Goal: Task Accomplishment & Management: Use online tool/utility

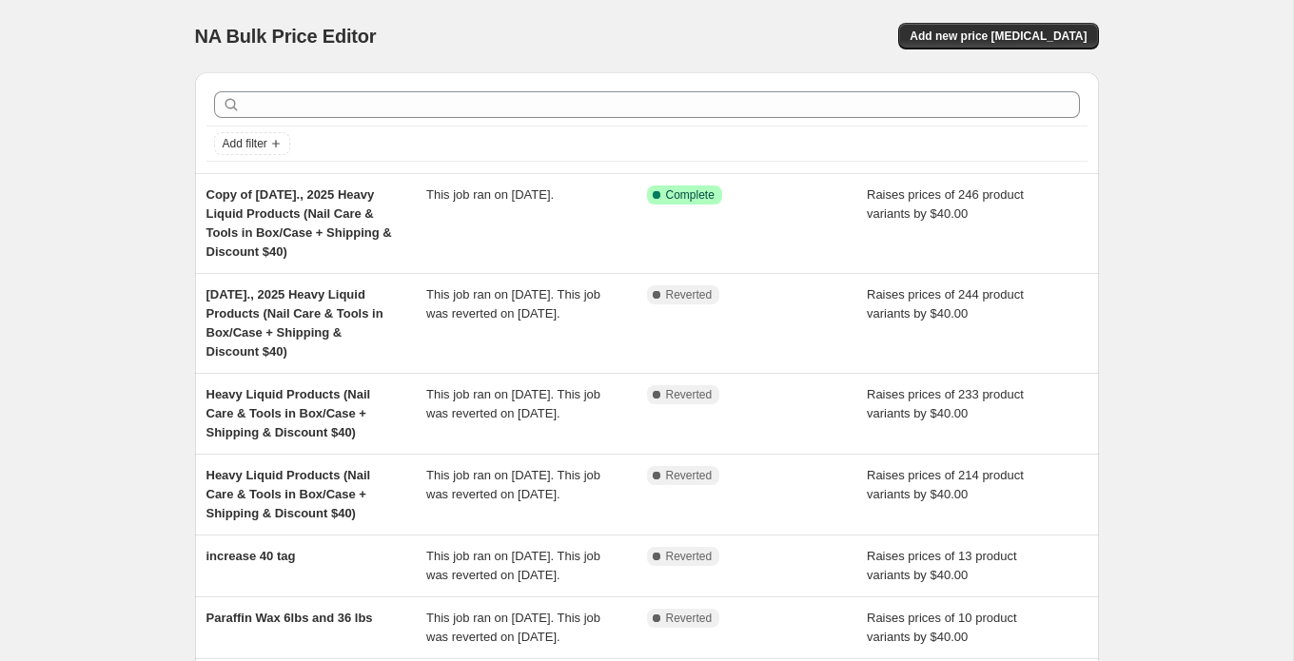
click at [103, 236] on div "NA Bulk Price Editor. This page is ready NA Bulk Price Editor Add new price [ME…" at bounding box center [646, 556] width 1293 height 1113
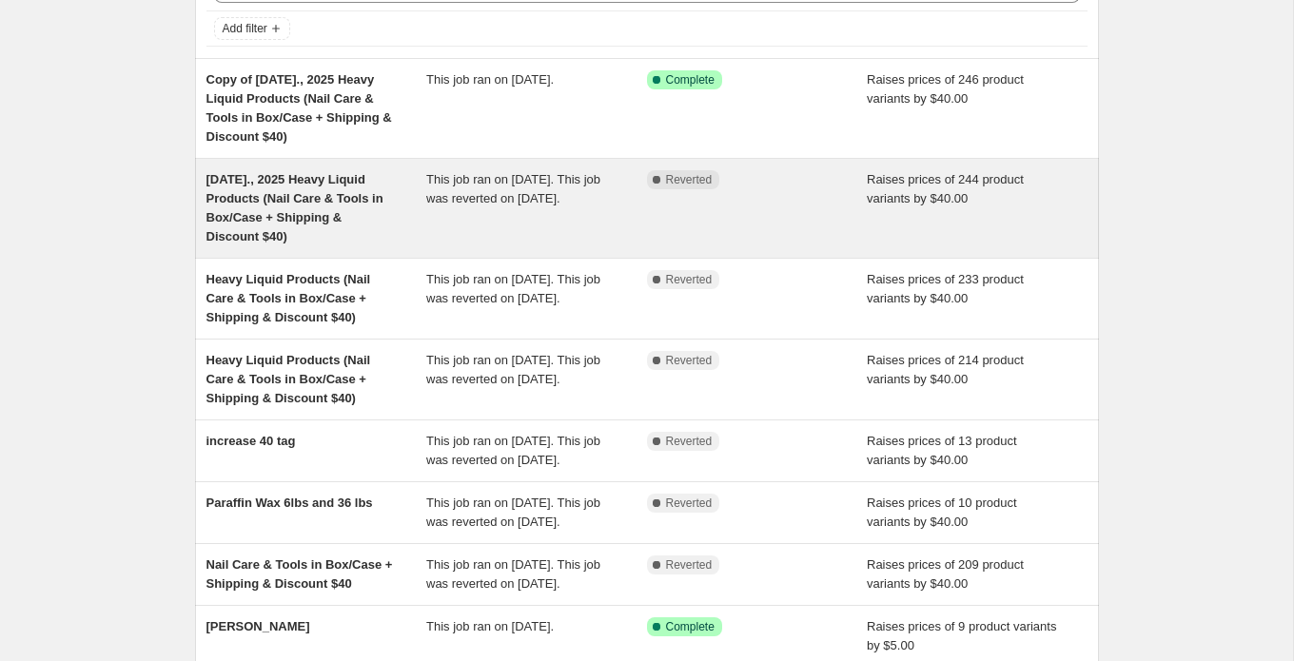
scroll to position [179, 0]
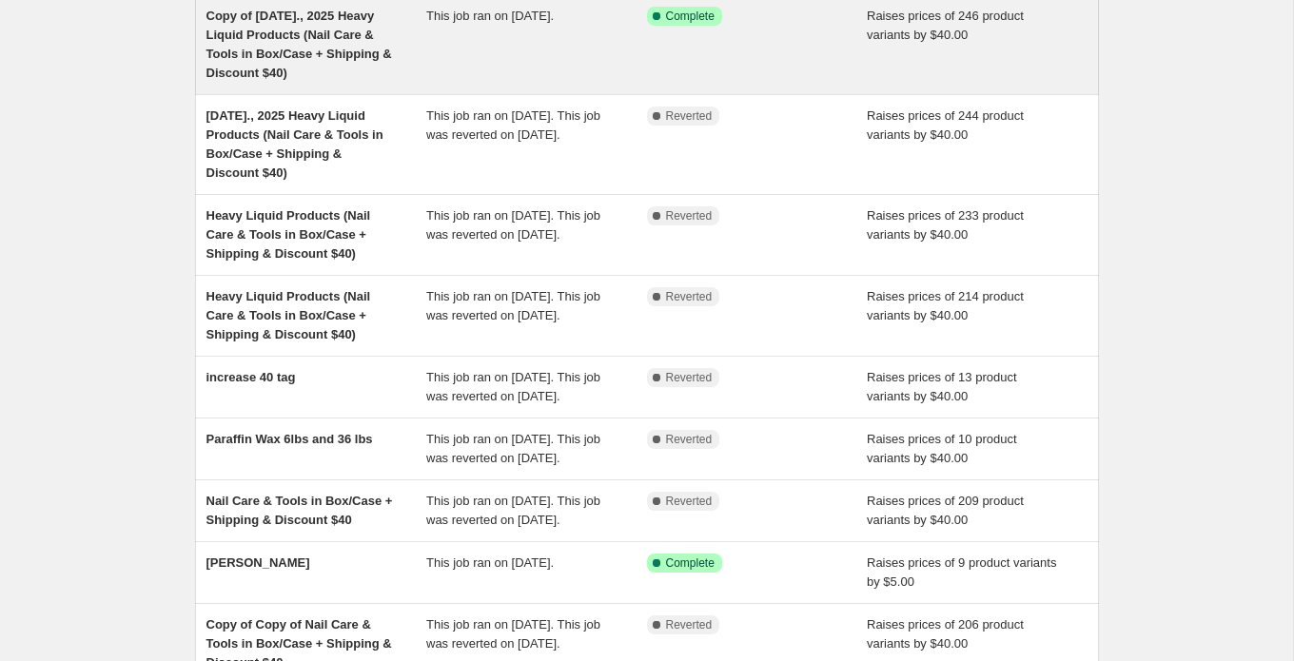
click at [347, 62] on div "Copy of [DATE]., 2025 Heavy Liquid Products (Nail Care & Tools in Box/Case + Sh…" at bounding box center [316, 45] width 221 height 76
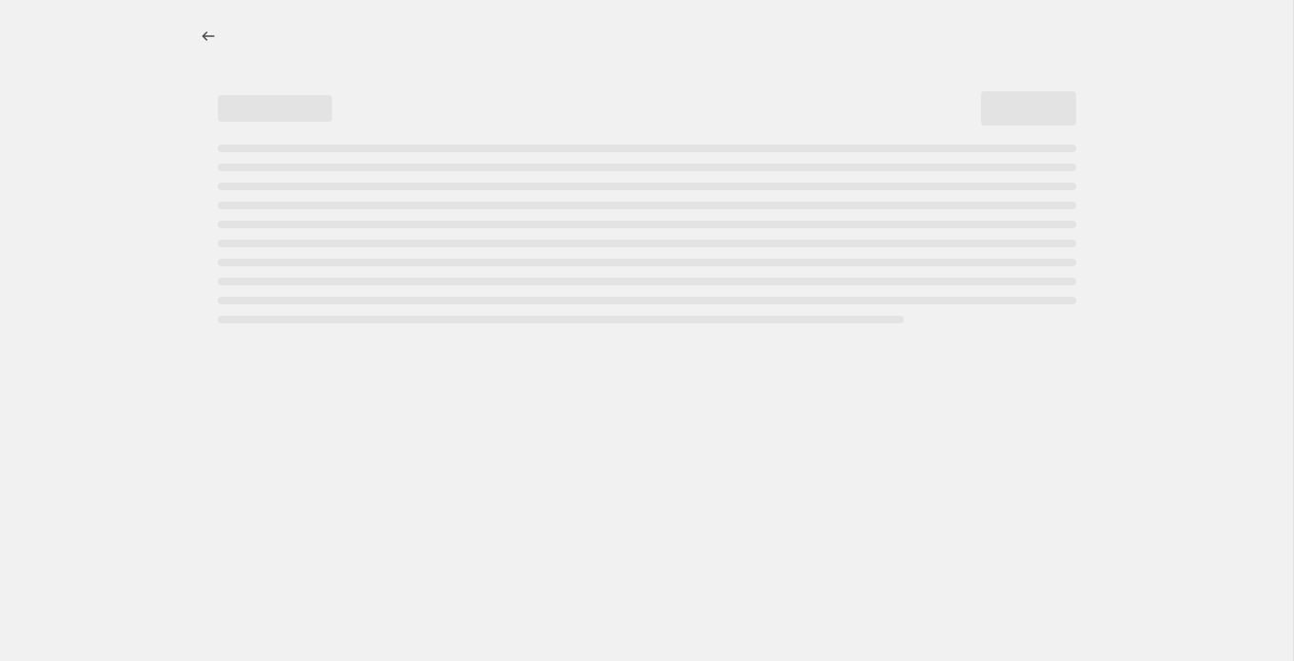
select select "by"
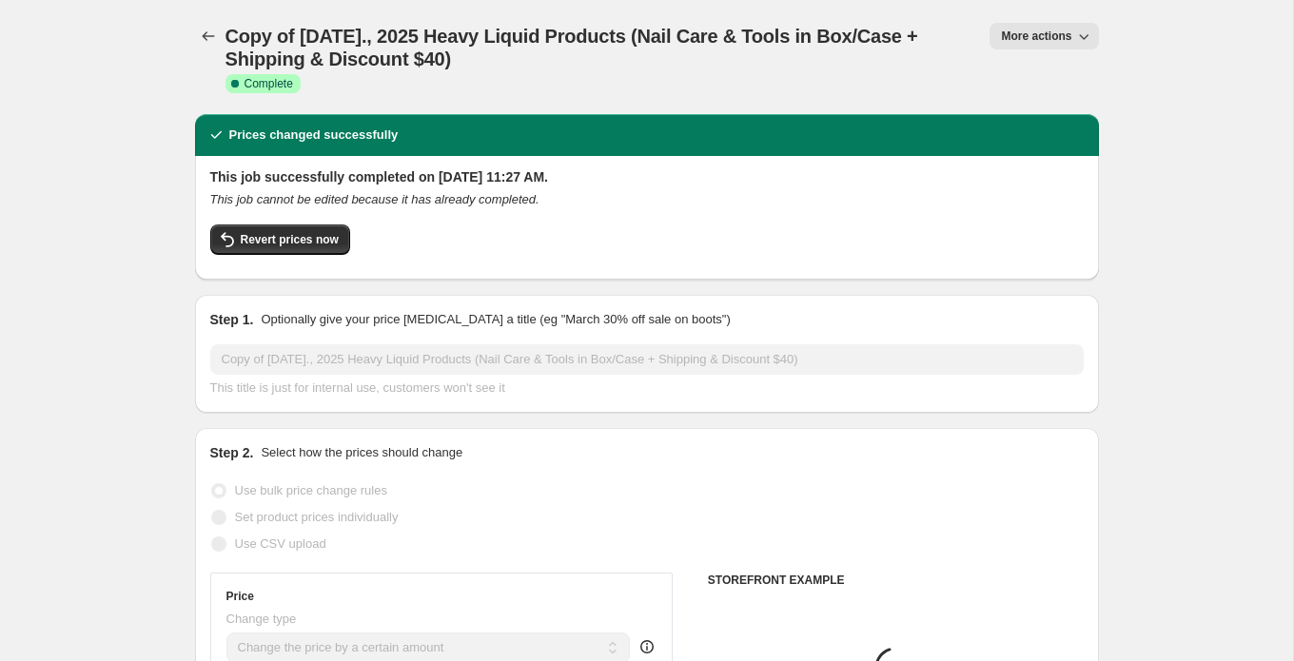
select select "tag"
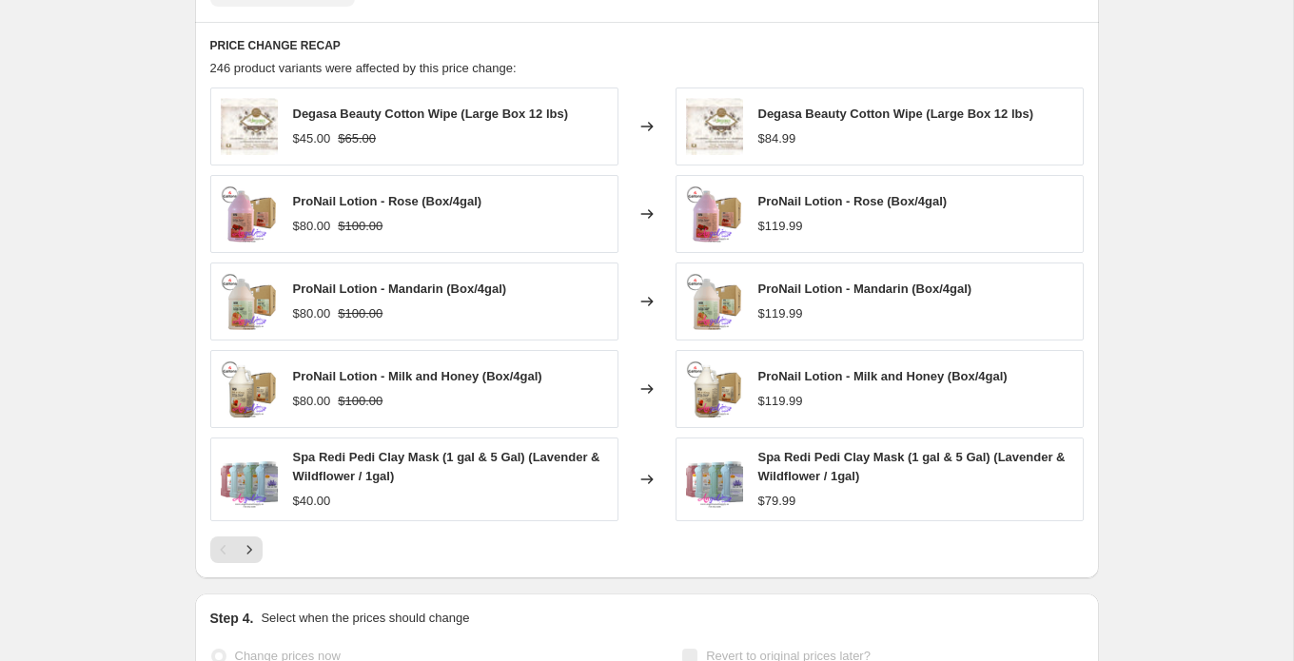
scroll to position [1609, 0]
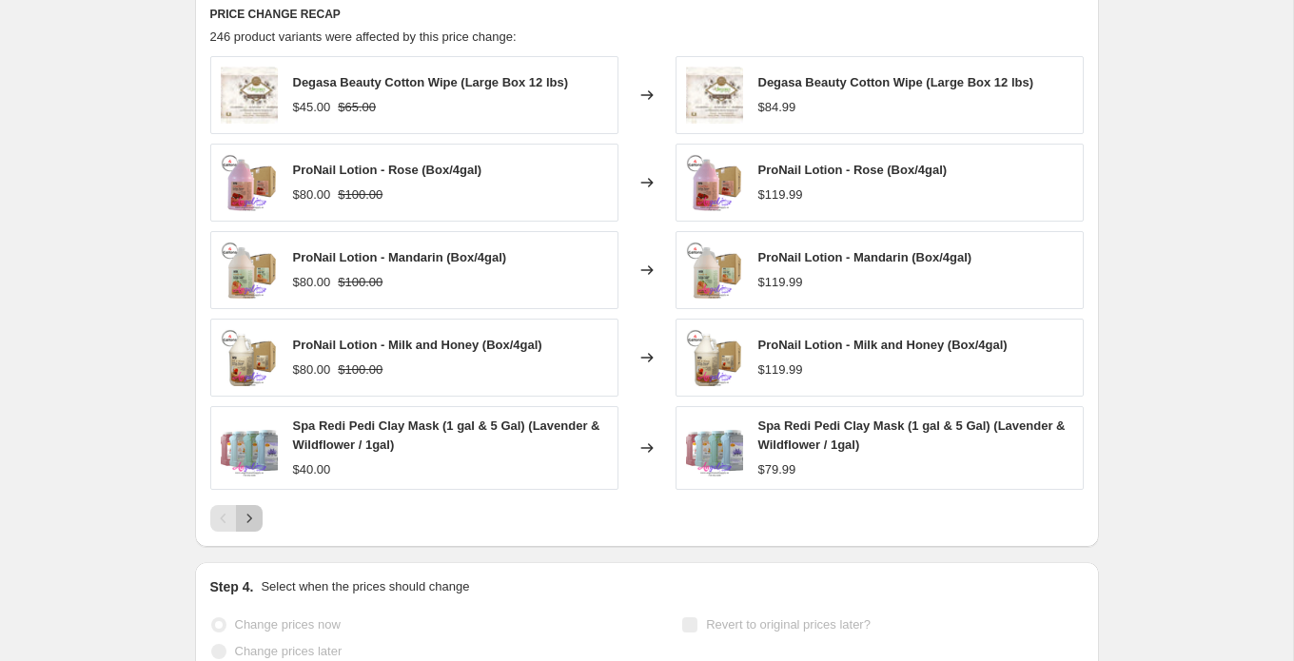
click at [252, 521] on icon "Next" at bounding box center [249, 518] width 19 height 19
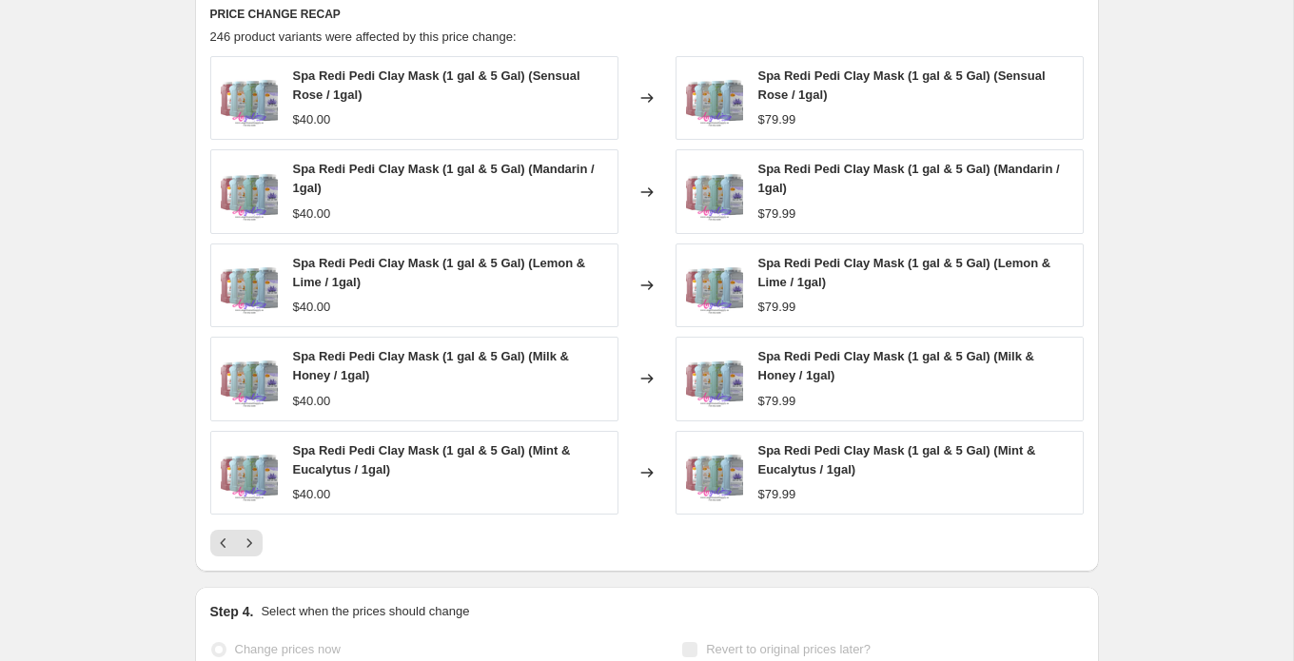
click at [252, 521] on div "Spa Redi Pedi Clay Mask (1 gal & 5 Gal) (Sensual Rose / 1gal) $40.00 Changed to…" at bounding box center [647, 306] width 874 height 501
click at [250, 542] on icon "Next" at bounding box center [249, 543] width 19 height 19
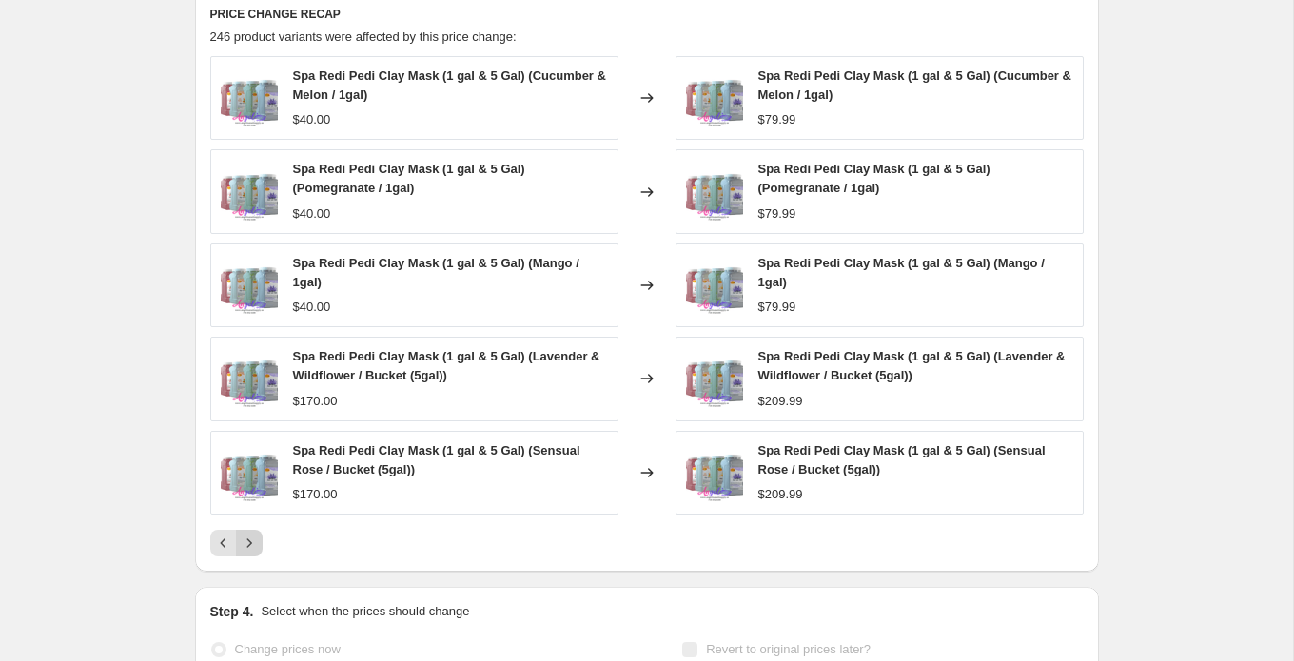
click at [253, 539] on icon "Next" at bounding box center [249, 543] width 19 height 19
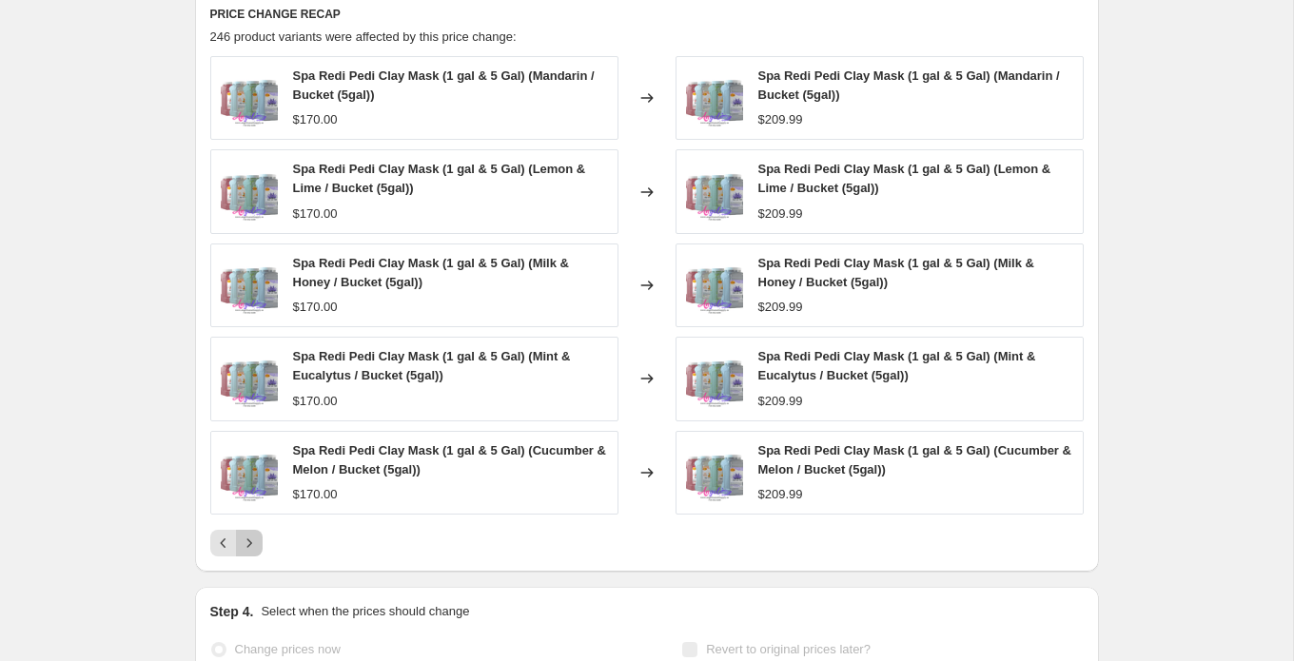
click at [253, 539] on icon "Next" at bounding box center [249, 543] width 19 height 19
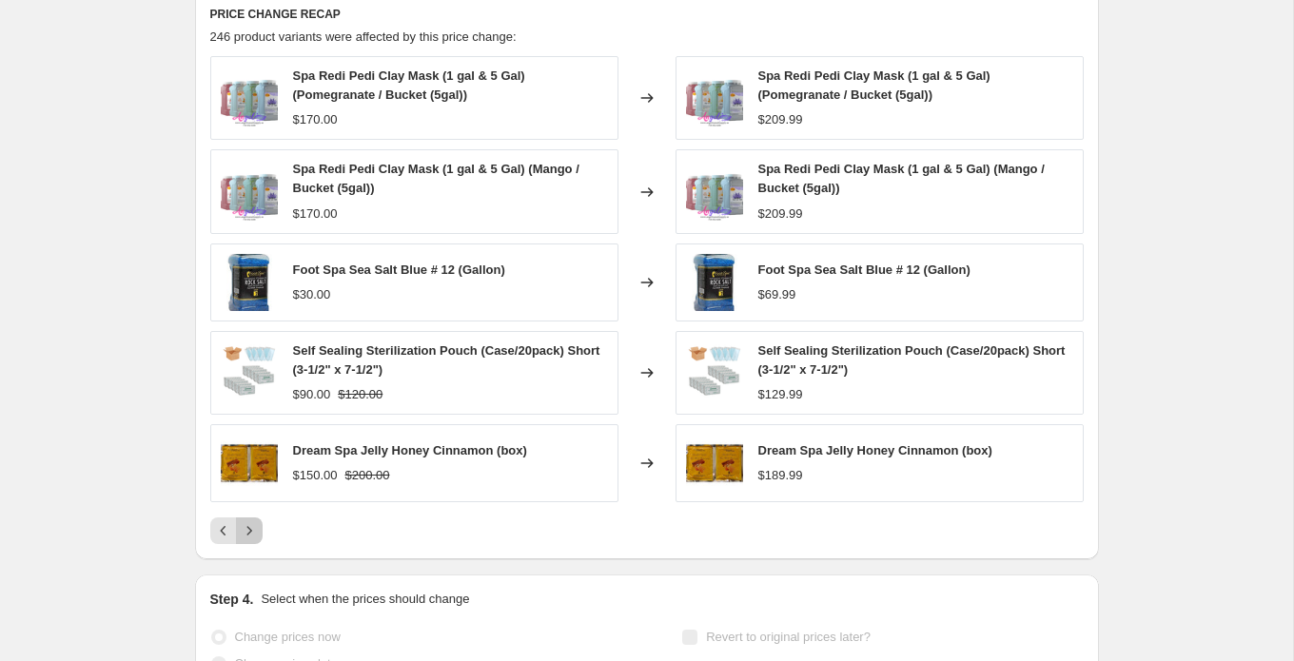
click at [253, 539] on icon "Next" at bounding box center [249, 530] width 19 height 19
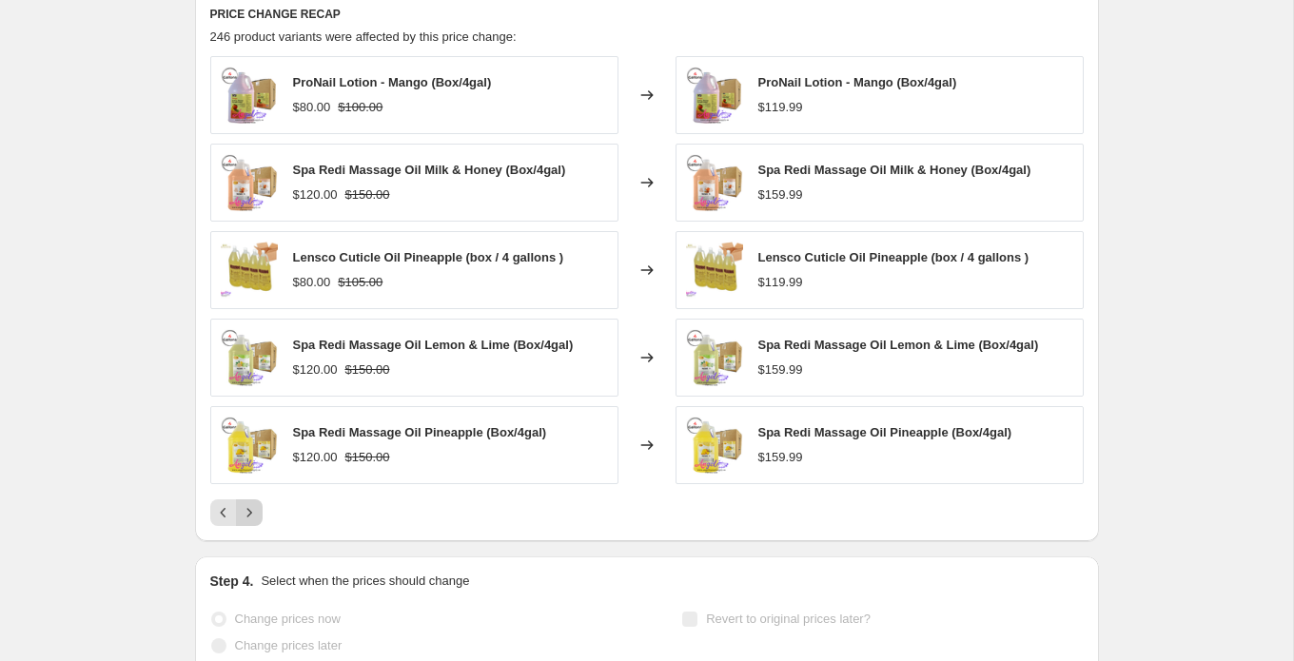
click at [255, 516] on icon "Next" at bounding box center [249, 512] width 19 height 19
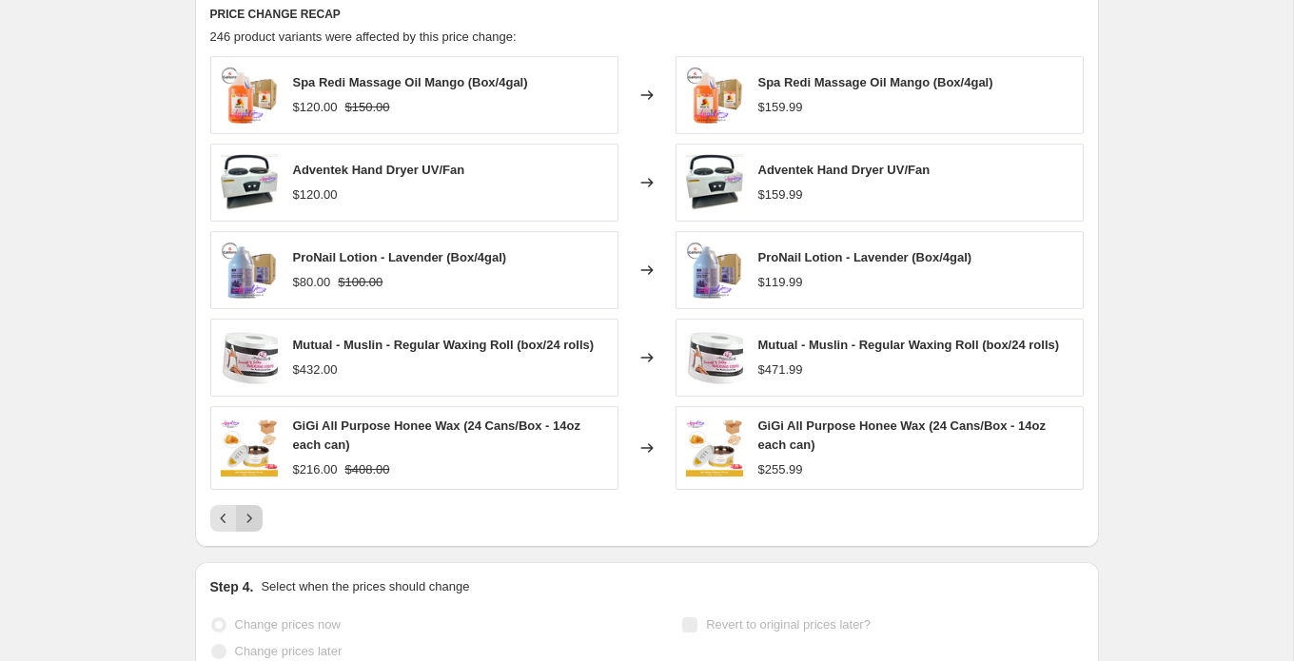
click at [255, 516] on icon "Next" at bounding box center [249, 518] width 19 height 19
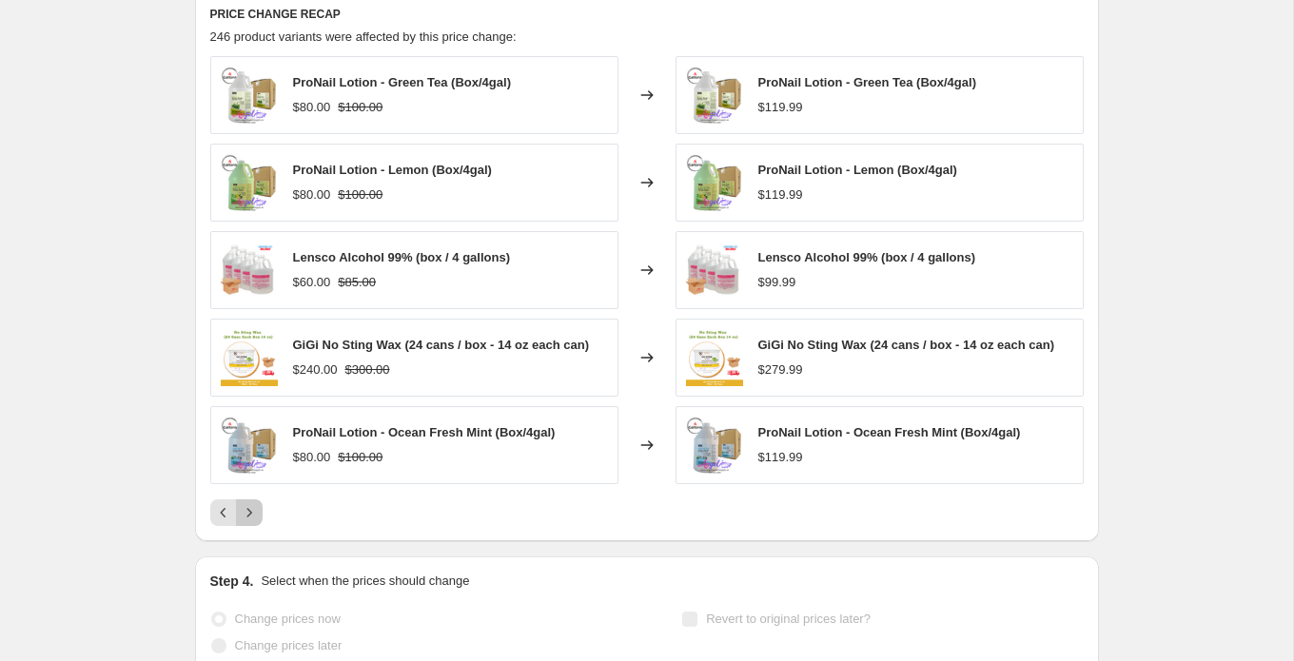
click at [255, 516] on icon "Next" at bounding box center [249, 512] width 19 height 19
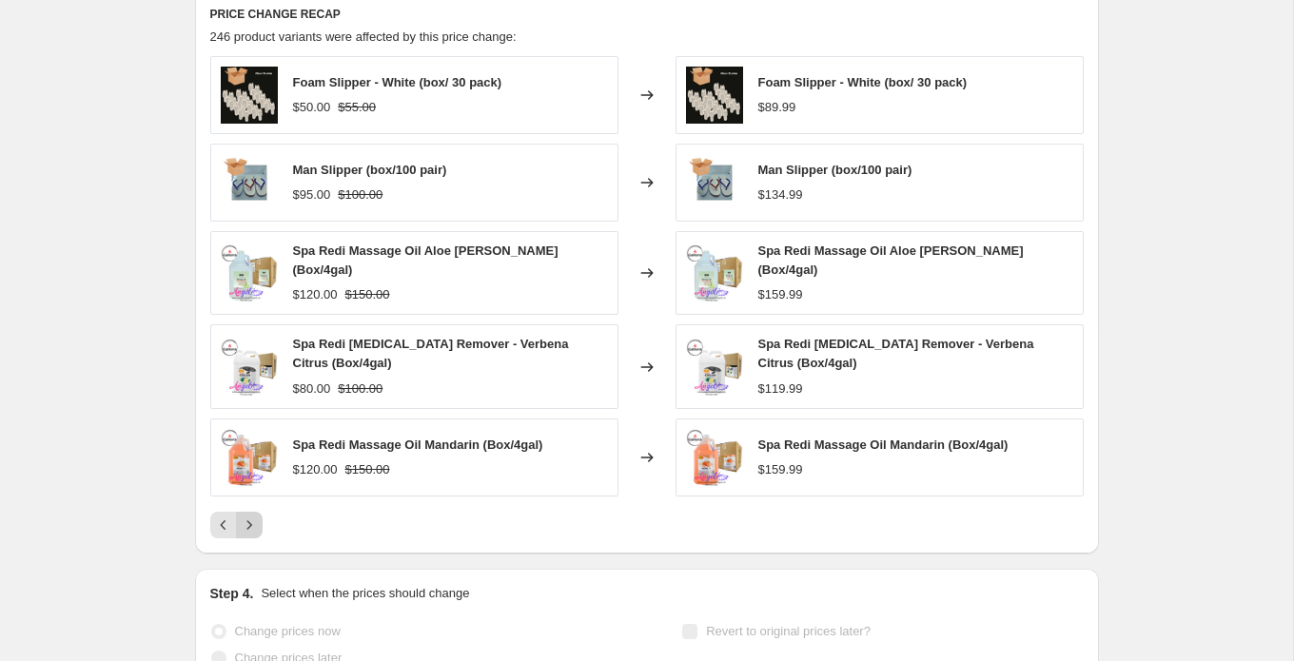
click at [255, 516] on icon "Next" at bounding box center [249, 525] width 19 height 19
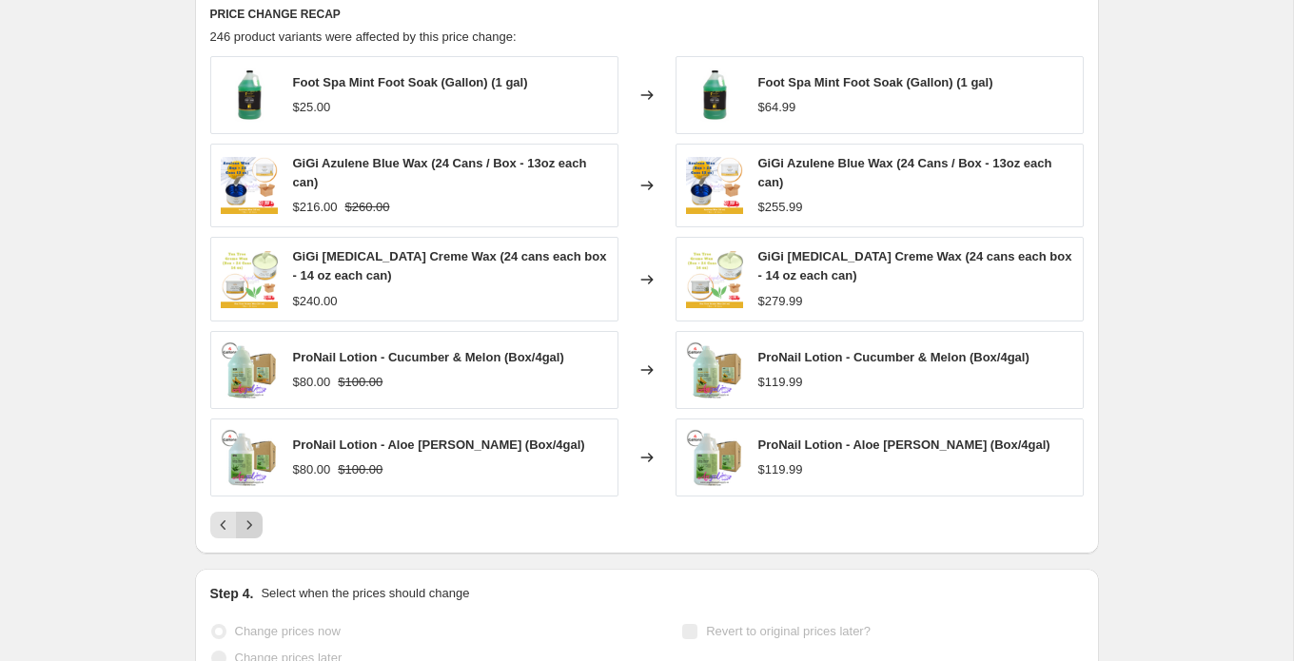
click at [255, 516] on icon "Next" at bounding box center [249, 525] width 19 height 19
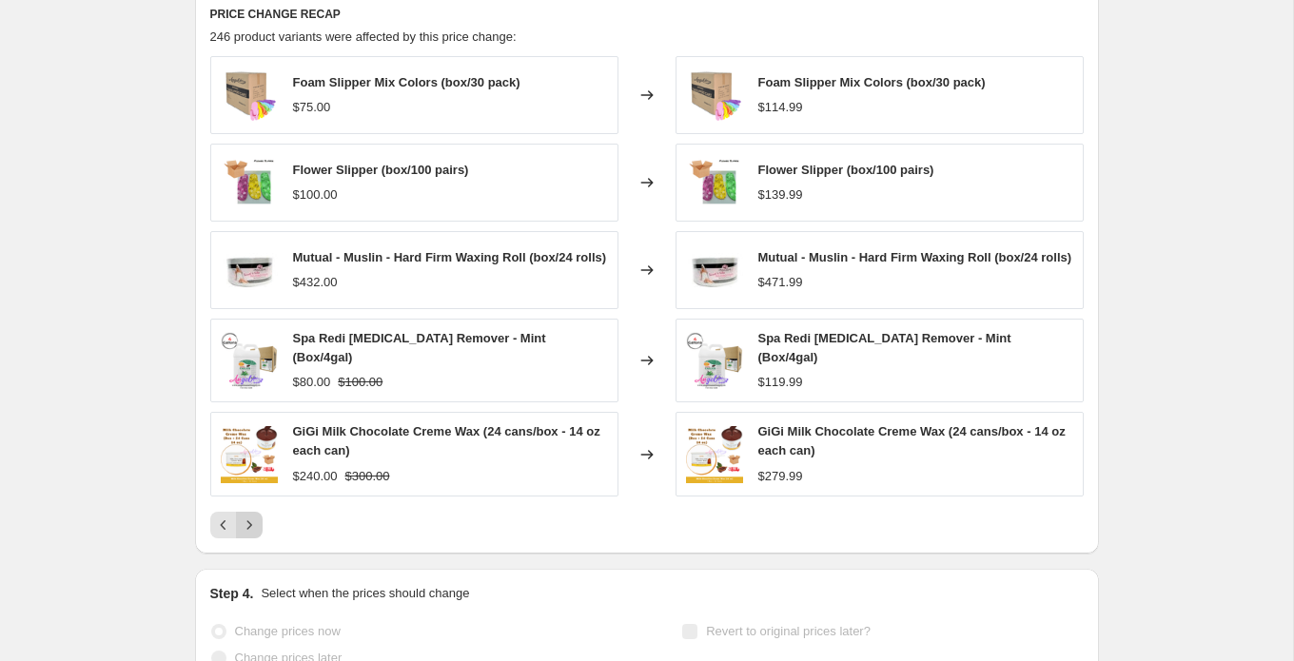
click at [255, 516] on icon "Next" at bounding box center [249, 525] width 19 height 19
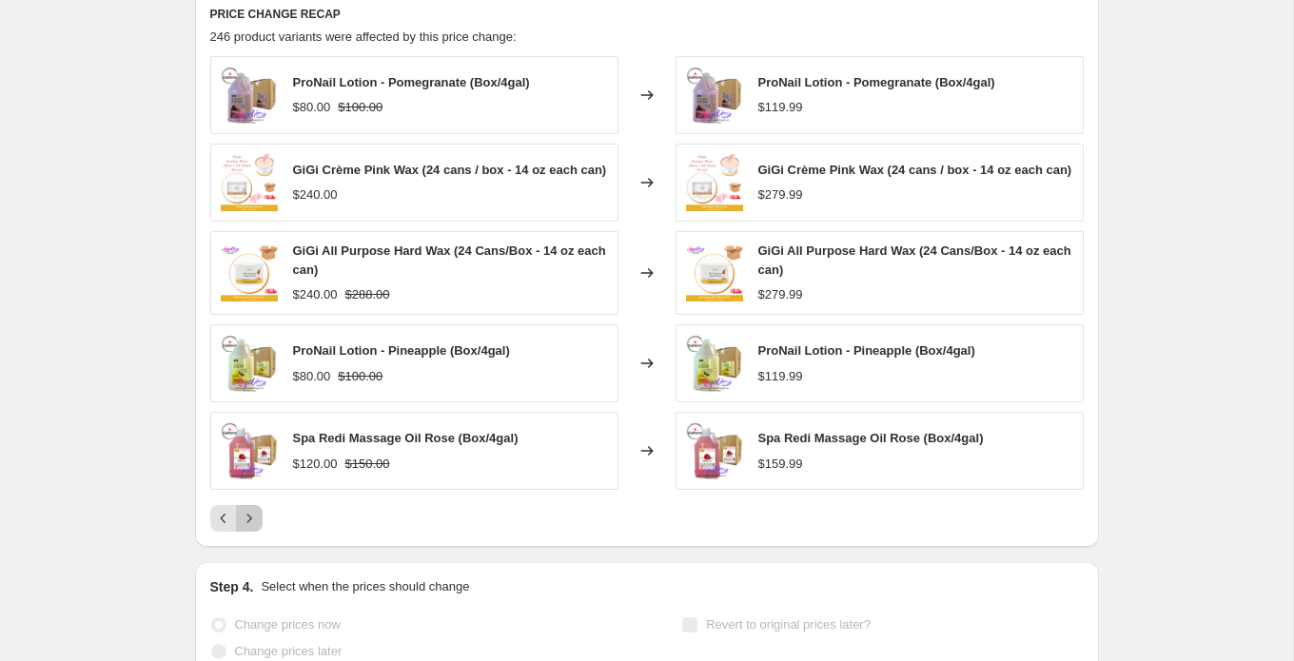
click at [255, 516] on icon "Next" at bounding box center [249, 518] width 19 height 19
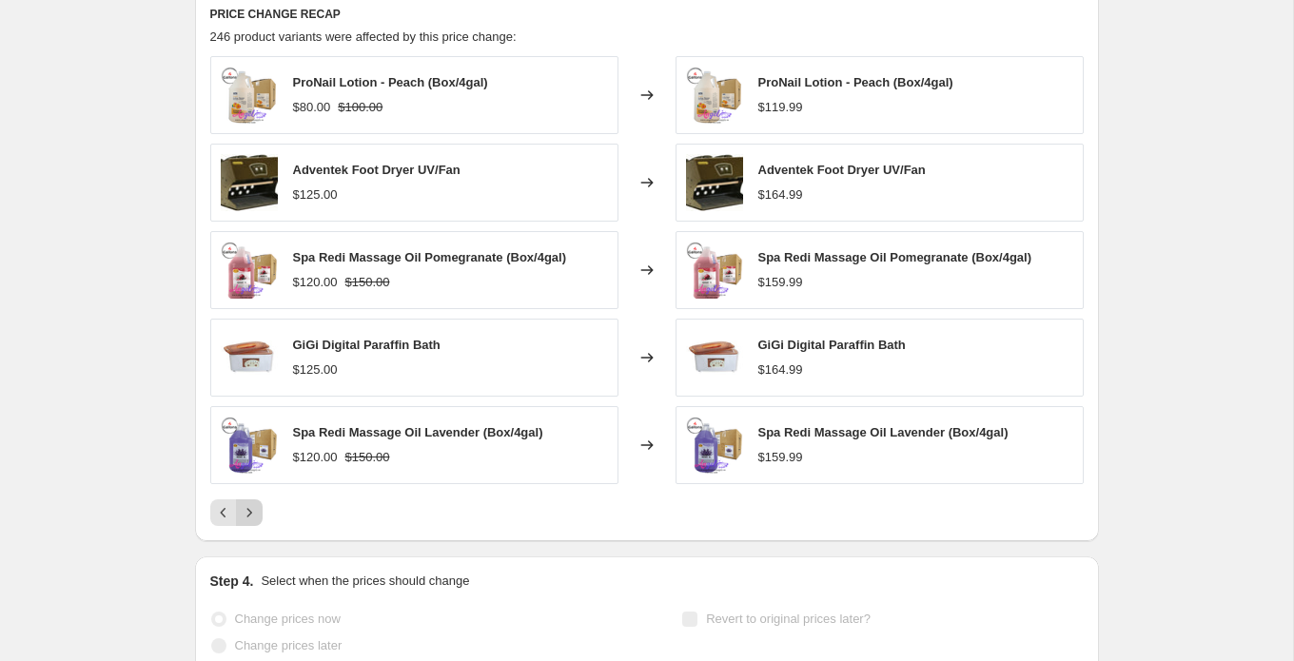
click at [255, 516] on icon "Next" at bounding box center [249, 512] width 19 height 19
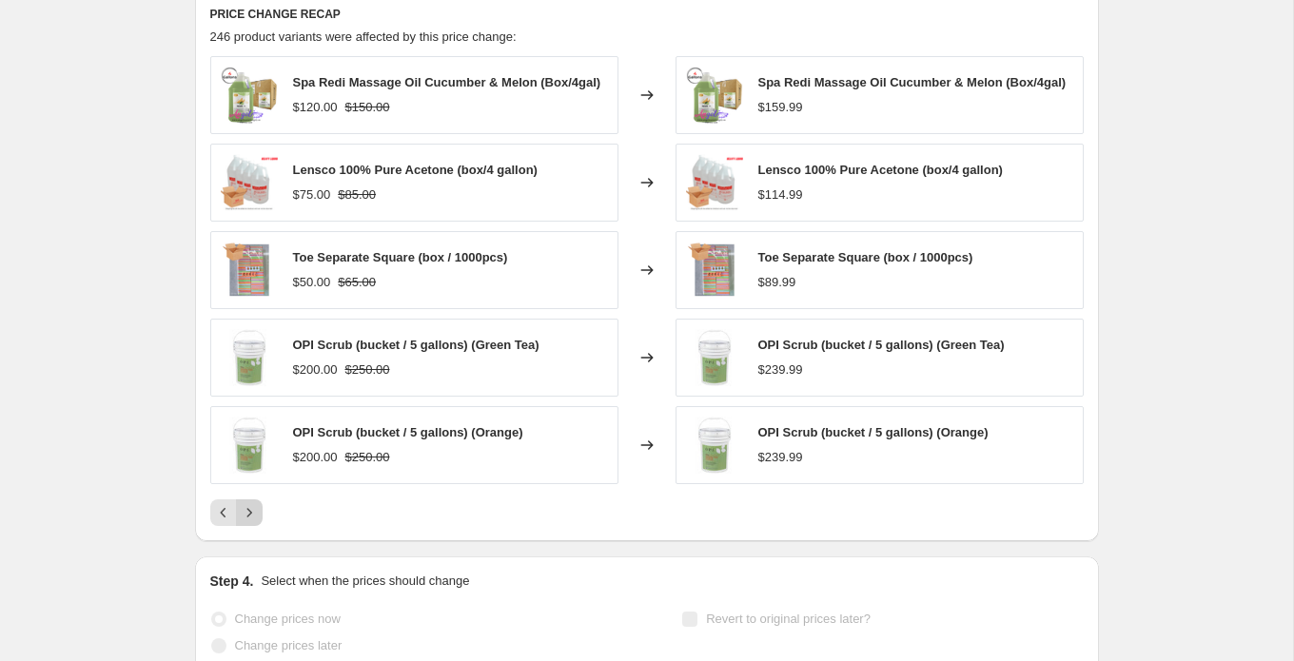
click at [255, 516] on icon "Next" at bounding box center [249, 512] width 19 height 19
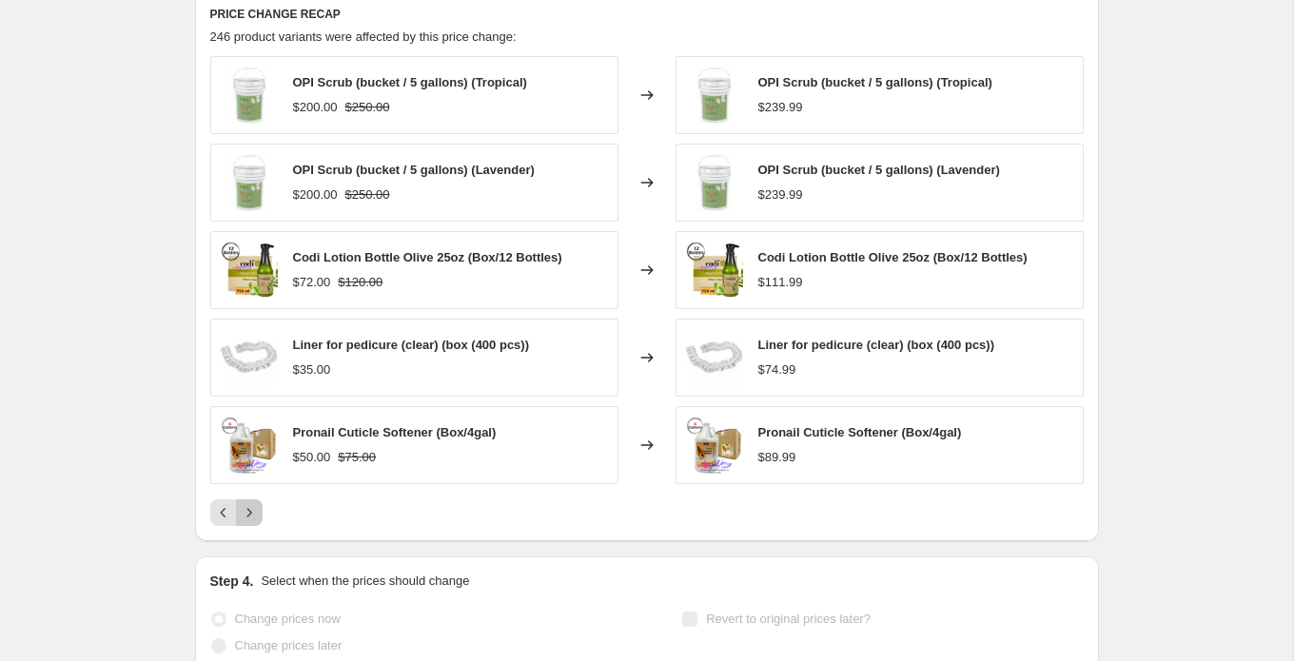
click at [255, 516] on icon "Next" at bounding box center [249, 512] width 19 height 19
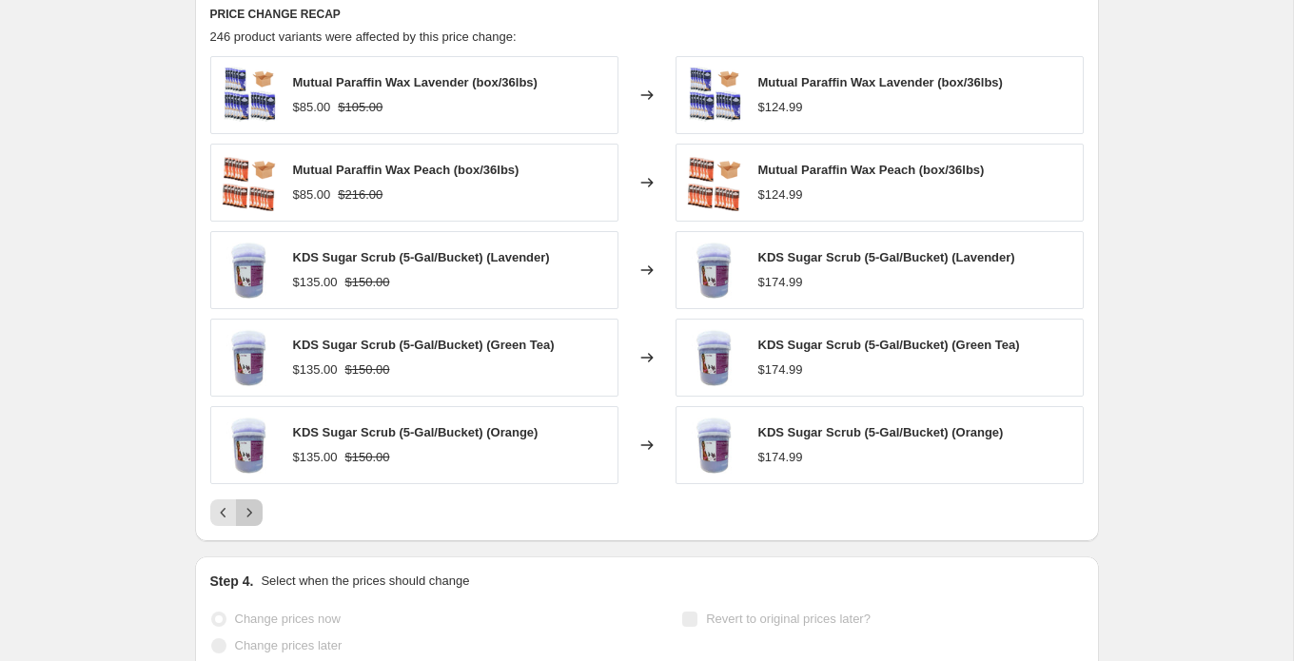
click at [255, 516] on icon "Next" at bounding box center [249, 512] width 19 height 19
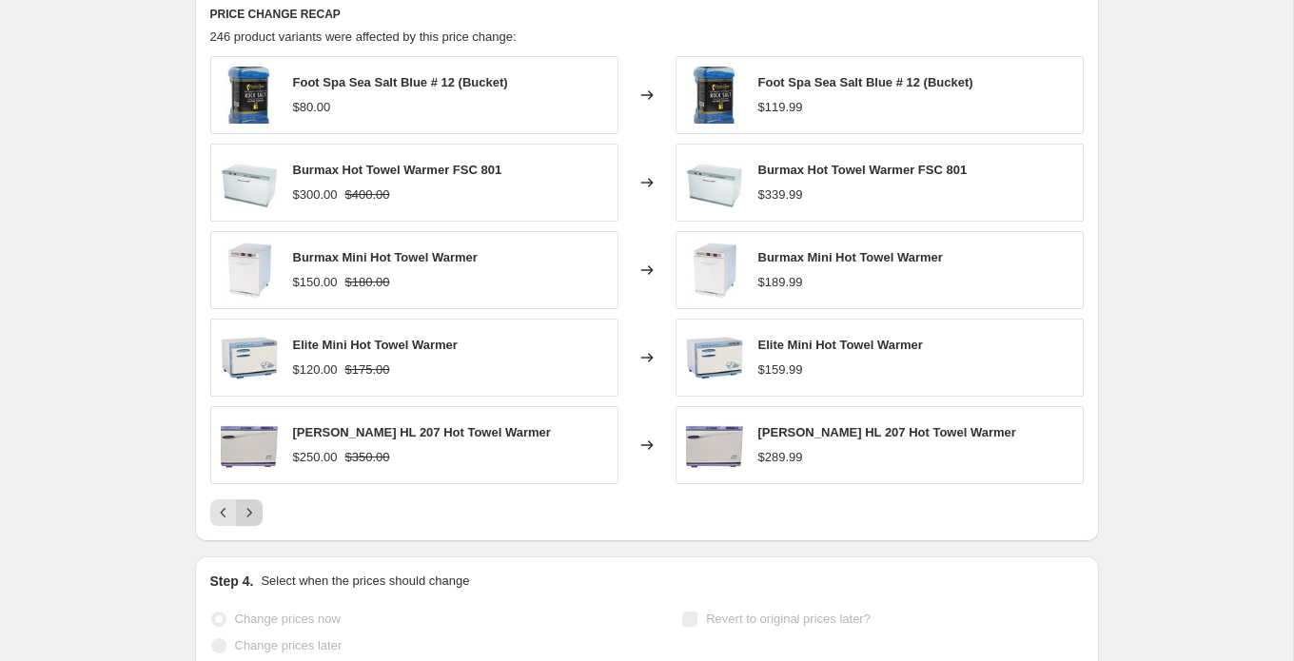
click at [255, 516] on icon "Next" at bounding box center [249, 512] width 19 height 19
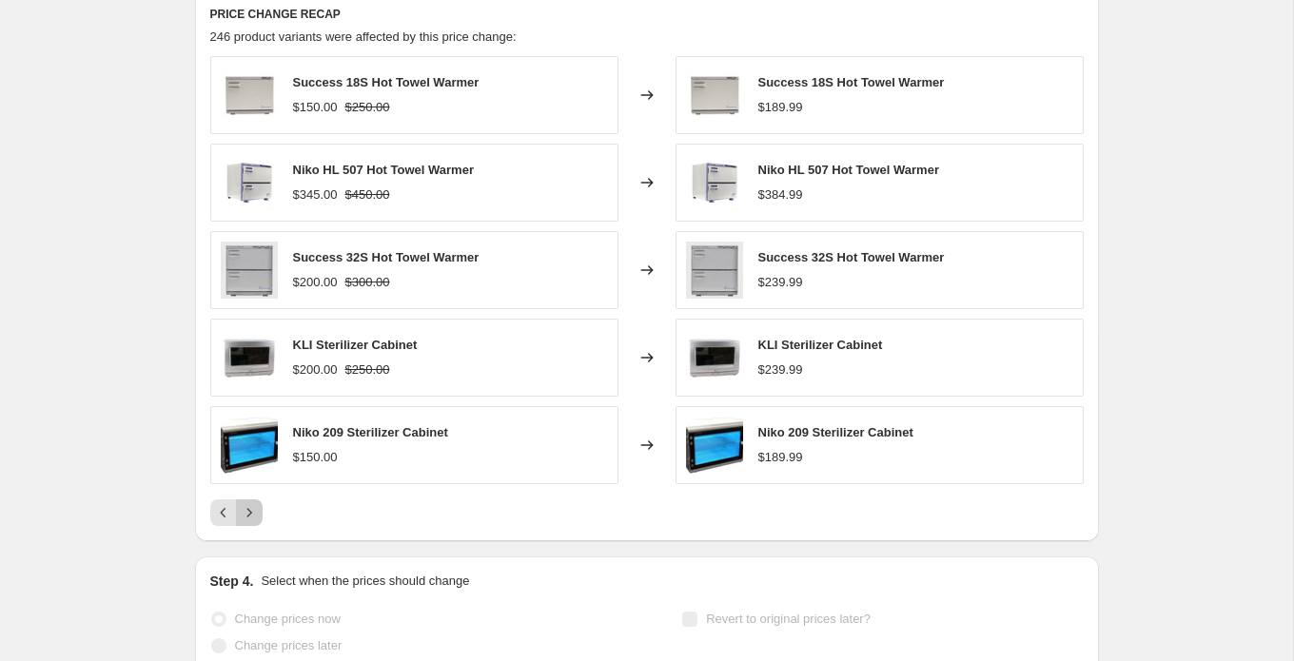
click at [255, 516] on icon "Next" at bounding box center [249, 512] width 19 height 19
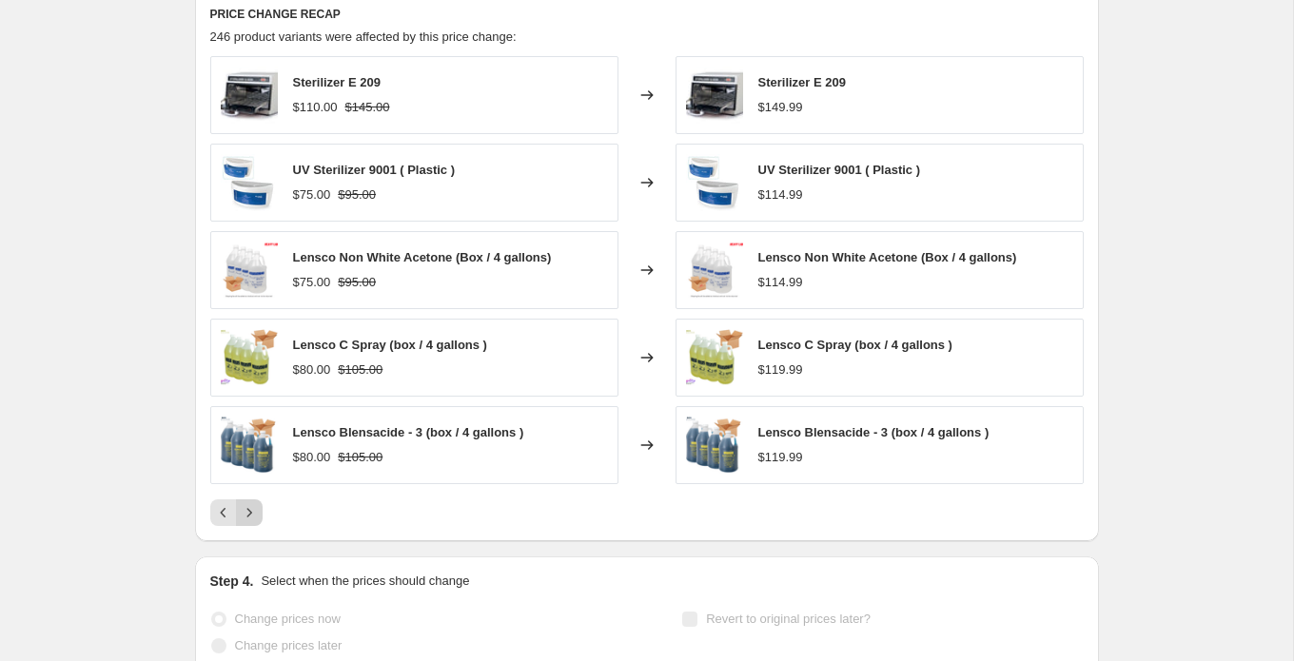
click at [255, 516] on icon "Next" at bounding box center [249, 512] width 19 height 19
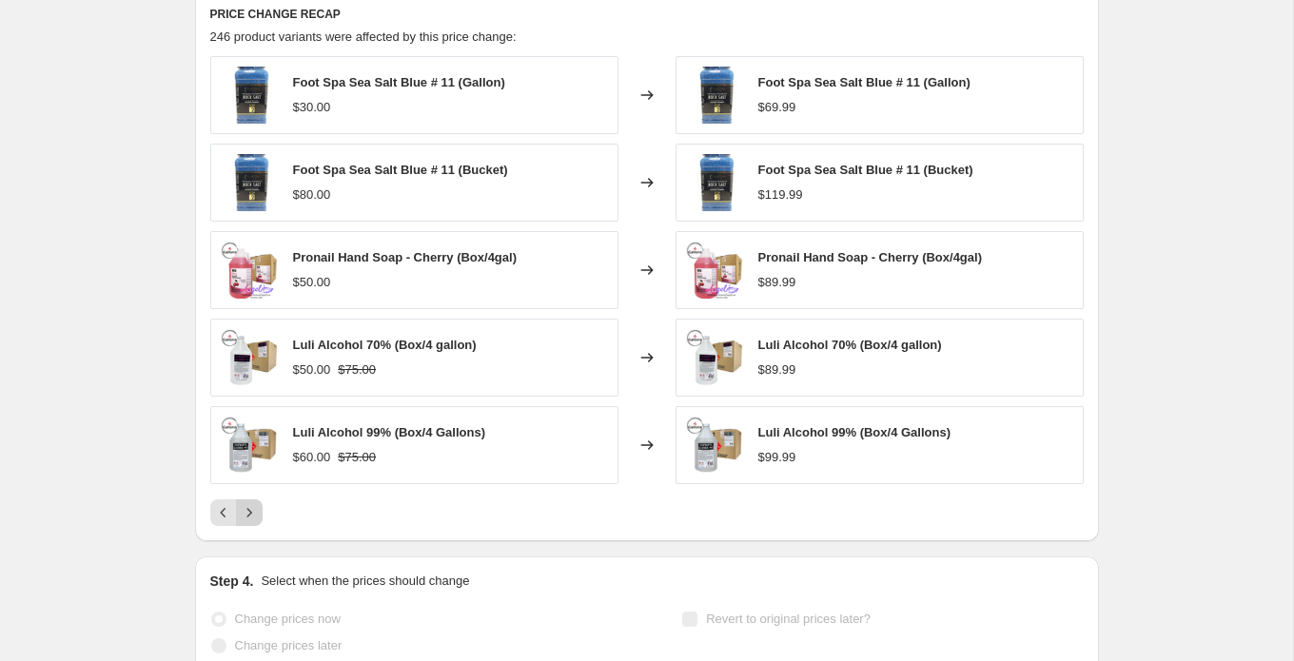
click at [255, 516] on icon "Next" at bounding box center [249, 512] width 19 height 19
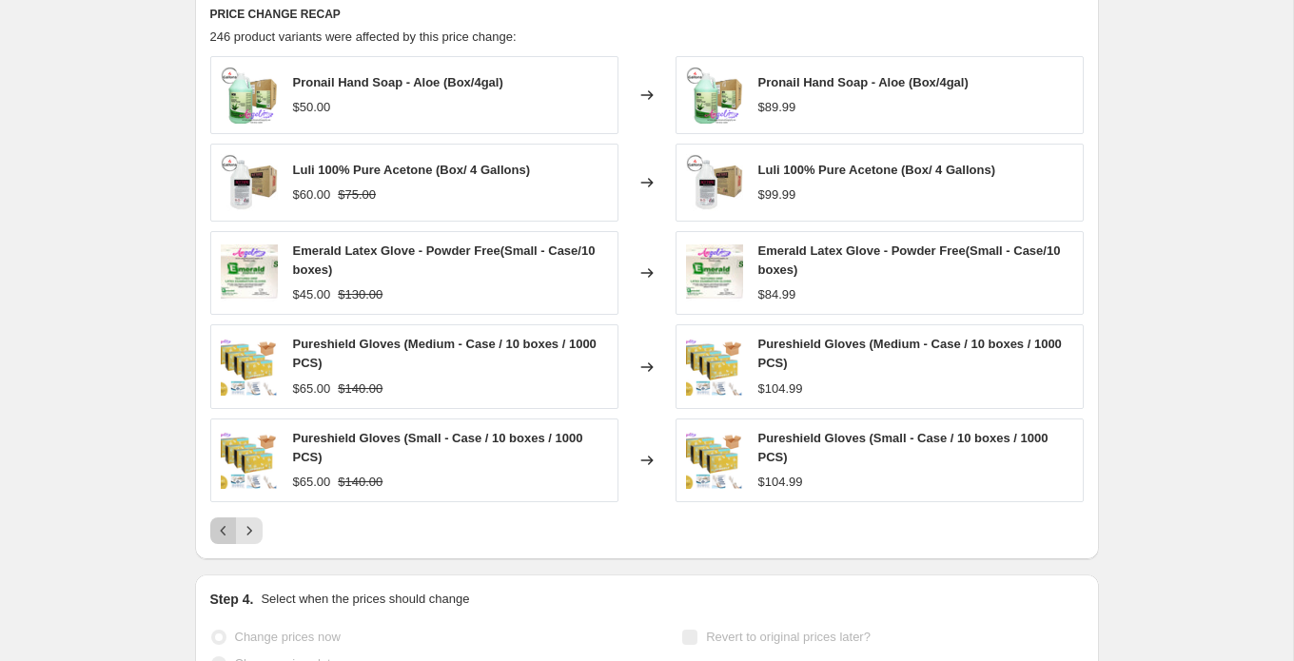
click at [220, 529] on icon "Previous" at bounding box center [223, 530] width 19 height 19
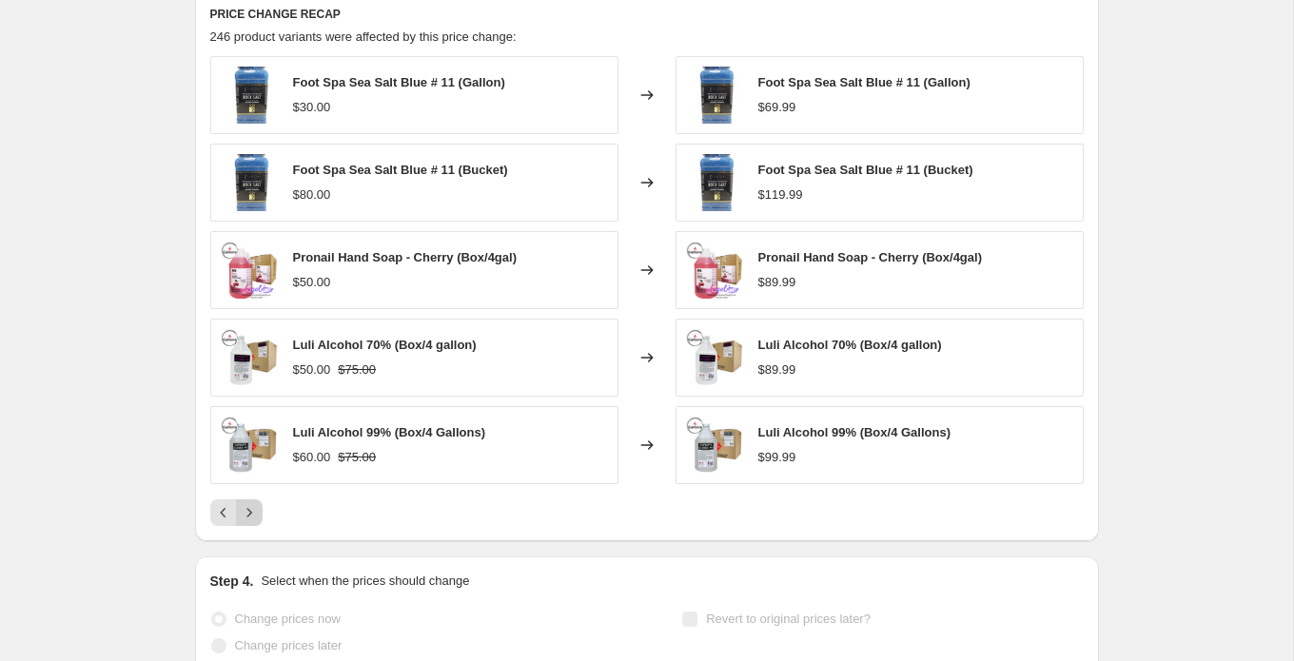
click at [256, 520] on icon "Next" at bounding box center [249, 512] width 19 height 19
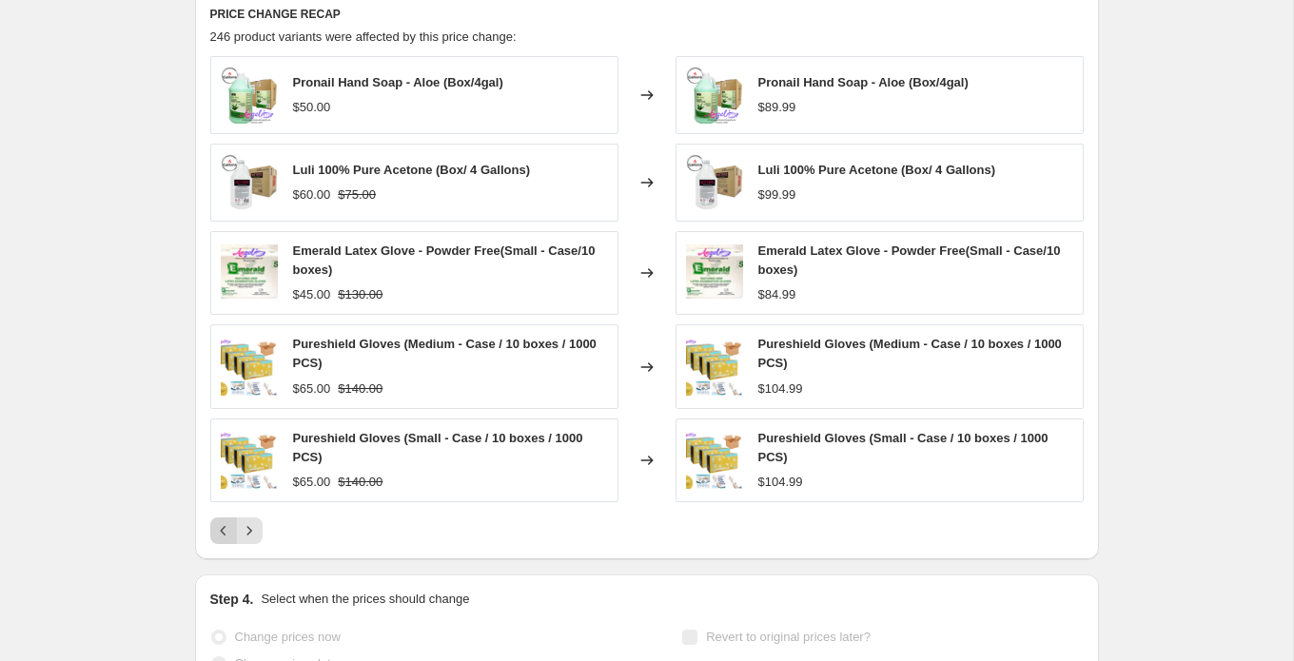
click at [219, 531] on icon "Previous" at bounding box center [223, 530] width 19 height 19
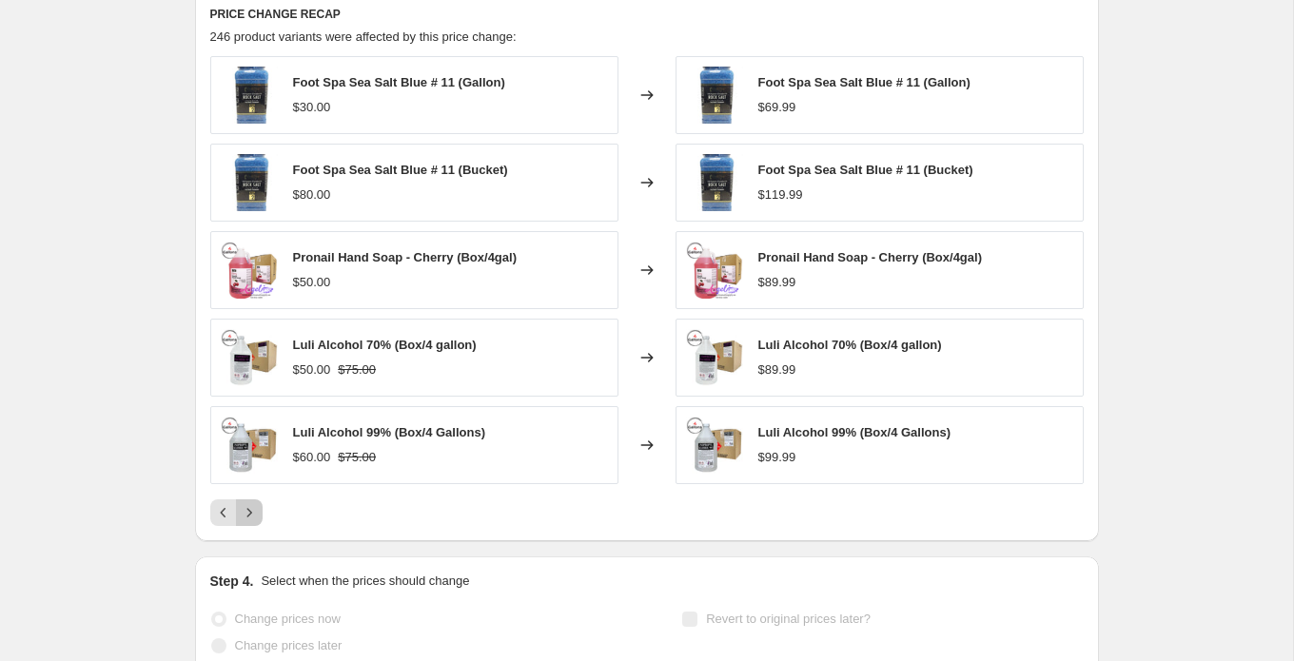
click at [254, 517] on icon "Next" at bounding box center [249, 512] width 19 height 19
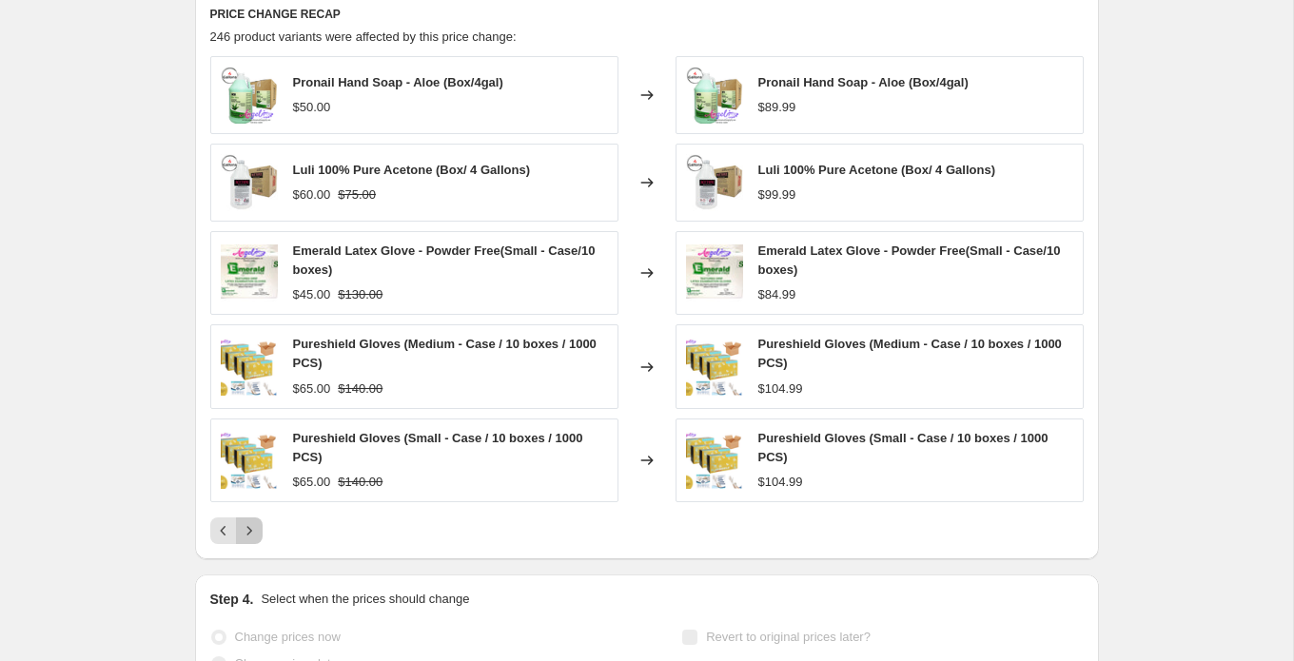
click at [254, 530] on icon "Next" at bounding box center [249, 530] width 19 height 19
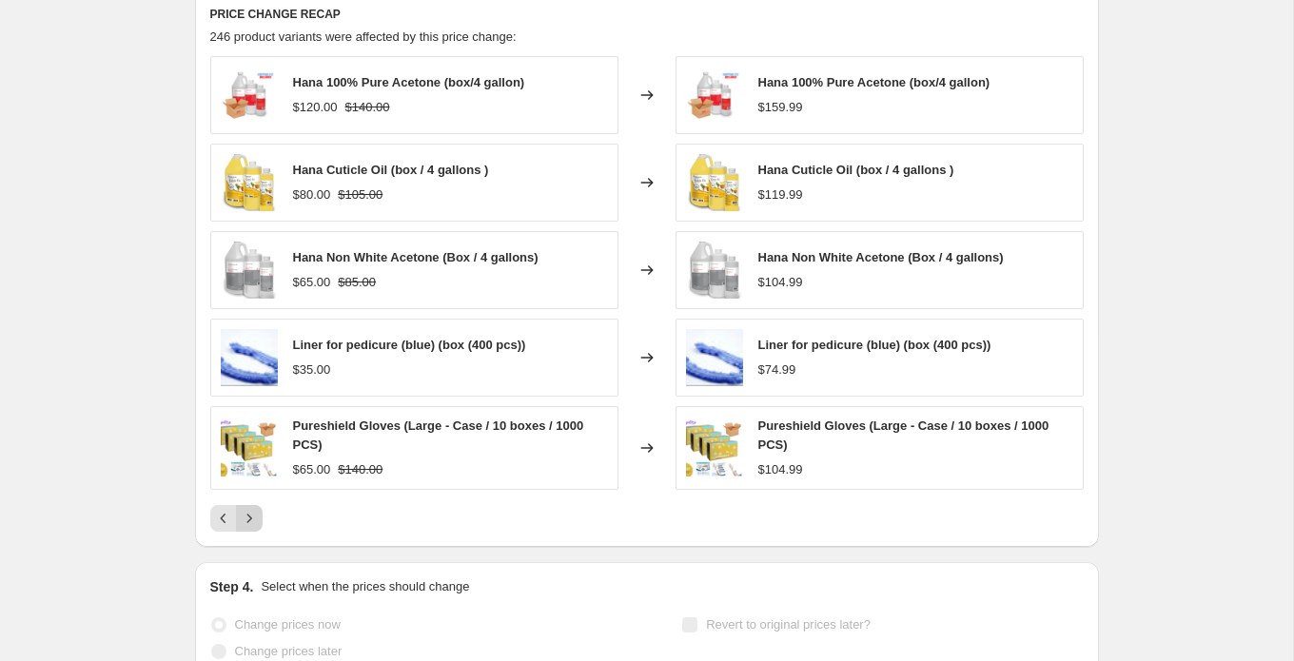
click at [252, 519] on icon "Next" at bounding box center [249, 518] width 19 height 19
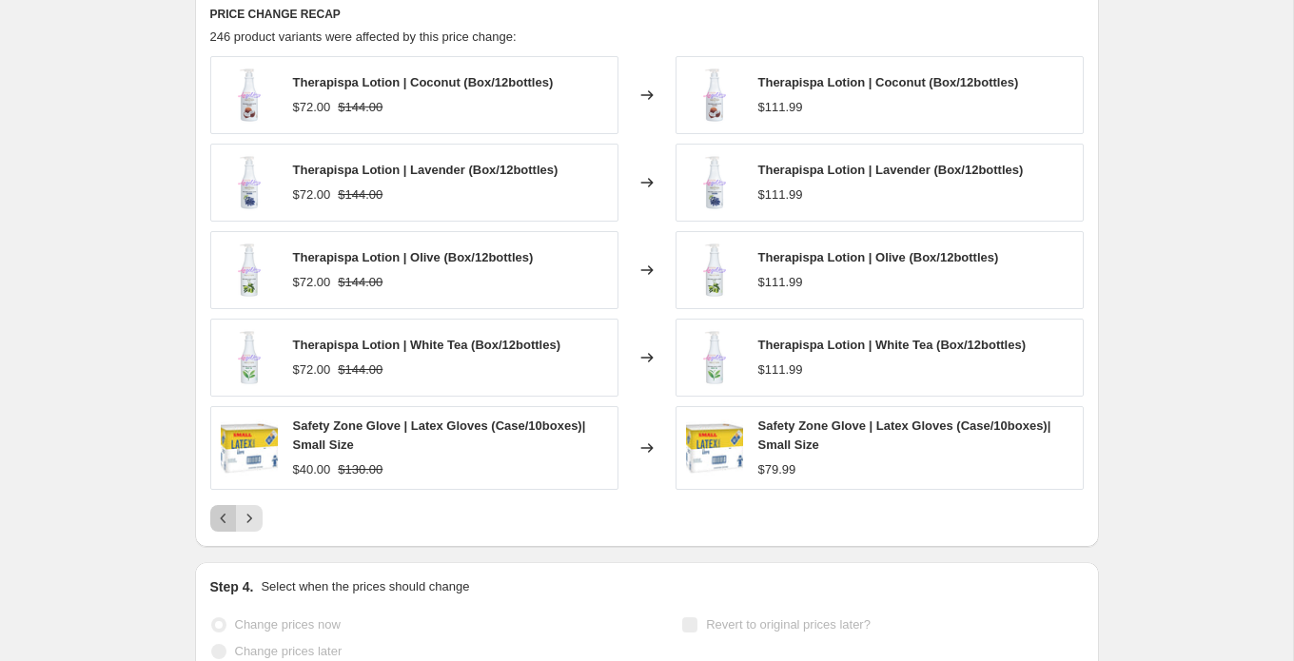
click at [217, 521] on icon "Previous" at bounding box center [223, 518] width 19 height 19
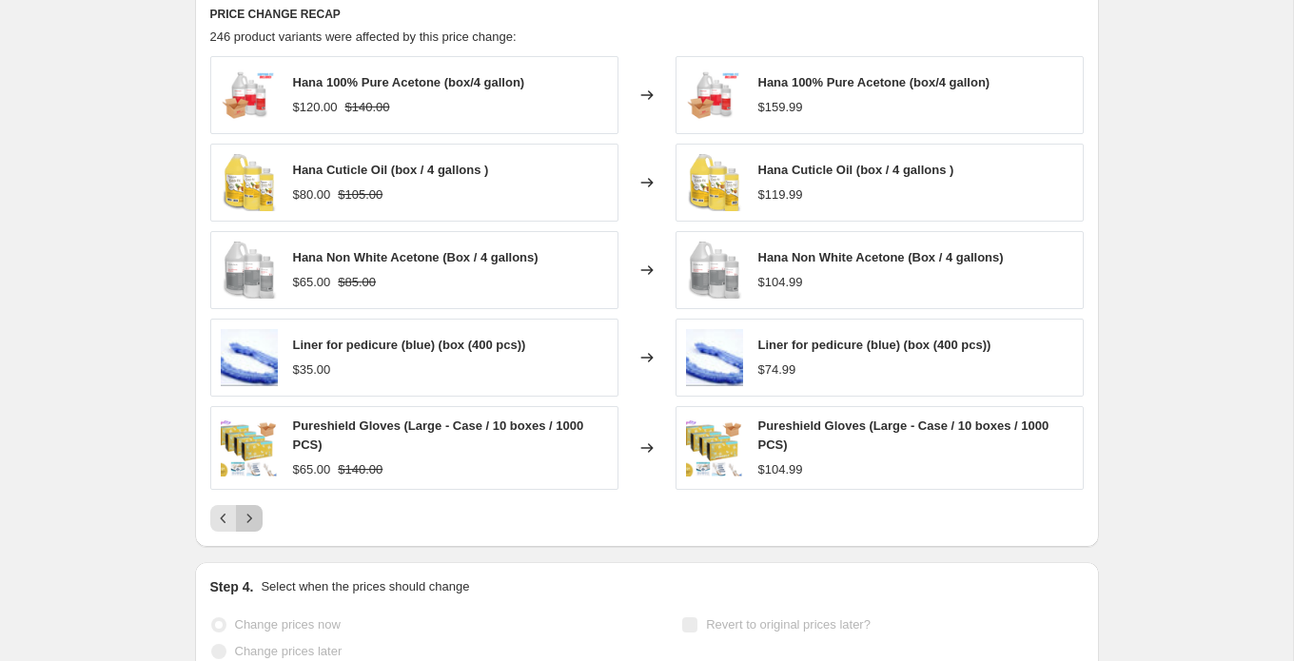
click at [257, 519] on icon "Next" at bounding box center [249, 518] width 19 height 19
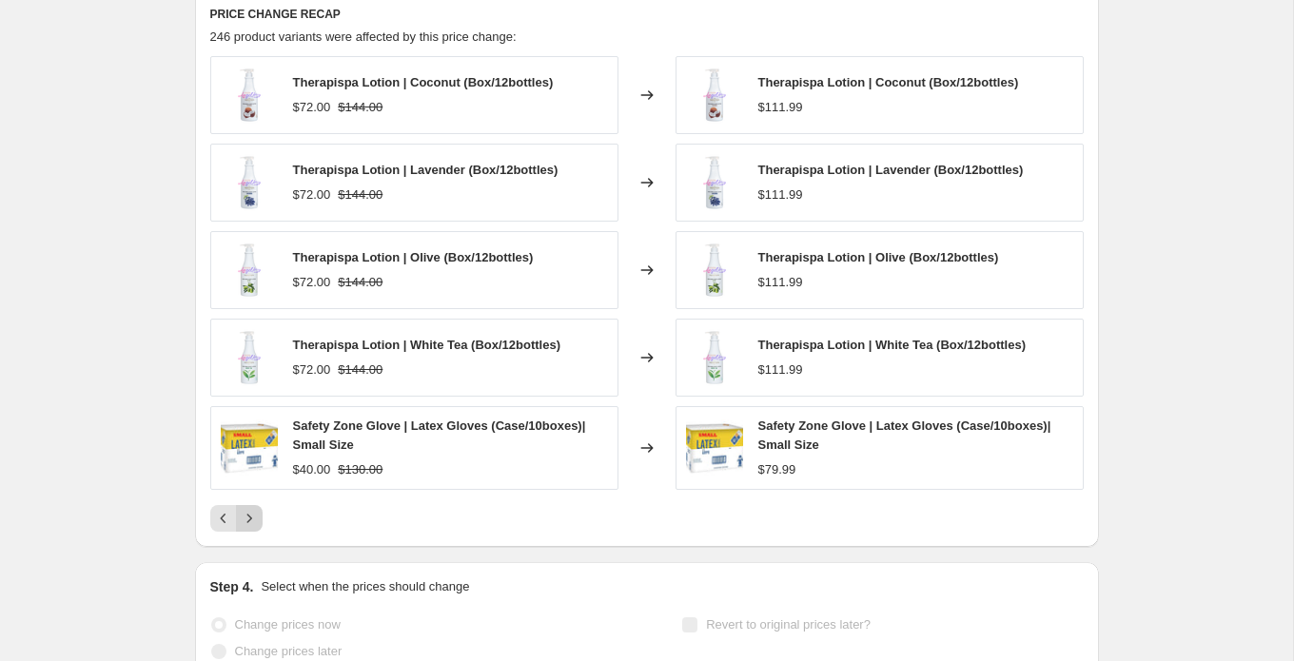
click at [258, 517] on button "Next" at bounding box center [249, 518] width 27 height 27
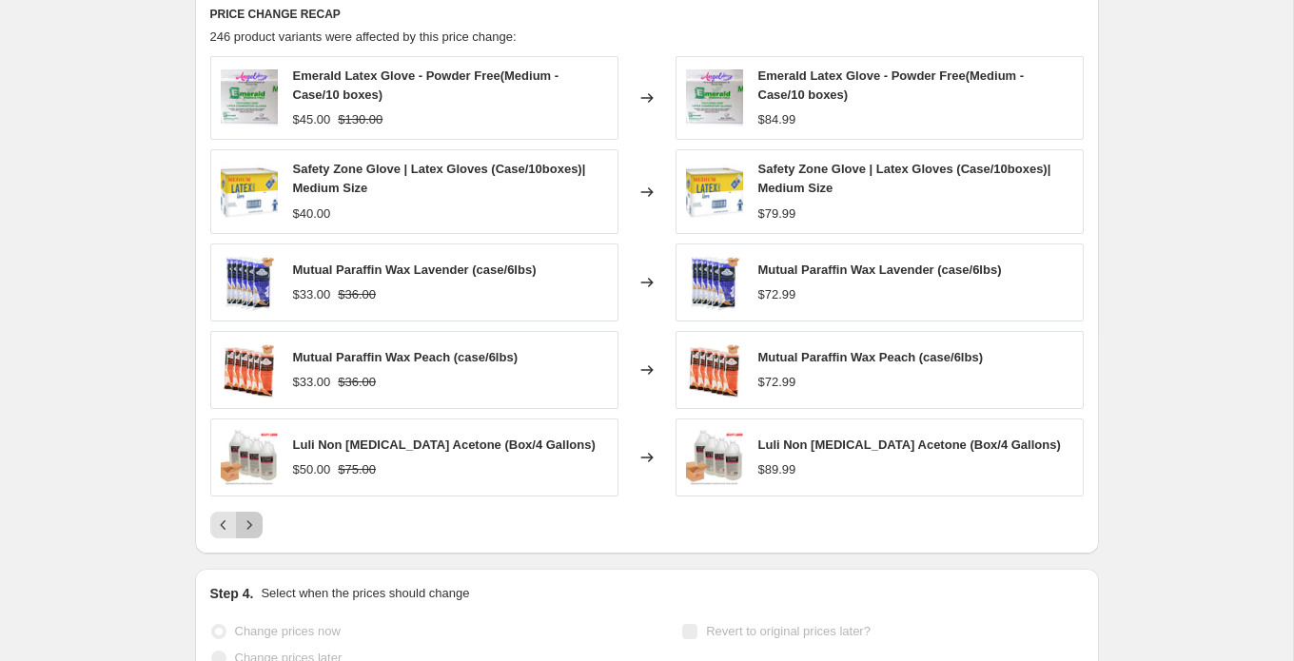
click at [258, 517] on button "Next" at bounding box center [249, 525] width 27 height 27
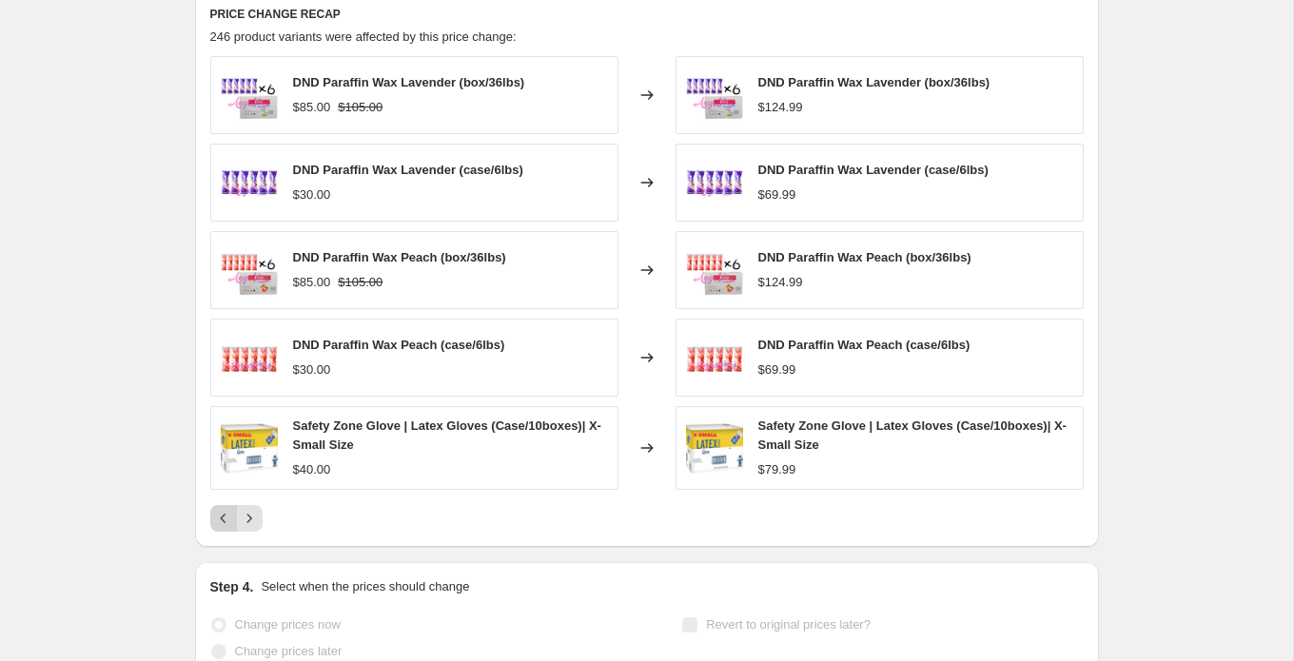
click at [226, 521] on icon "Previous" at bounding box center [223, 518] width 19 height 19
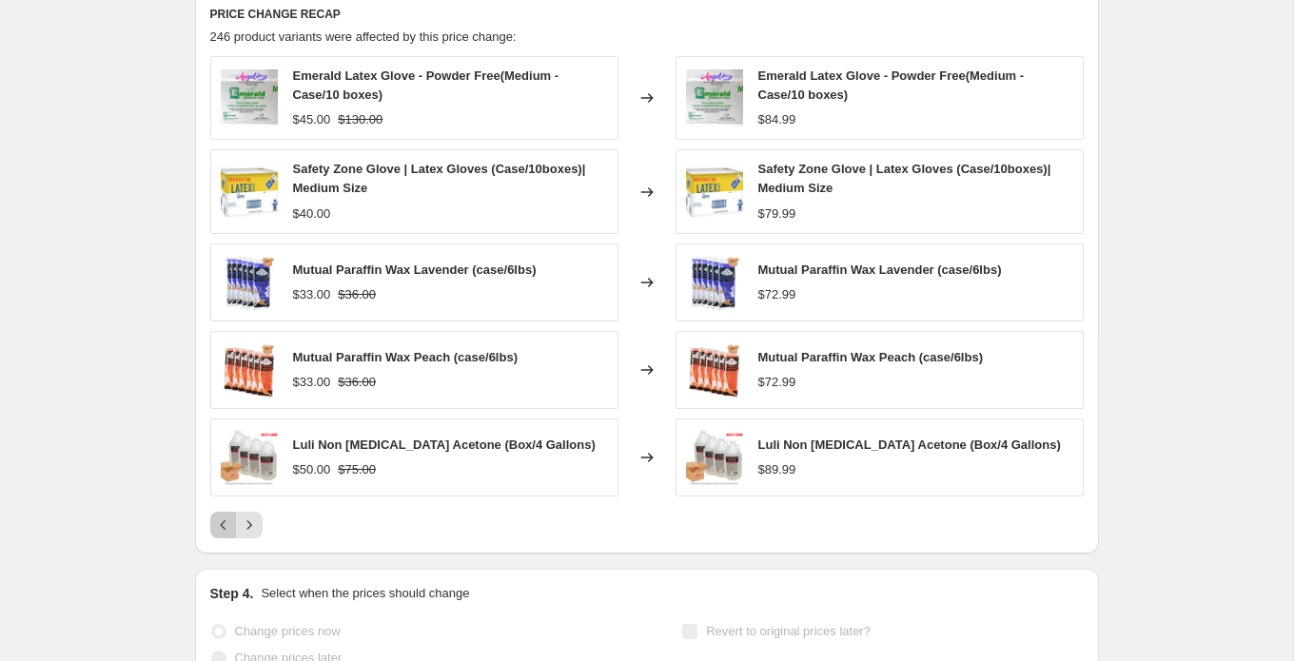
click at [226, 521] on icon "Previous" at bounding box center [223, 525] width 19 height 19
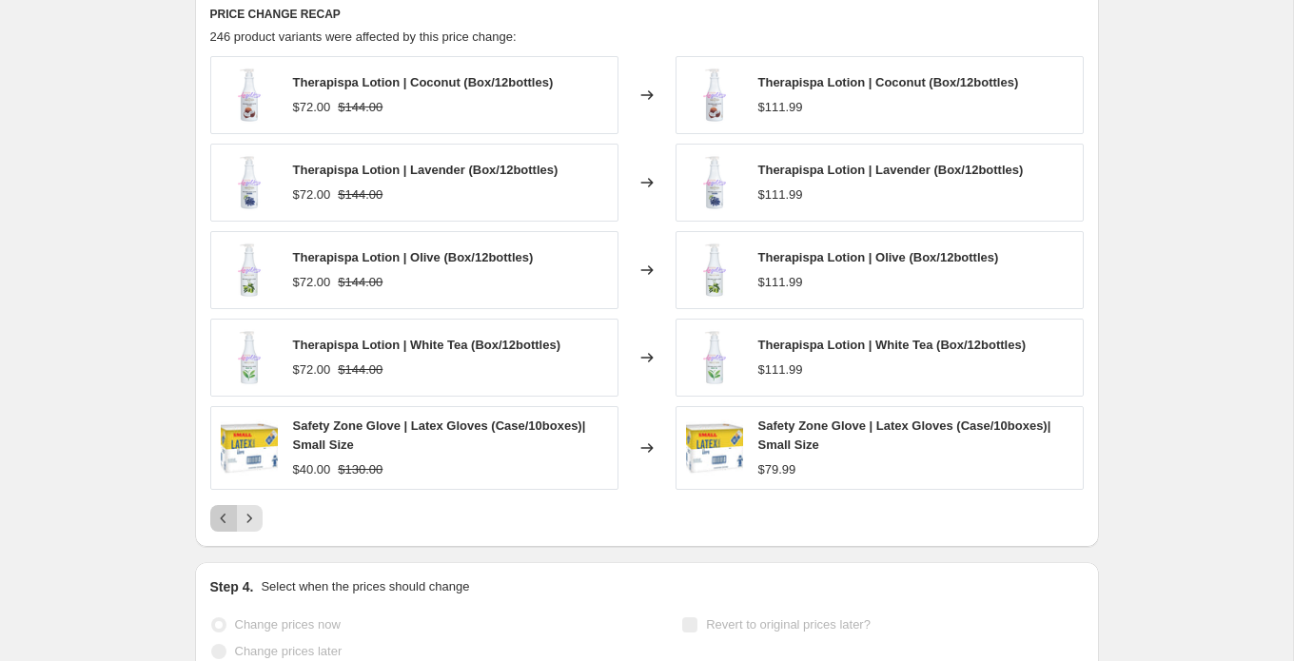
click at [226, 521] on icon "Previous" at bounding box center [223, 518] width 19 height 19
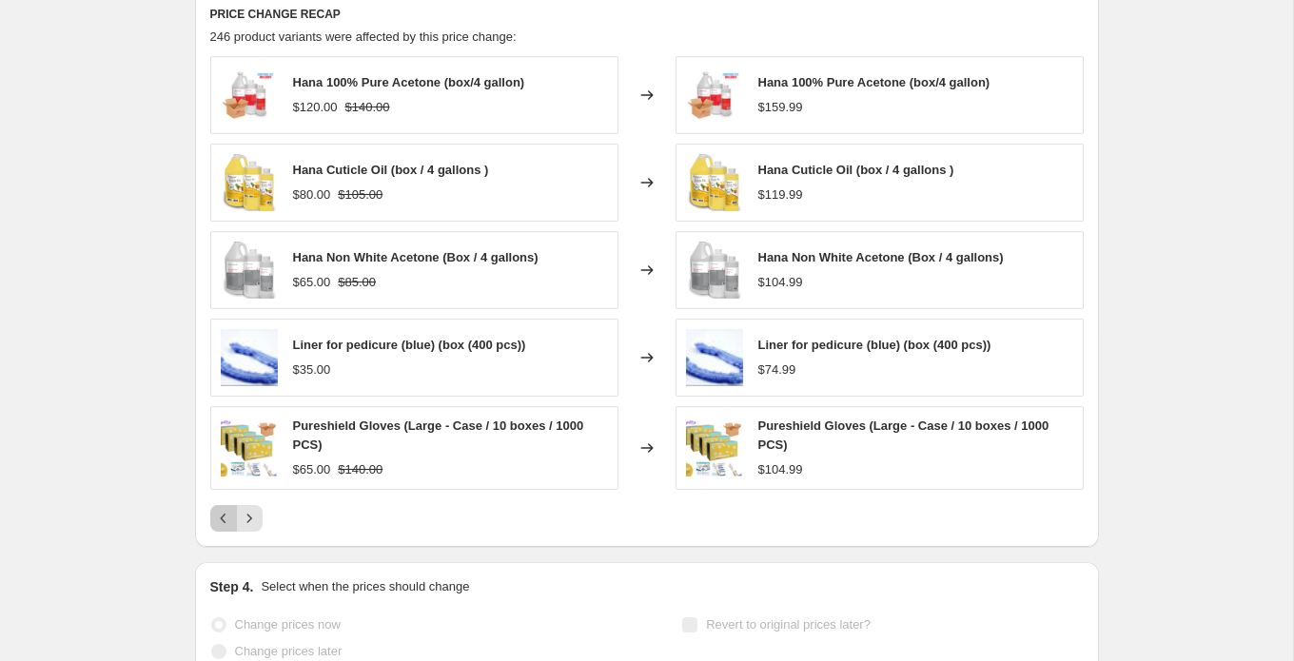
click at [226, 521] on icon "Previous" at bounding box center [223, 518] width 19 height 19
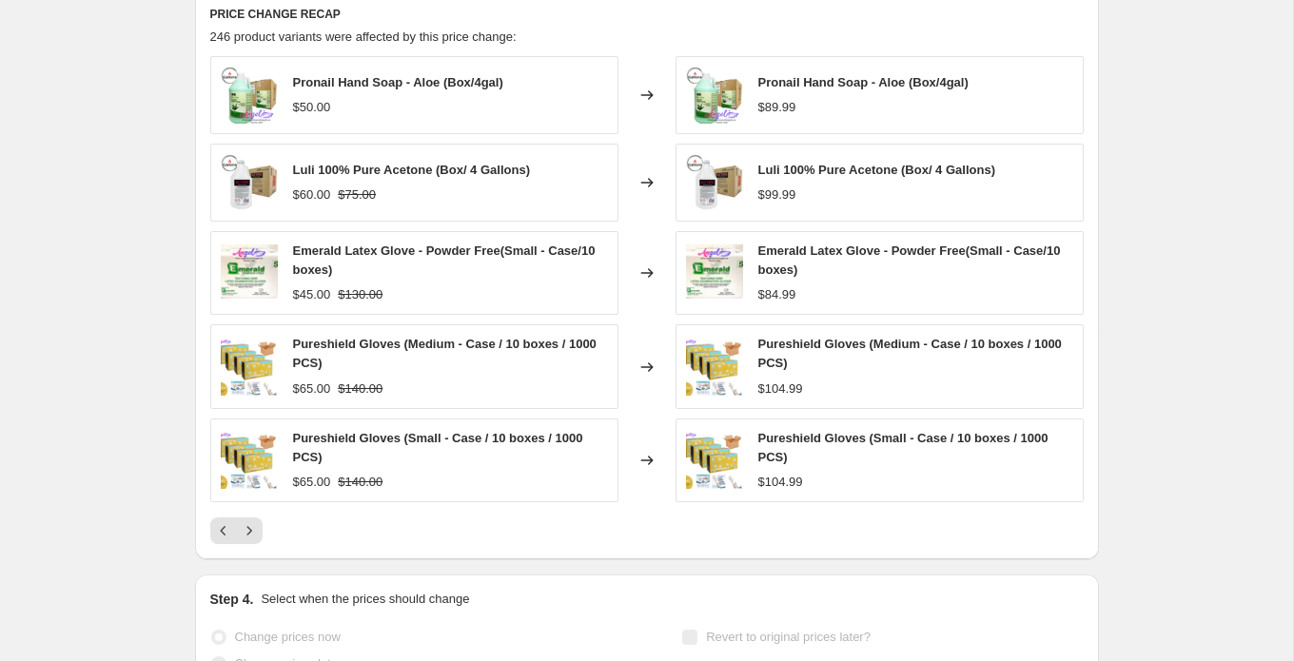
scroll to position [1605, 0]
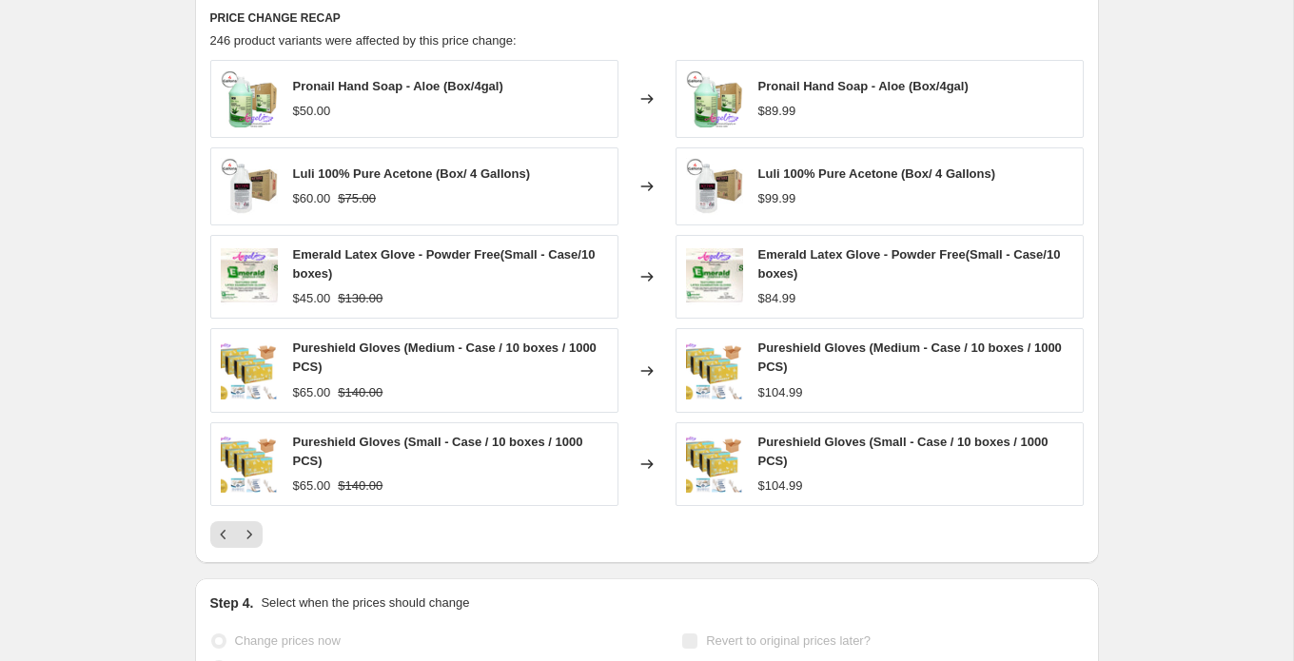
click at [814, 374] on div "Pureshield Gloves (Medium - Case / 10 boxes / 1000 PCS)" at bounding box center [915, 358] width 315 height 38
click at [418, 344] on span "Pureshield Gloves (Medium - Case / 10 boxes / 1000 PCS)" at bounding box center [445, 357] width 304 height 33
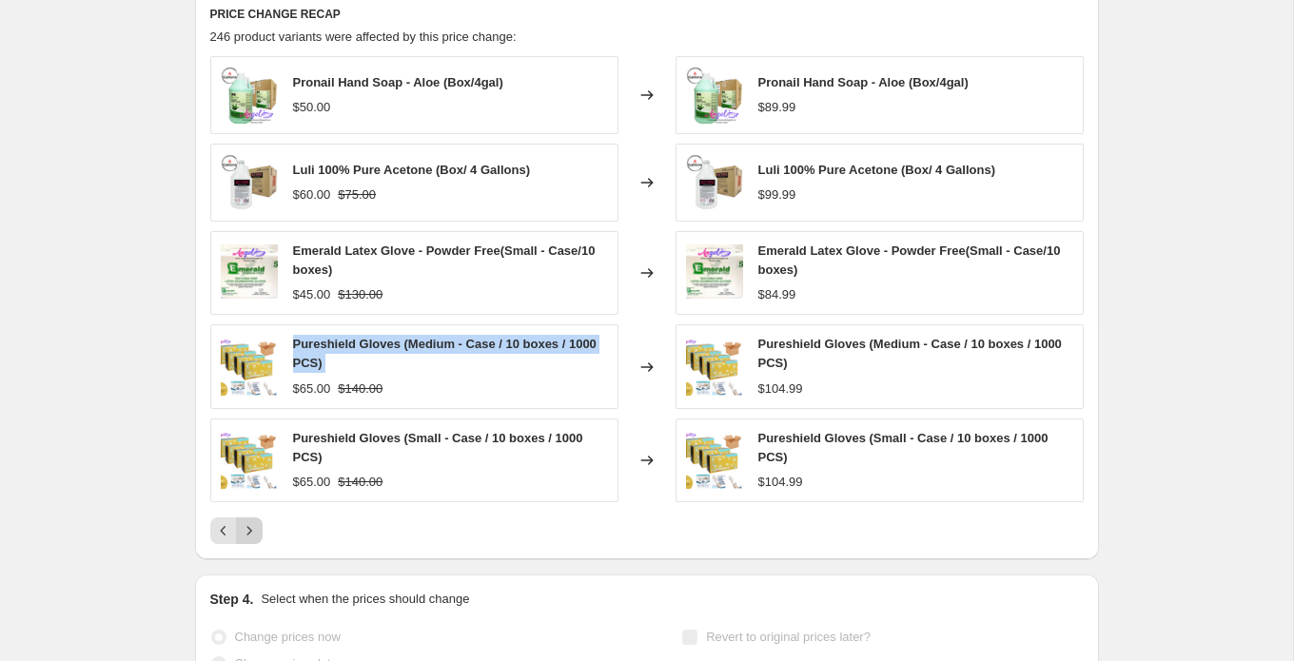
click at [251, 532] on icon "Next" at bounding box center [249, 530] width 19 height 19
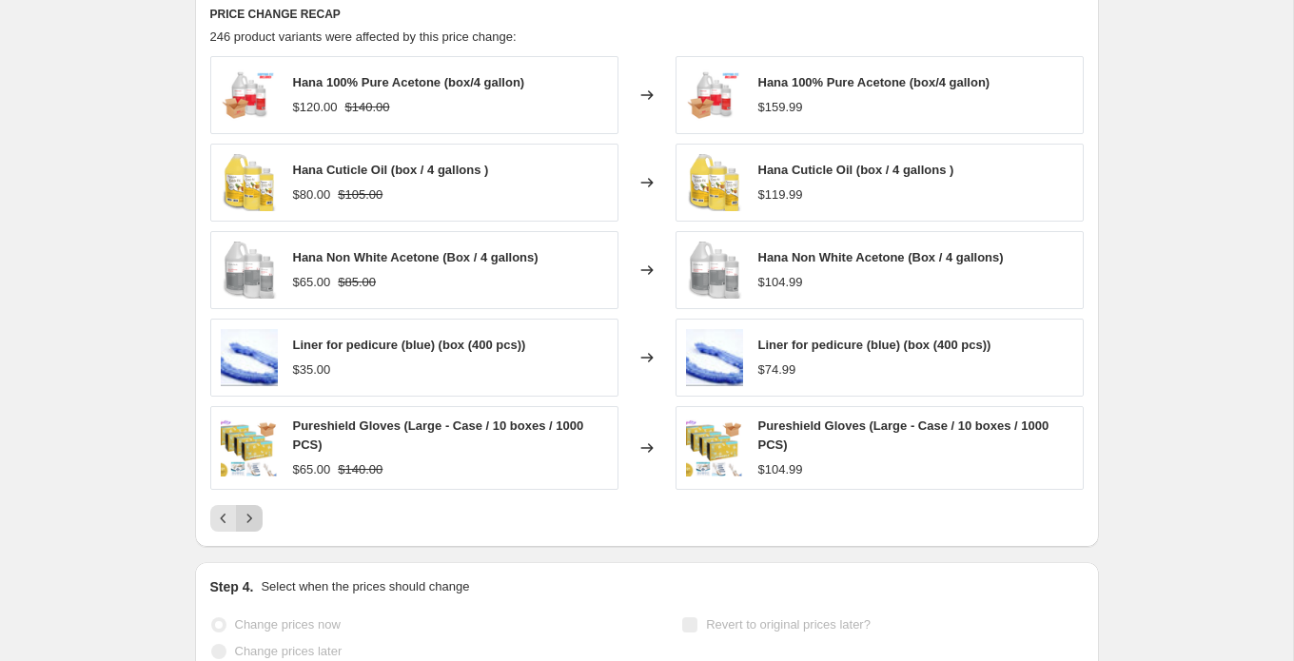
click at [251, 521] on icon "Next" at bounding box center [249, 518] width 19 height 19
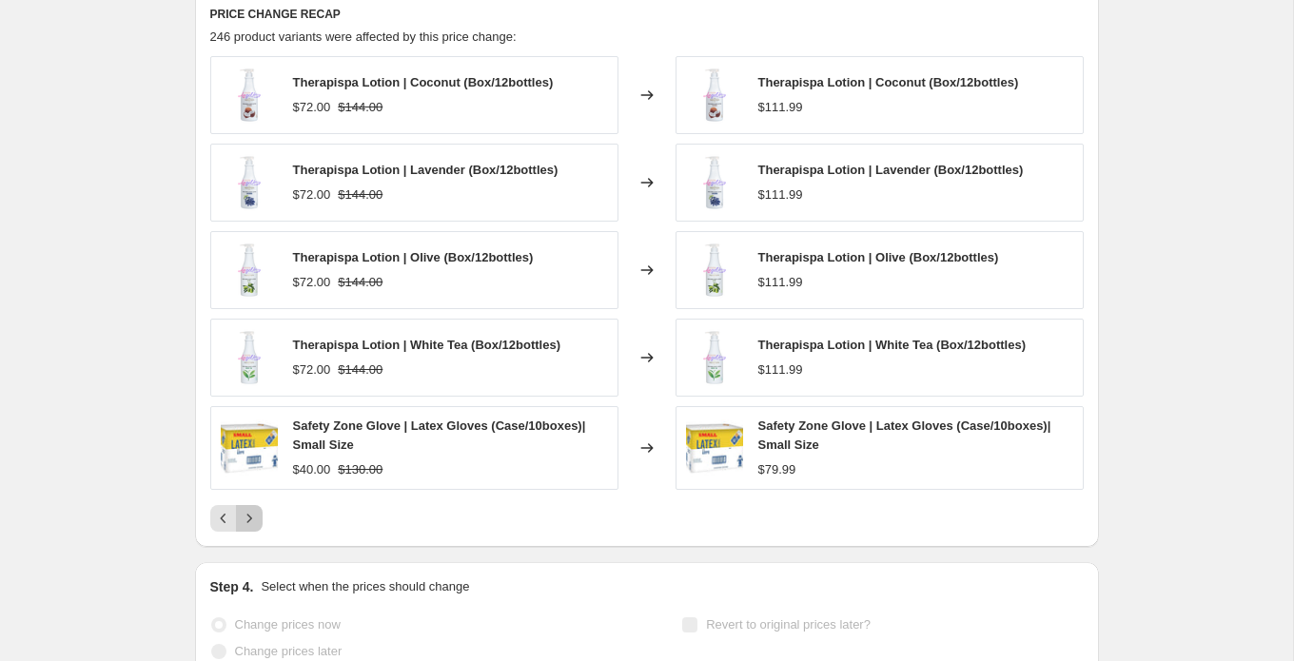
click at [251, 521] on icon "Next" at bounding box center [249, 518] width 19 height 19
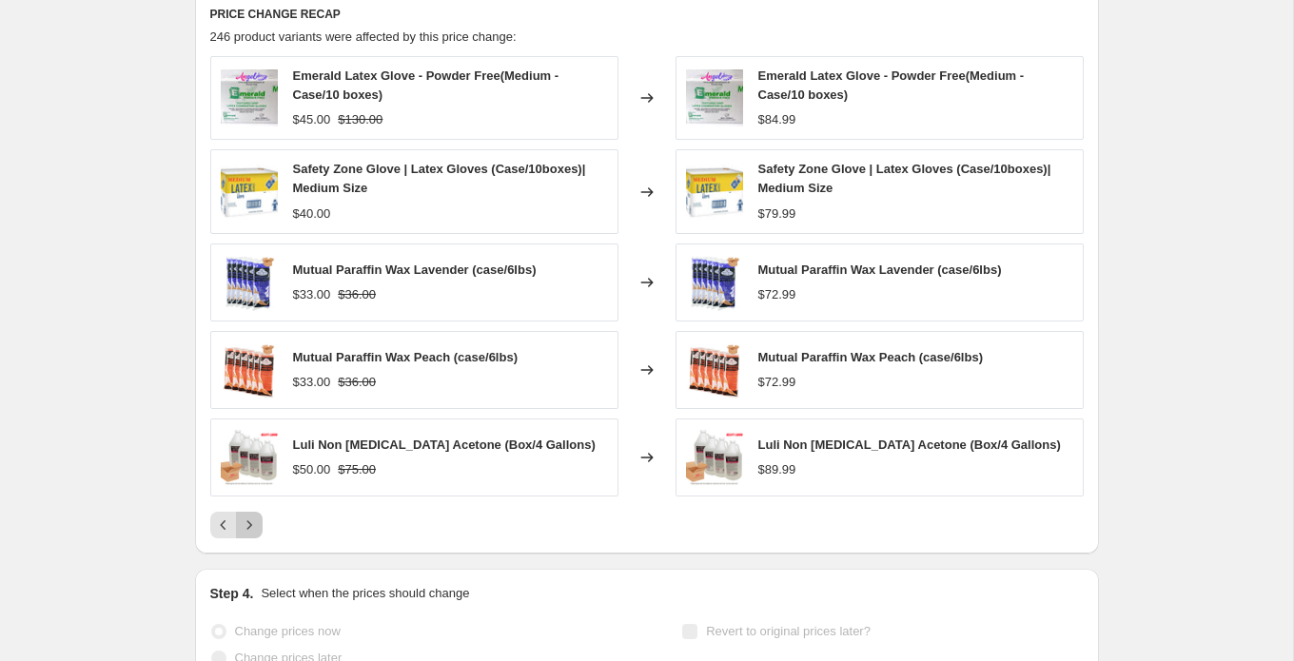
click at [251, 521] on icon "Next" at bounding box center [249, 525] width 19 height 19
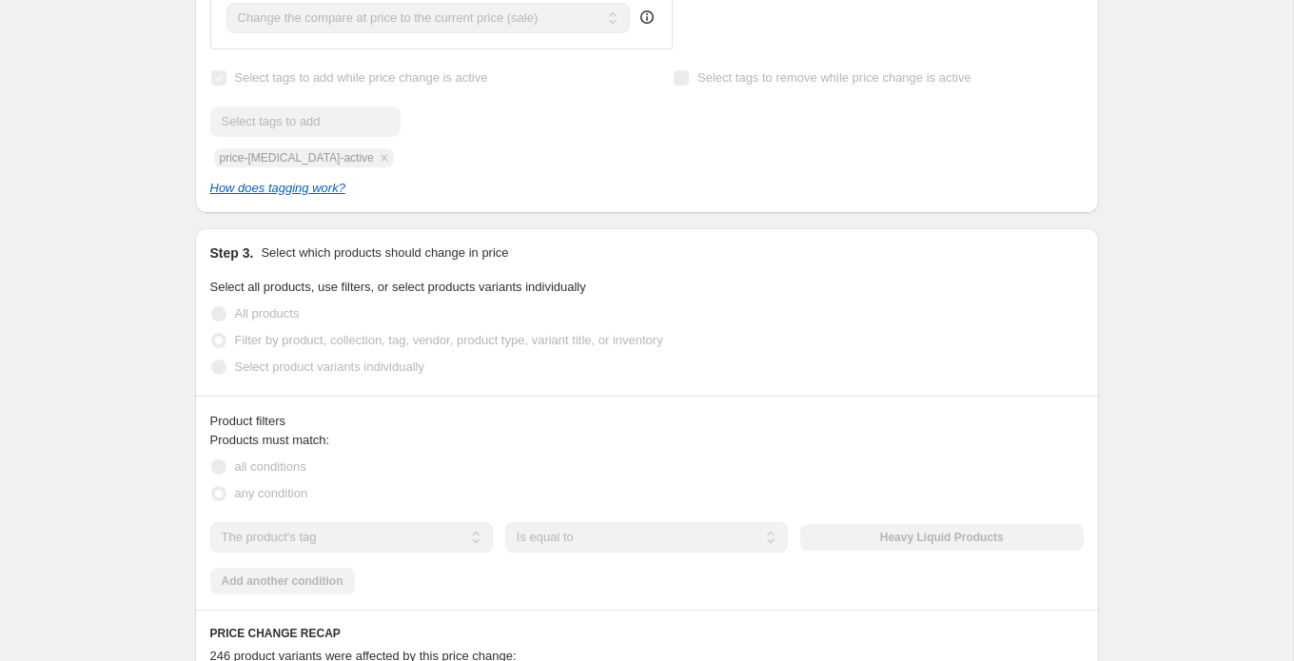
click at [91, 69] on div "Copy of Sun August 31., 2025 Heavy Liquid Products (Nail Care & Tools in Box/Ca…" at bounding box center [646, 214] width 1293 height 2409
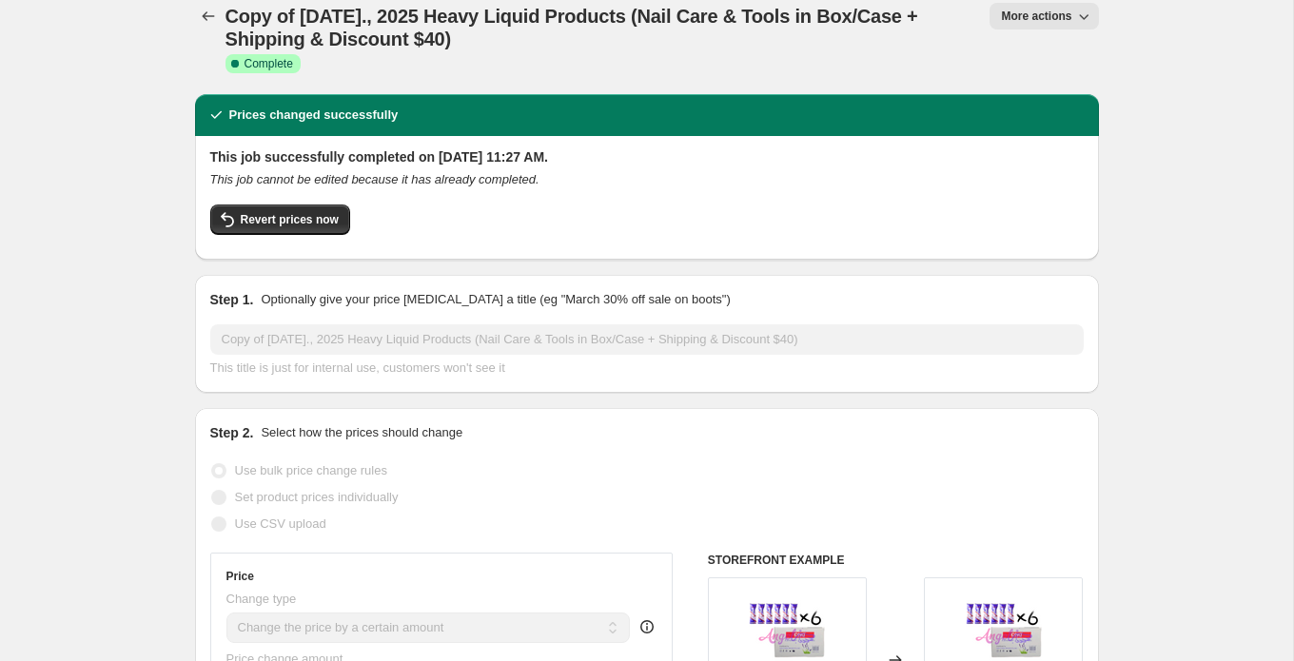
scroll to position [0, 0]
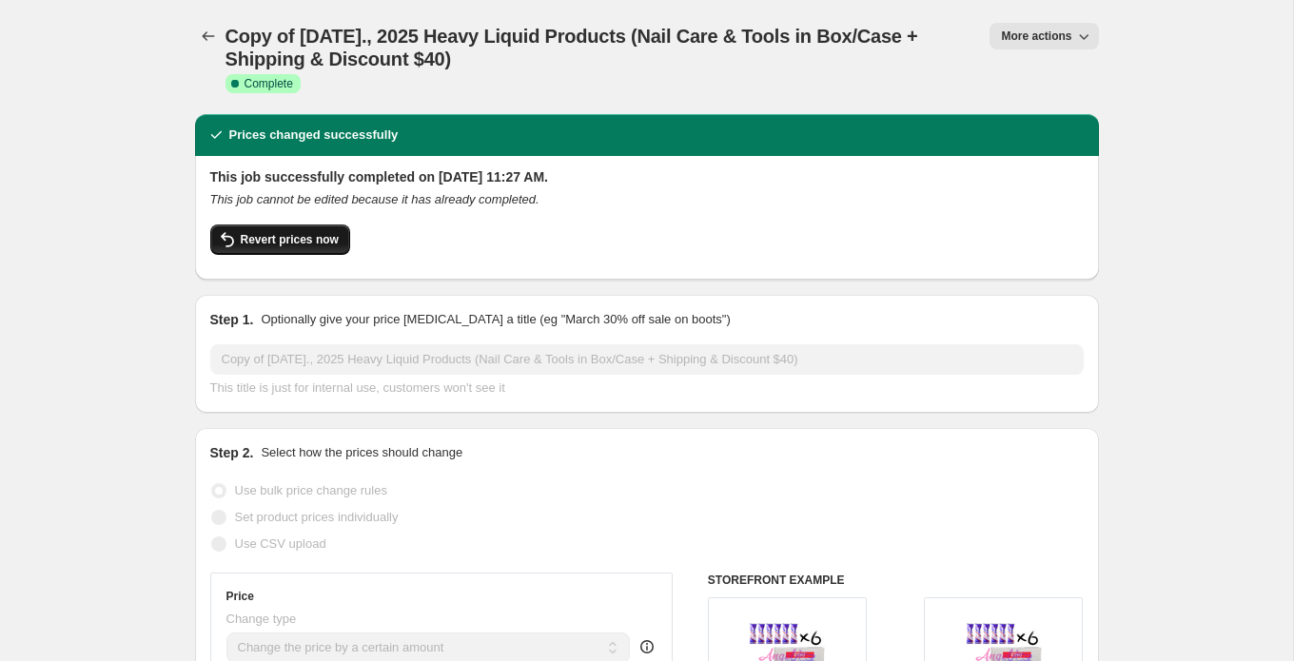
click at [325, 233] on span "Revert prices now" at bounding box center [290, 239] width 98 height 15
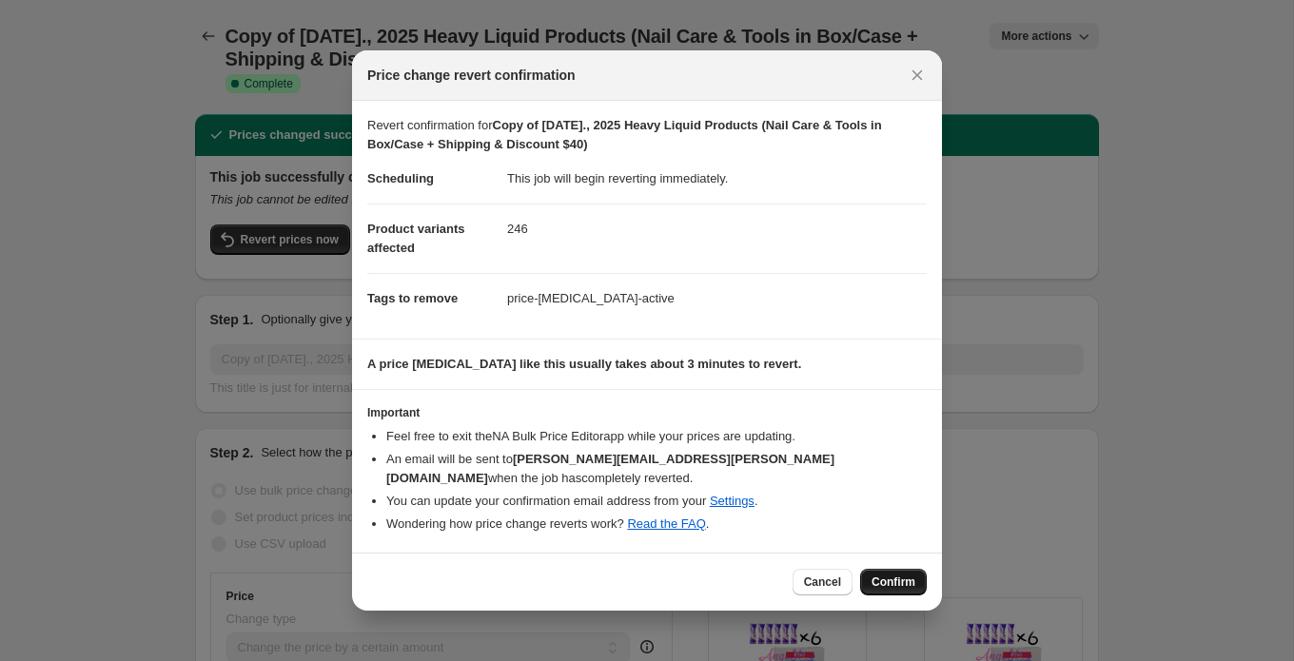
click at [899, 582] on span "Confirm" at bounding box center [894, 582] width 44 height 15
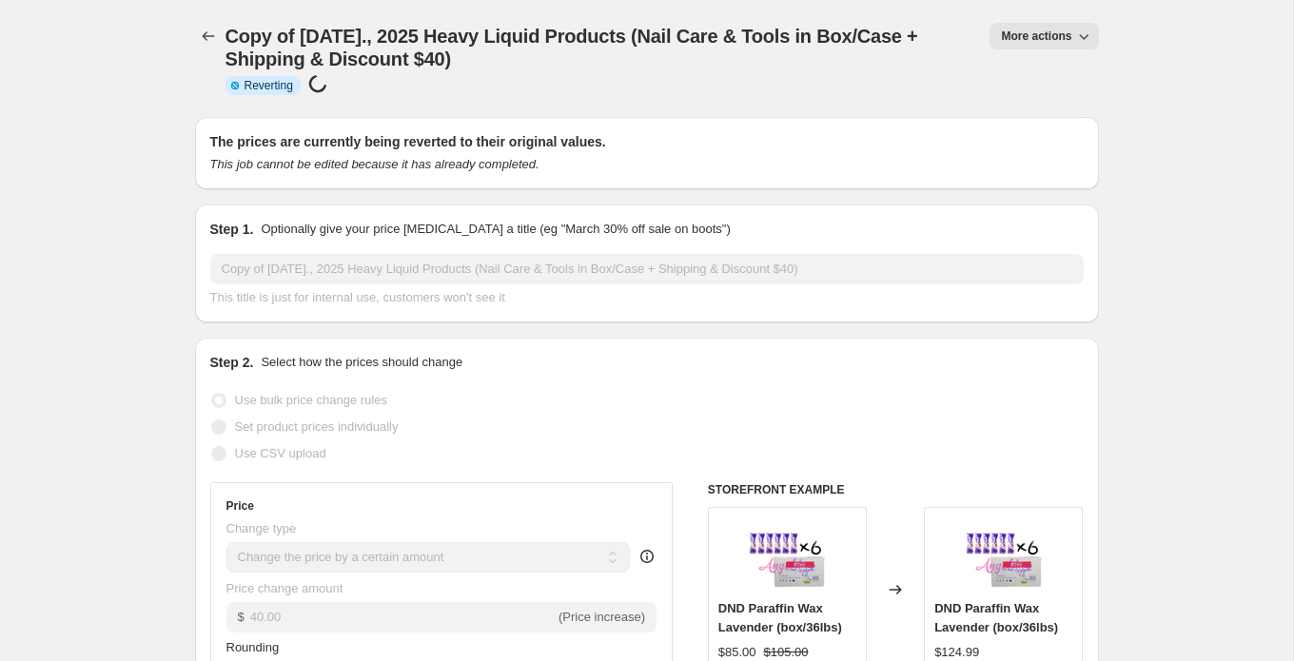
select select "by"
select select "tag"
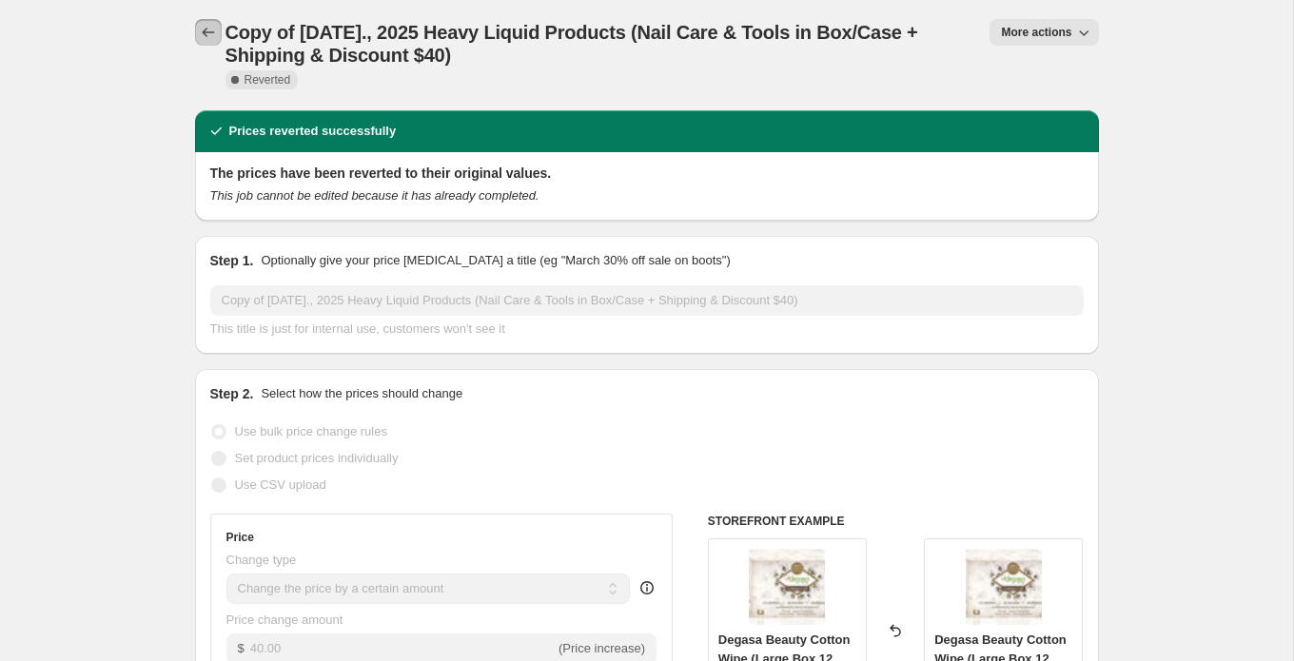
click at [215, 31] on icon "Price change jobs" at bounding box center [208, 32] width 19 height 19
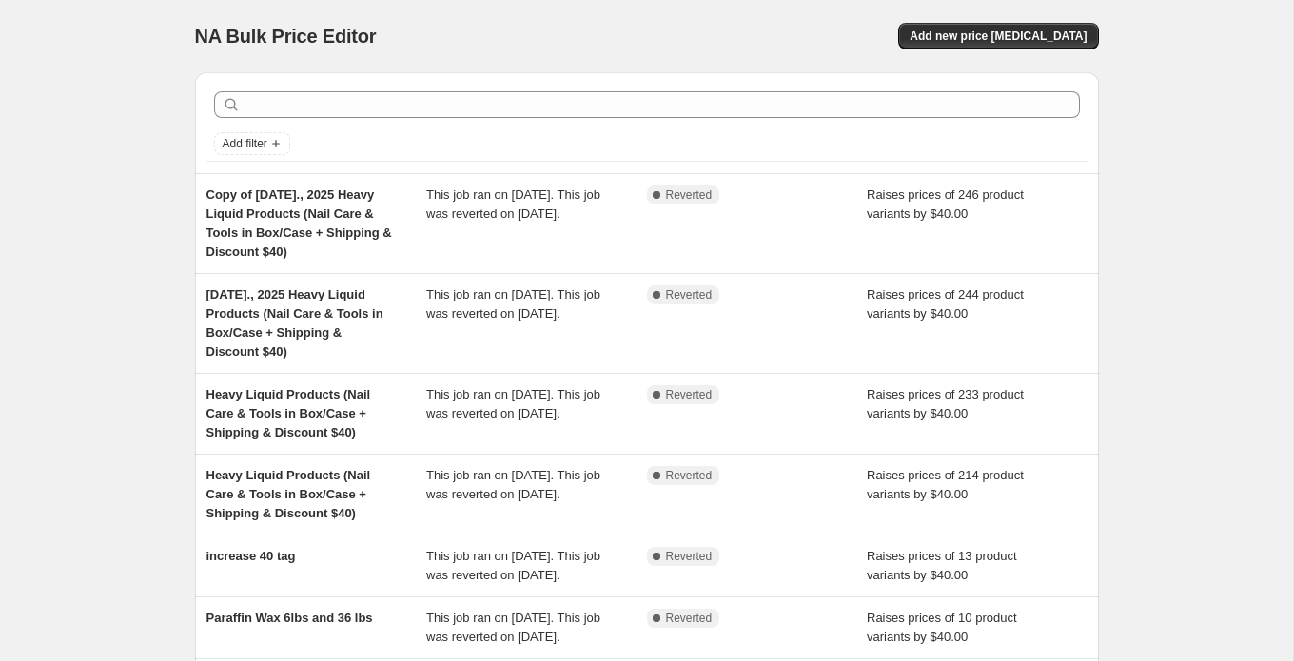
click at [78, 65] on div "NA Bulk Price Editor. This page is ready NA Bulk Price Editor Add new price cha…" at bounding box center [646, 556] width 1293 height 1113
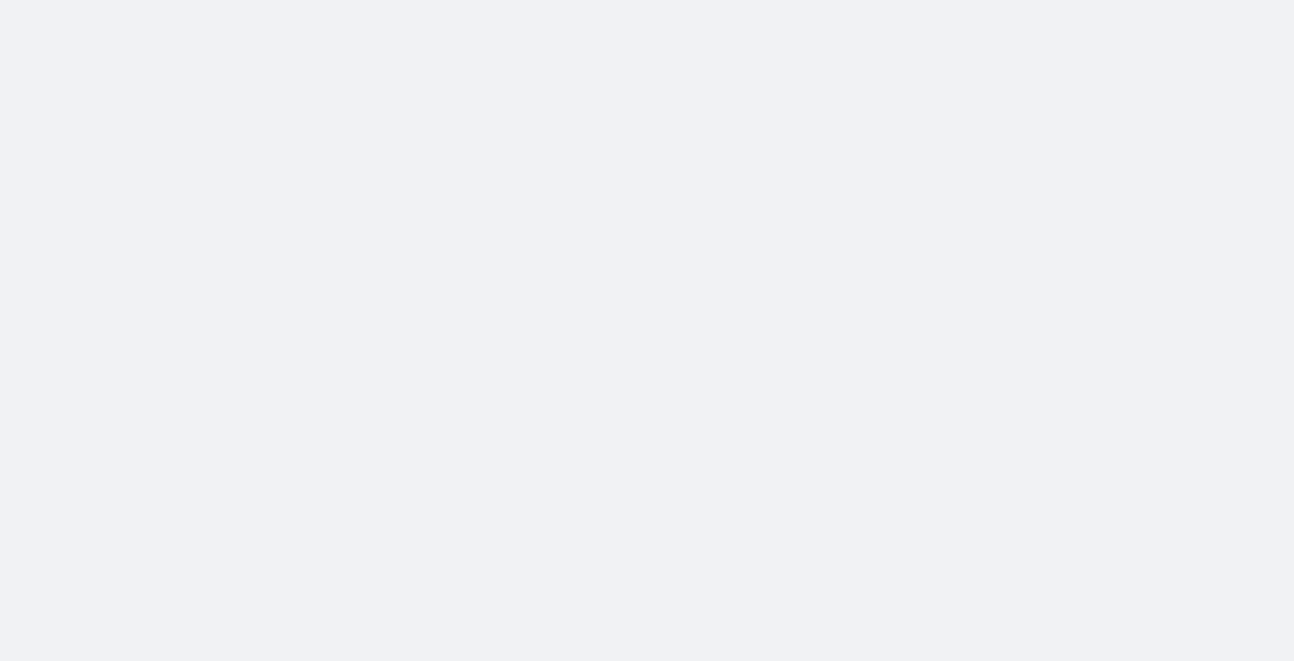
click at [105, 109] on body at bounding box center [647, 330] width 1294 height 661
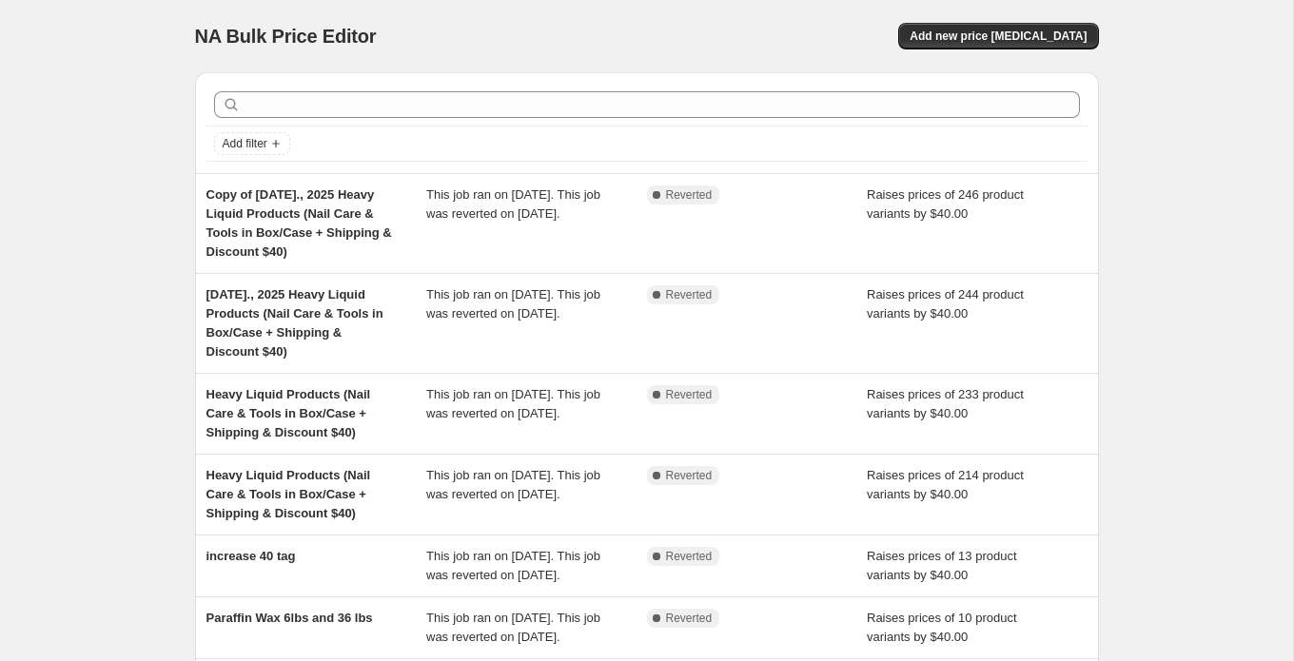
click at [604, 128] on div "Add filter" at bounding box center [646, 144] width 881 height 34
click at [92, 68] on div "NA Bulk Price Editor. This page is ready NA Bulk Price Editor Add new price [ME…" at bounding box center [646, 556] width 1293 height 1113
click at [51, 20] on div "NA Bulk Price Editor. This page is ready NA Bulk Price Editor Add new price cha…" at bounding box center [646, 556] width 1293 height 1113
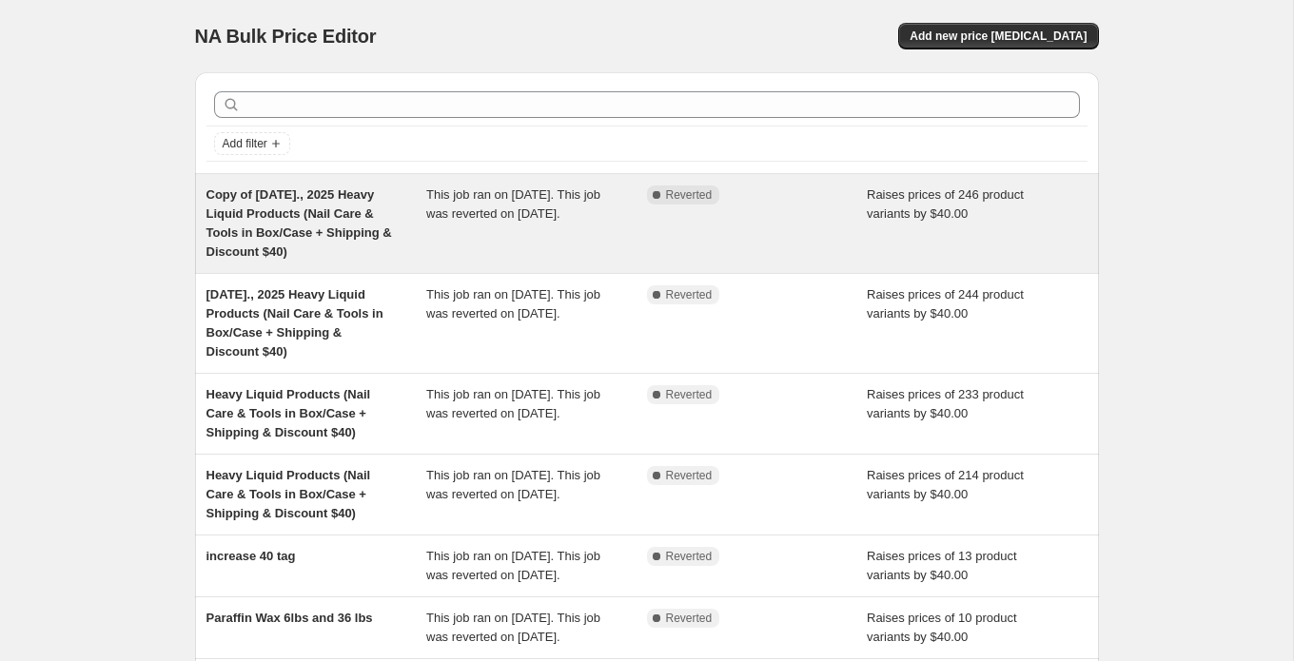
click at [907, 226] on div "Raises prices of 246 product variants by $40.00" at bounding box center [977, 224] width 221 height 76
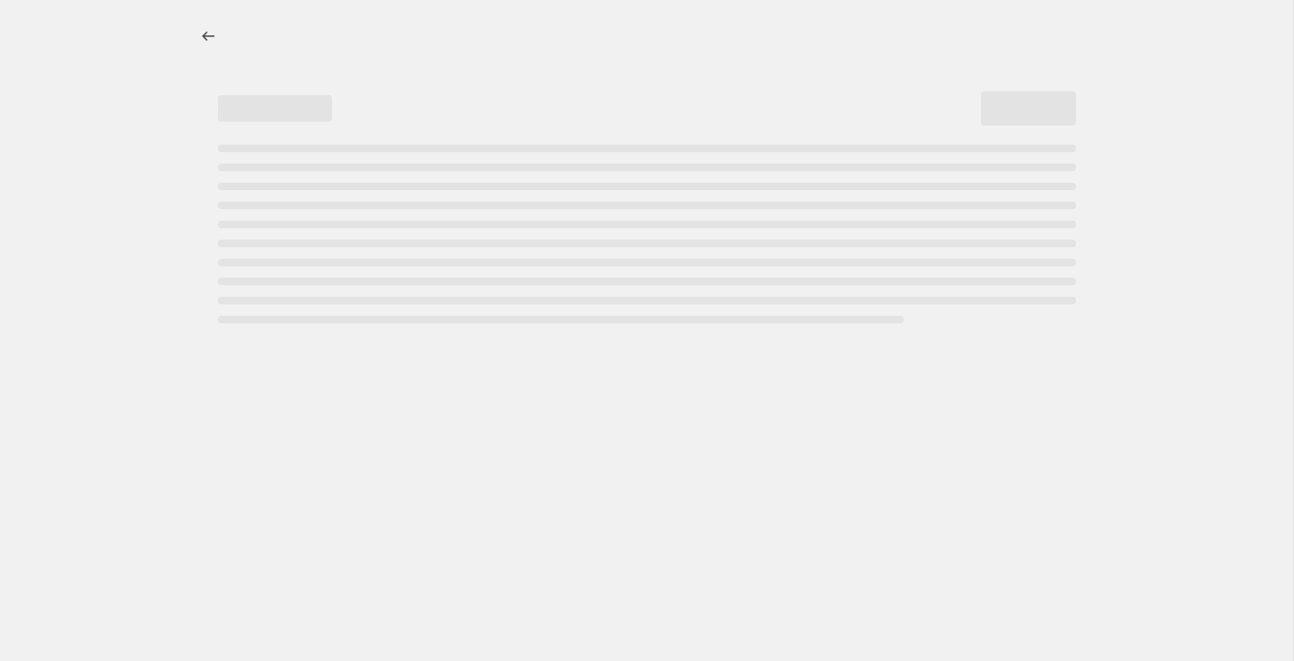
select select "by"
select select "tag"
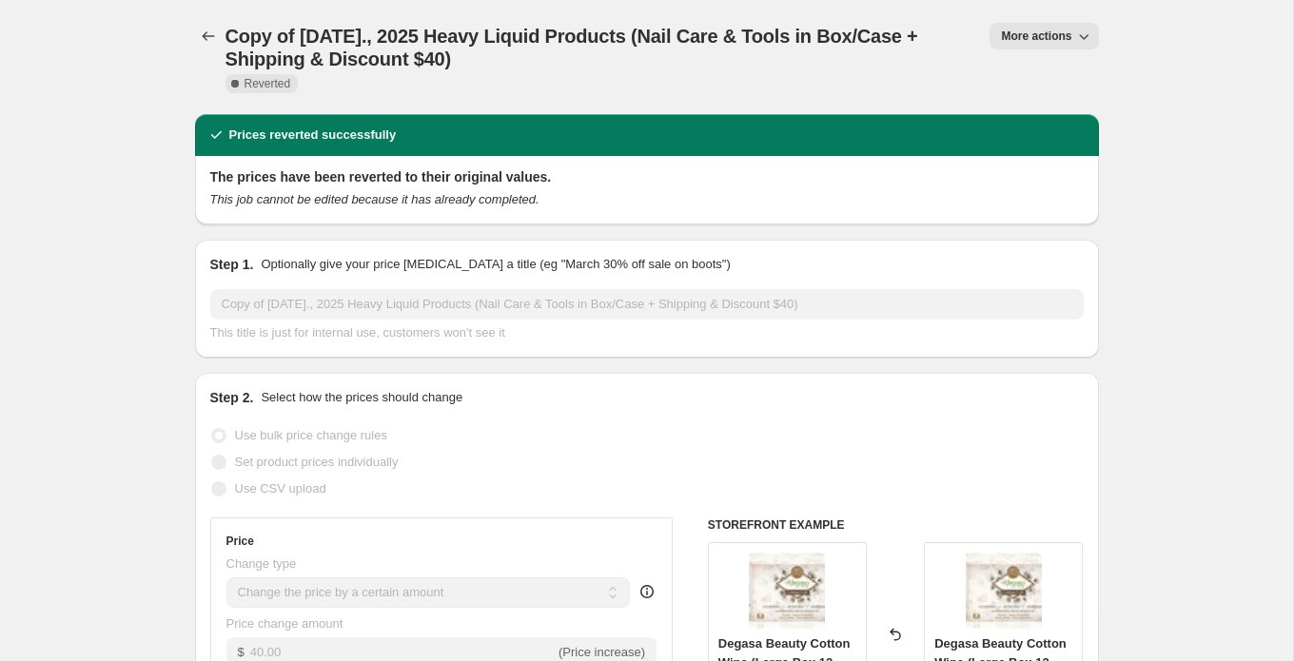
click at [1078, 33] on icon "button" at bounding box center [1083, 36] width 19 height 19
click at [1077, 72] on span "Copy to new job" at bounding box center [1044, 76] width 88 height 14
select select "by"
select select "tag"
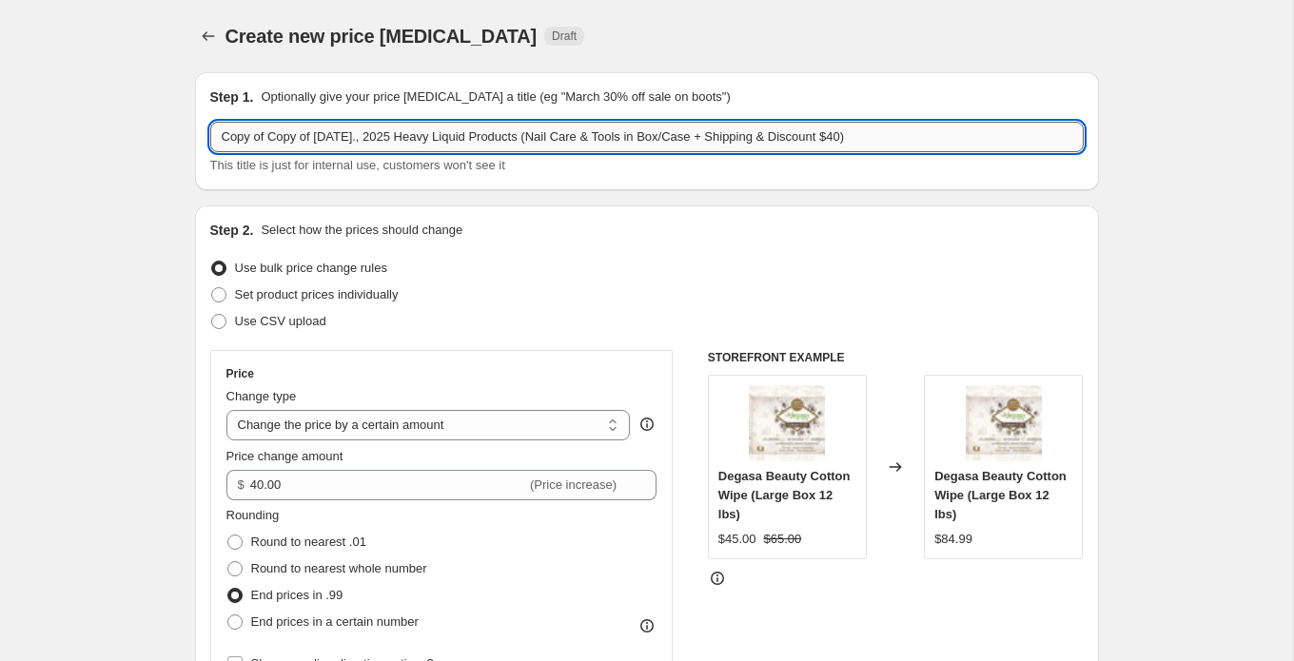
click at [413, 127] on input "Copy of Copy of [DATE]., 2025 Heavy Liquid Products (Nail Care & Tools in Box/C…" at bounding box center [647, 137] width 874 height 30
drag, startPoint x: 321, startPoint y: 131, endPoint x: 205, endPoint y: 130, distance: 116.1
click at [205, 129] on div "Step 1. Optionally give your price [MEDICAL_DATA] a title (eg "March 30% off sa…" at bounding box center [647, 131] width 904 height 118
click at [317, 134] on input "[DATE]., 2025 Heavy Liquid Products (Nail Care & Tools in Box/Case + Shipping &…" at bounding box center [647, 137] width 874 height 30
drag, startPoint x: 325, startPoint y: 133, endPoint x: 202, endPoint y: 132, distance: 123.7
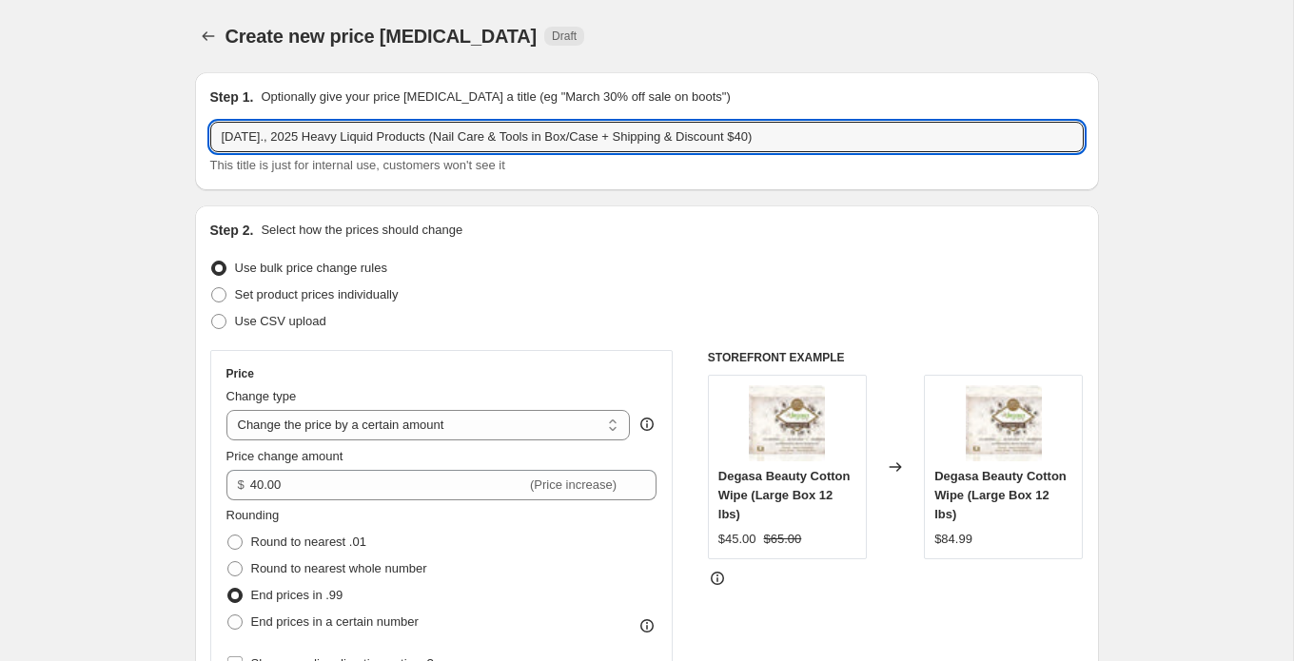
click at [202, 132] on div "Step 1. Optionally give your price change job a title (eg "March 30% off sale o…" at bounding box center [647, 131] width 904 height 118
type input "Thursday Sep 25, 2025 - Heavy Liquid Products (Nail Care & Tools in Box/Case + …"
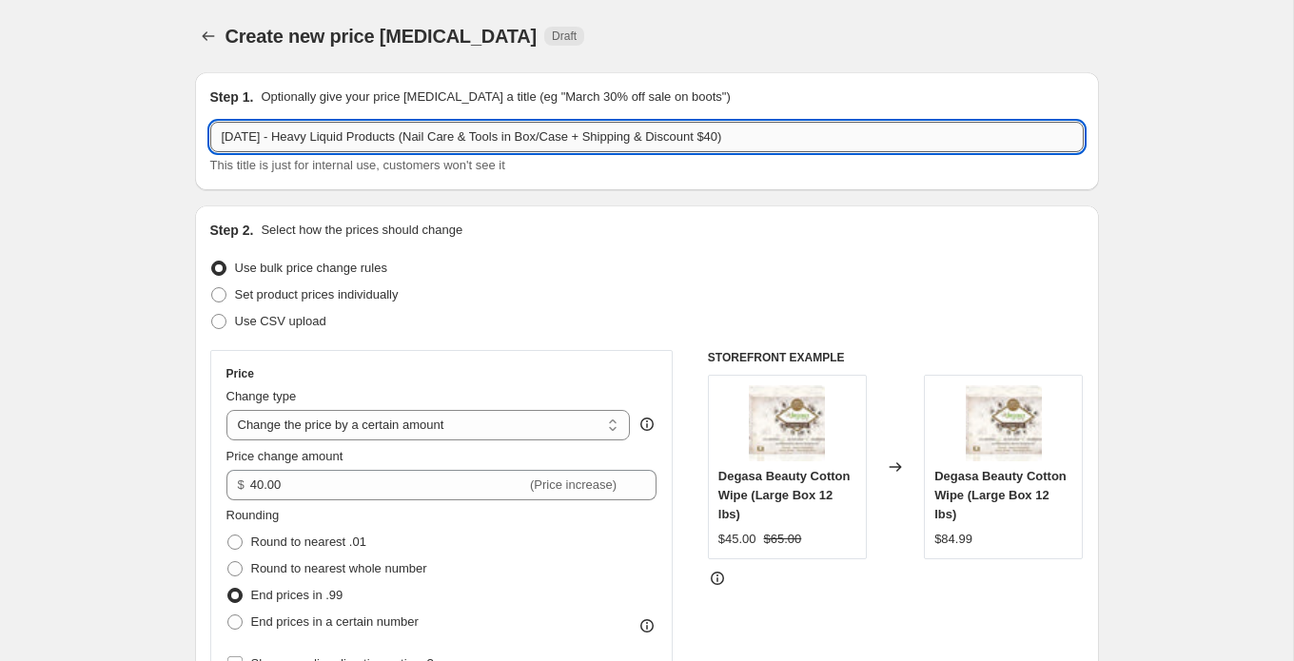
click at [750, 130] on input "Thursday Sep 25, 2025 - Heavy Liquid Products (Nail Care & Tools in Box/Case + …" at bounding box center [647, 137] width 874 height 30
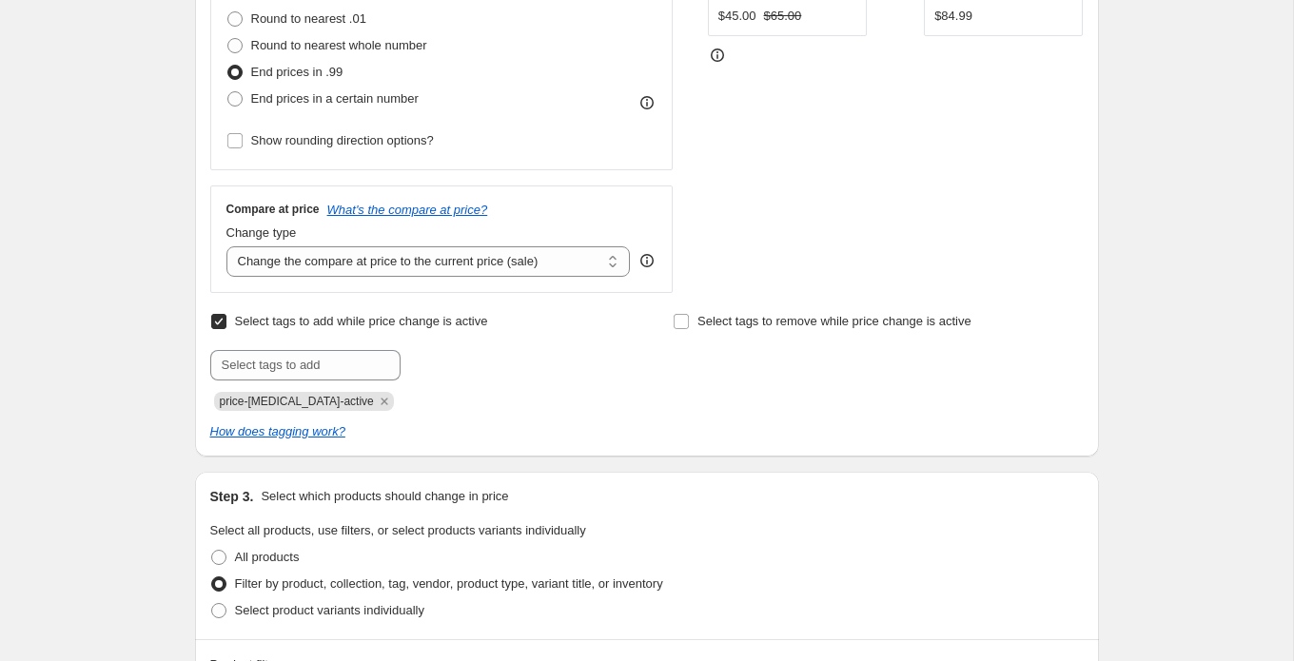
click at [143, 234] on div "Create new price change job. This page is ready Create new price change job Dra…" at bounding box center [646, 591] width 1293 height 2229
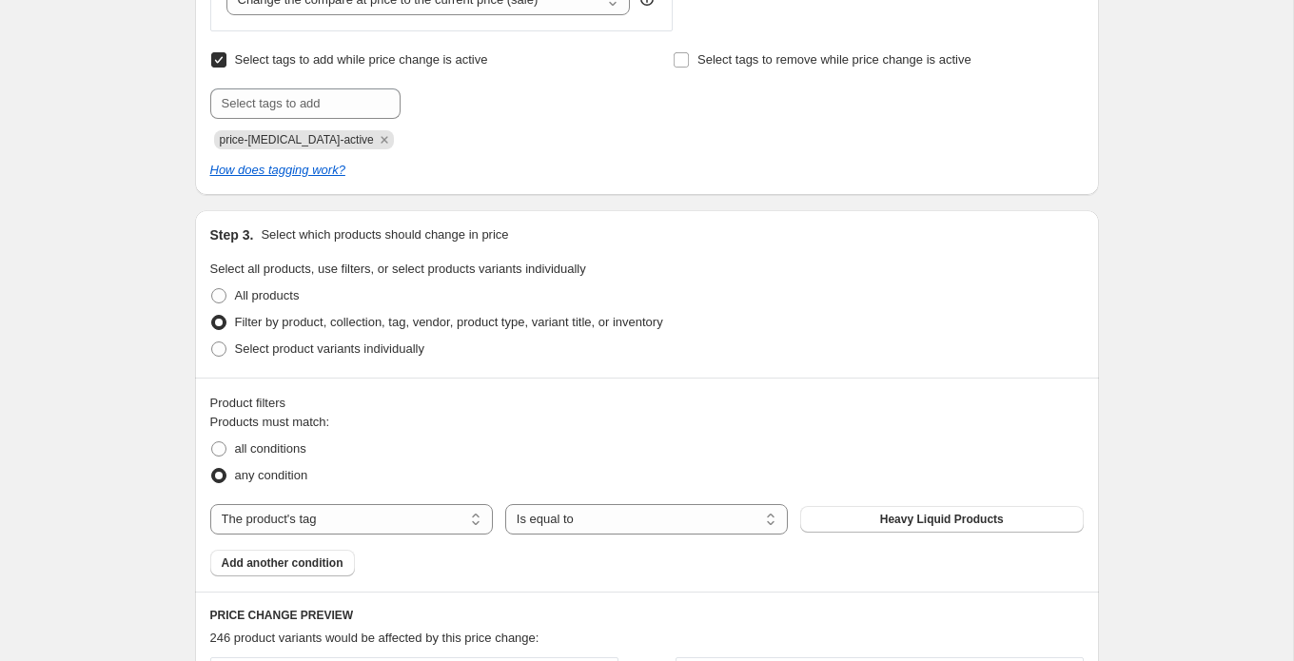
scroll to position [868, 0]
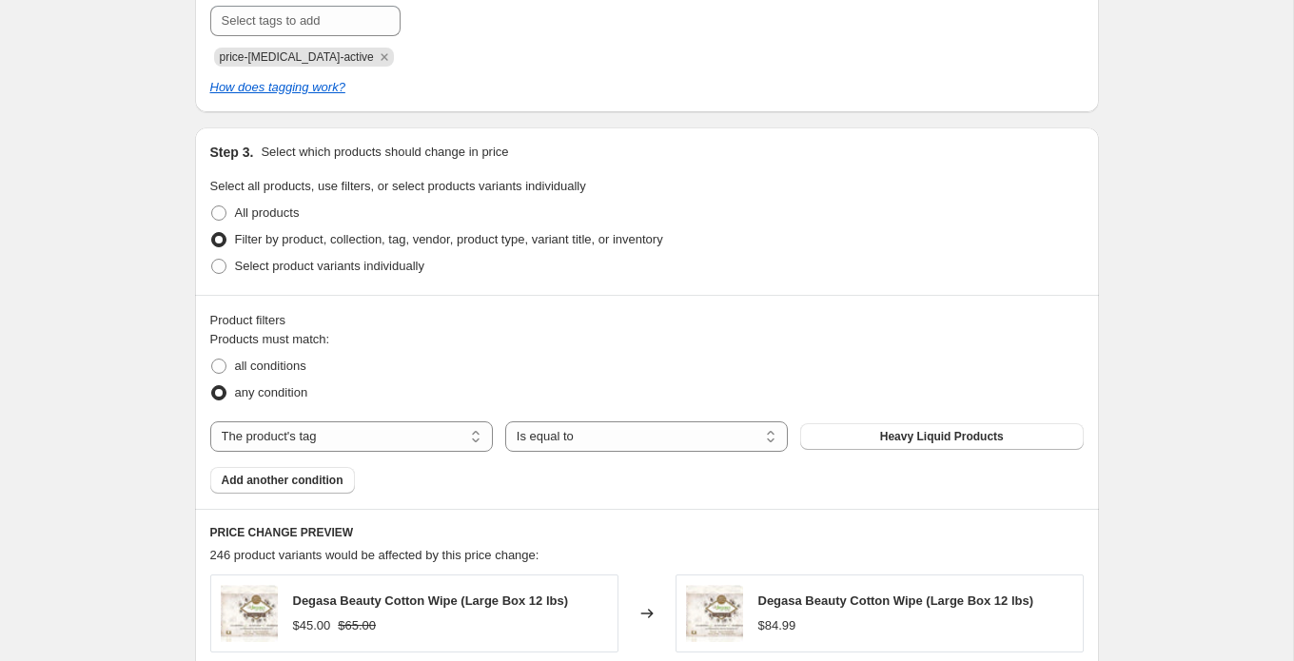
click at [120, 307] on div "Create new price change job. This page is ready Create new price change job Dra…" at bounding box center [646, 246] width 1293 height 2229
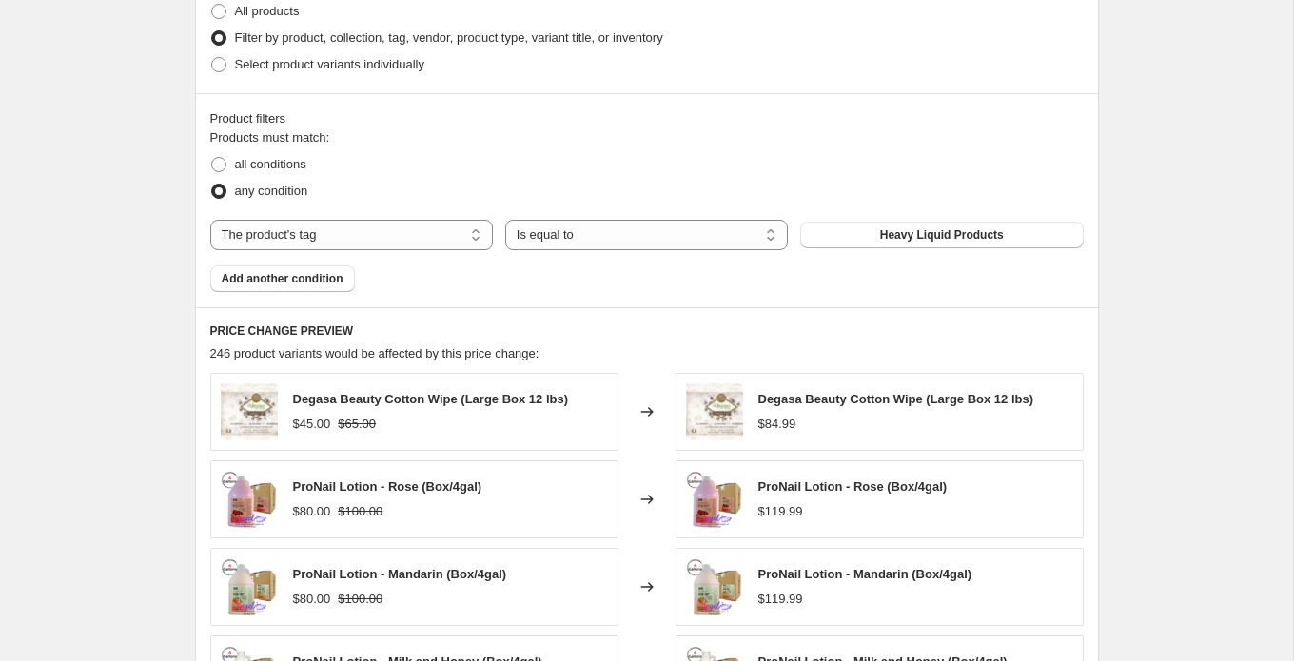
scroll to position [1080, 0]
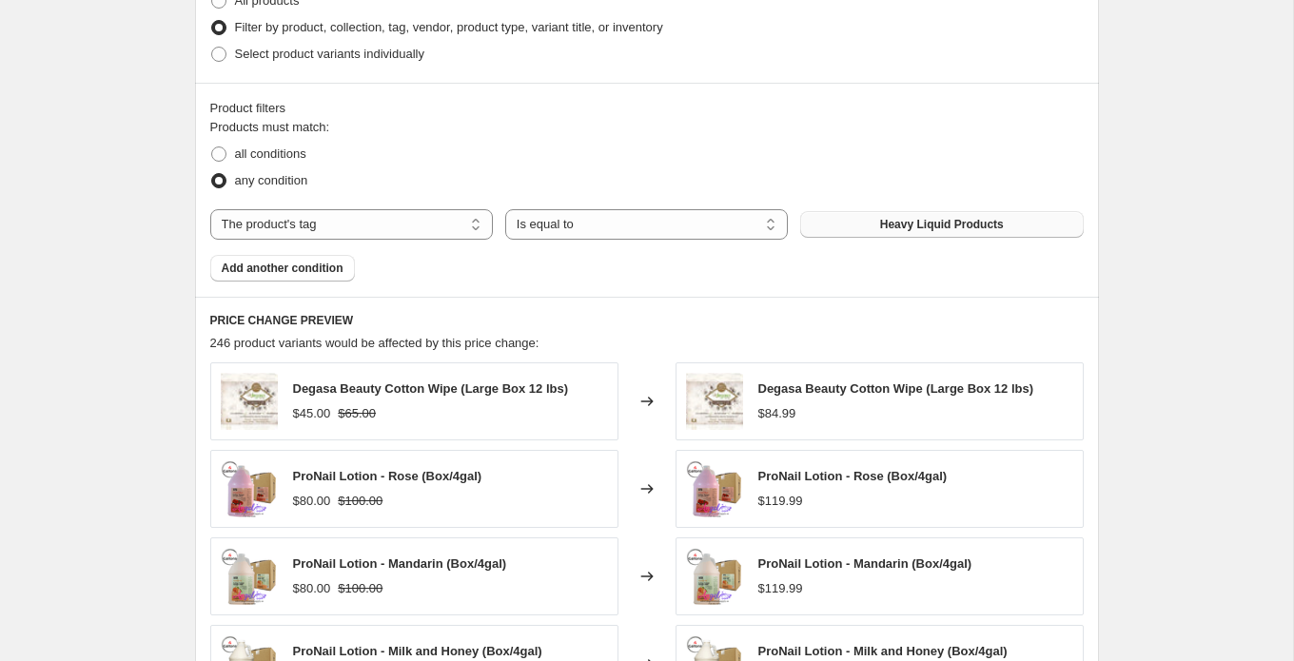
click at [894, 222] on span "Heavy Liquid Products" at bounding box center [942, 224] width 124 height 15
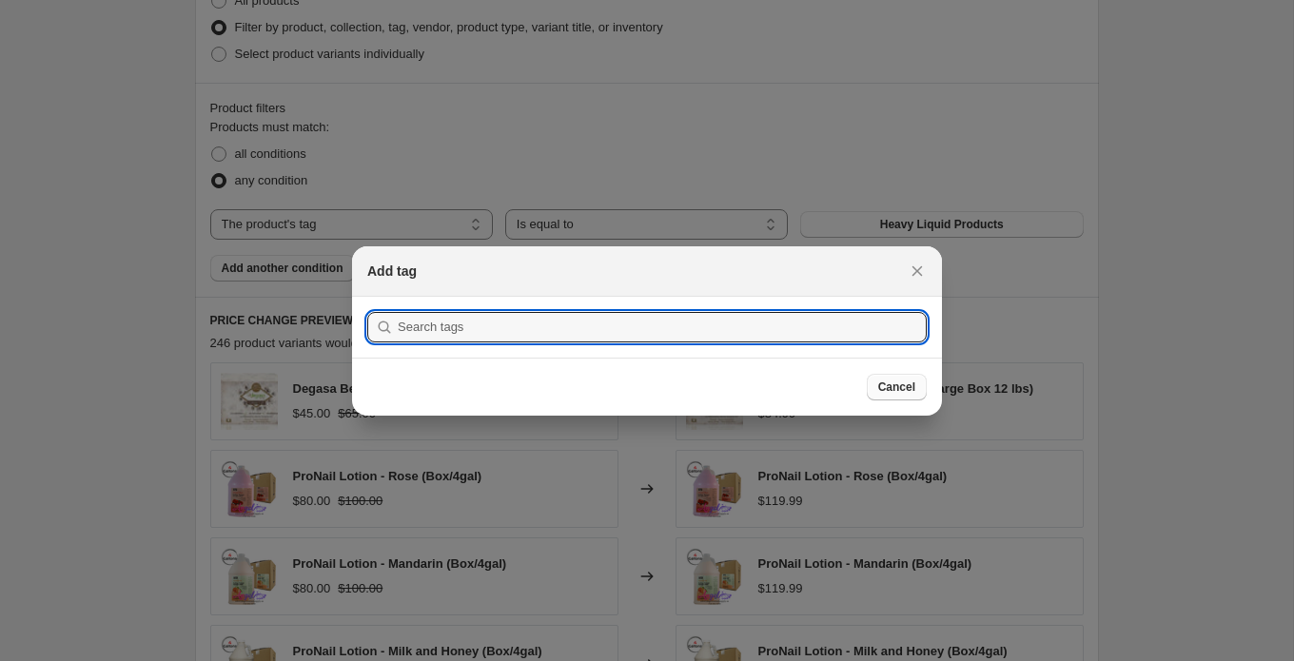
click at [915, 387] on button "Cancel" at bounding box center [897, 387] width 60 height 27
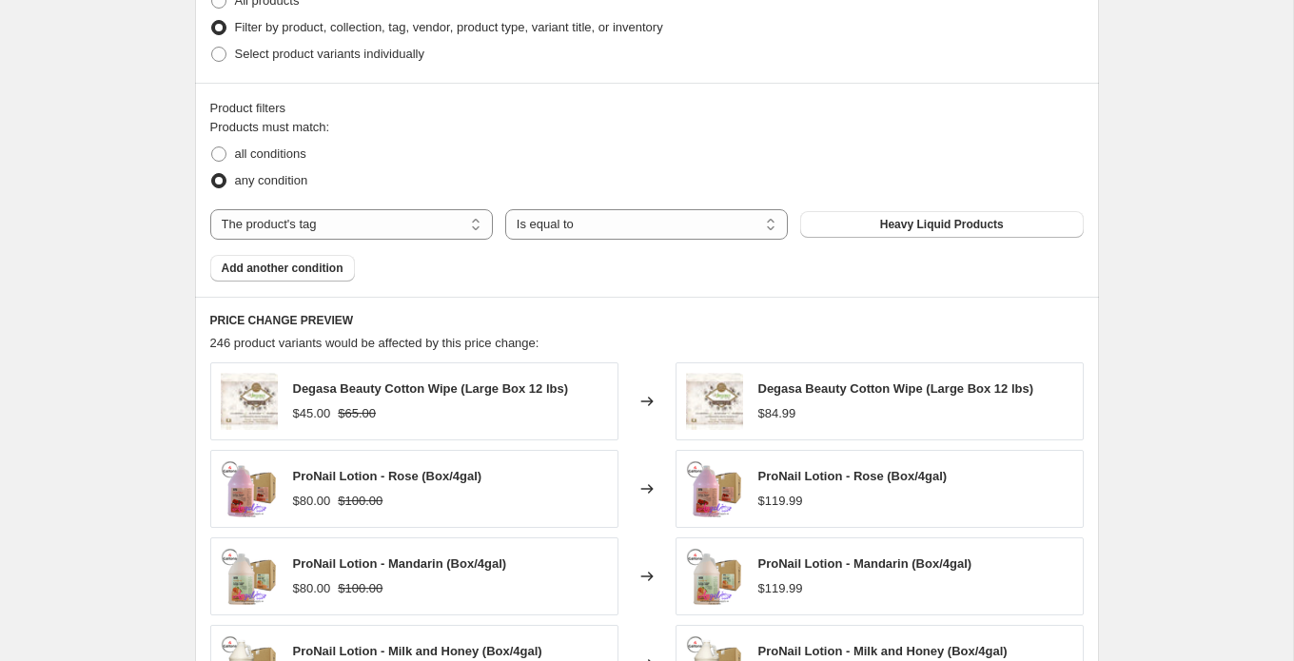
click at [1182, 247] on div "Create new price change job. This page is ready Create new price change job Dra…" at bounding box center [646, 34] width 1293 height 2229
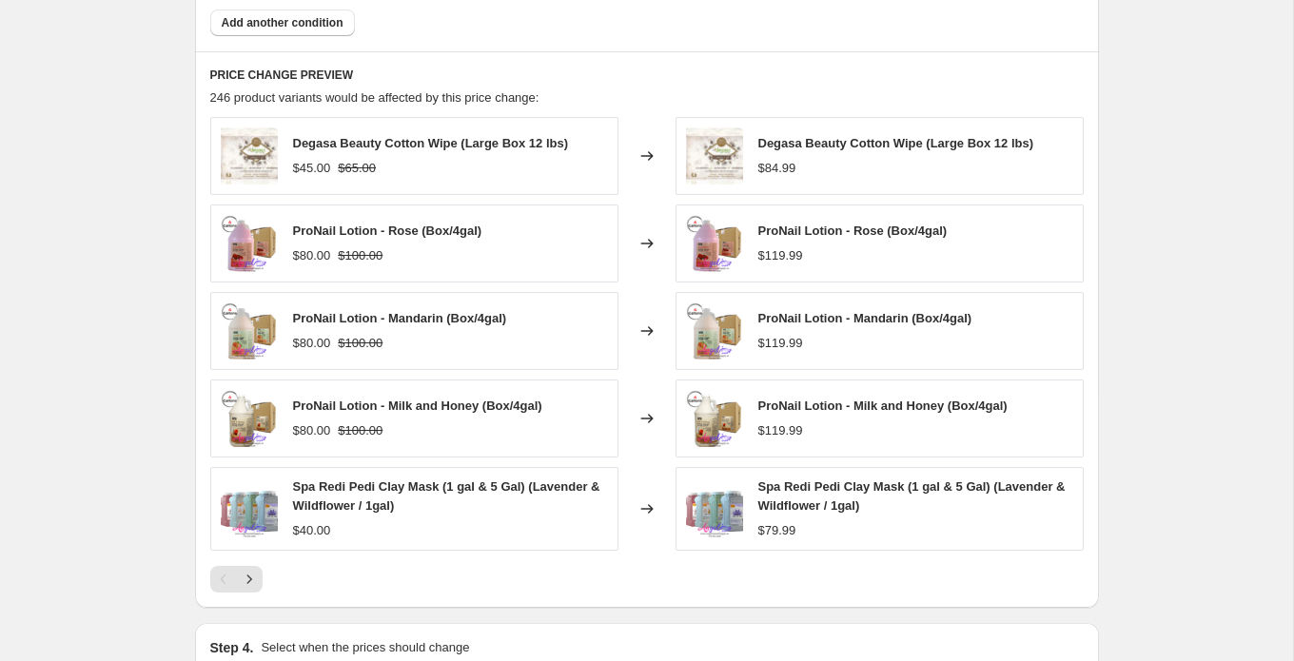
scroll to position [1358, 0]
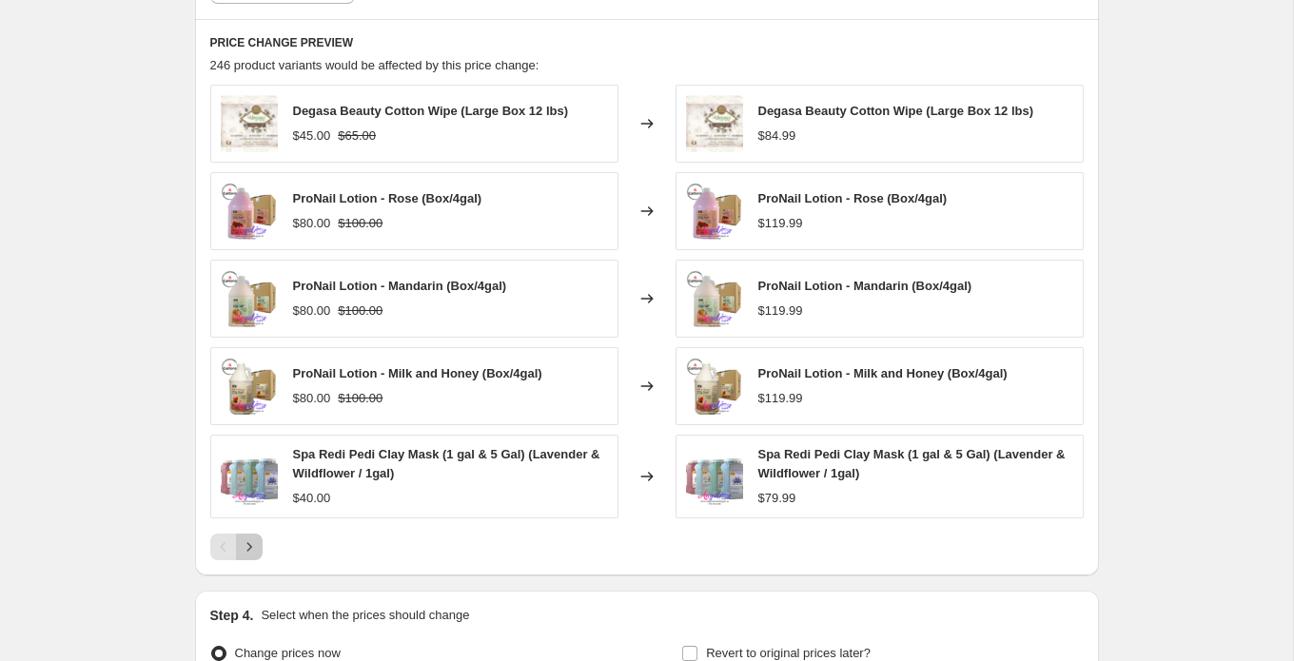
click at [256, 546] on icon "Next" at bounding box center [249, 547] width 19 height 19
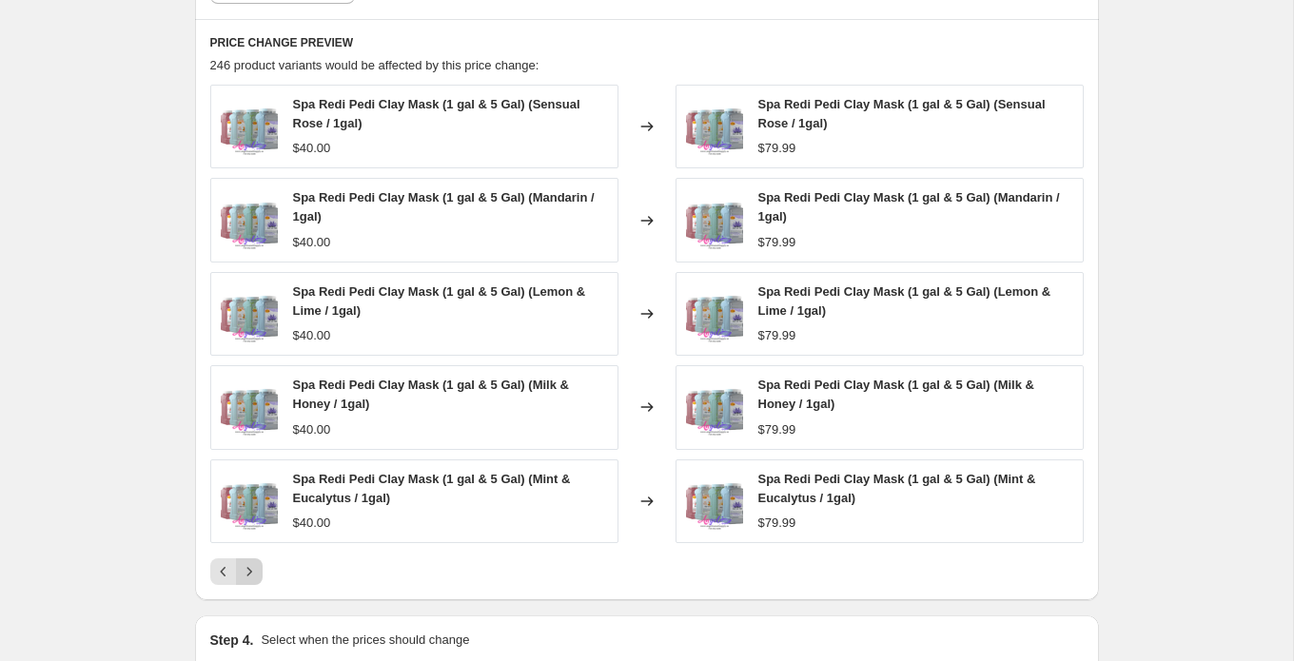
click at [253, 562] on icon "Next" at bounding box center [249, 571] width 19 height 19
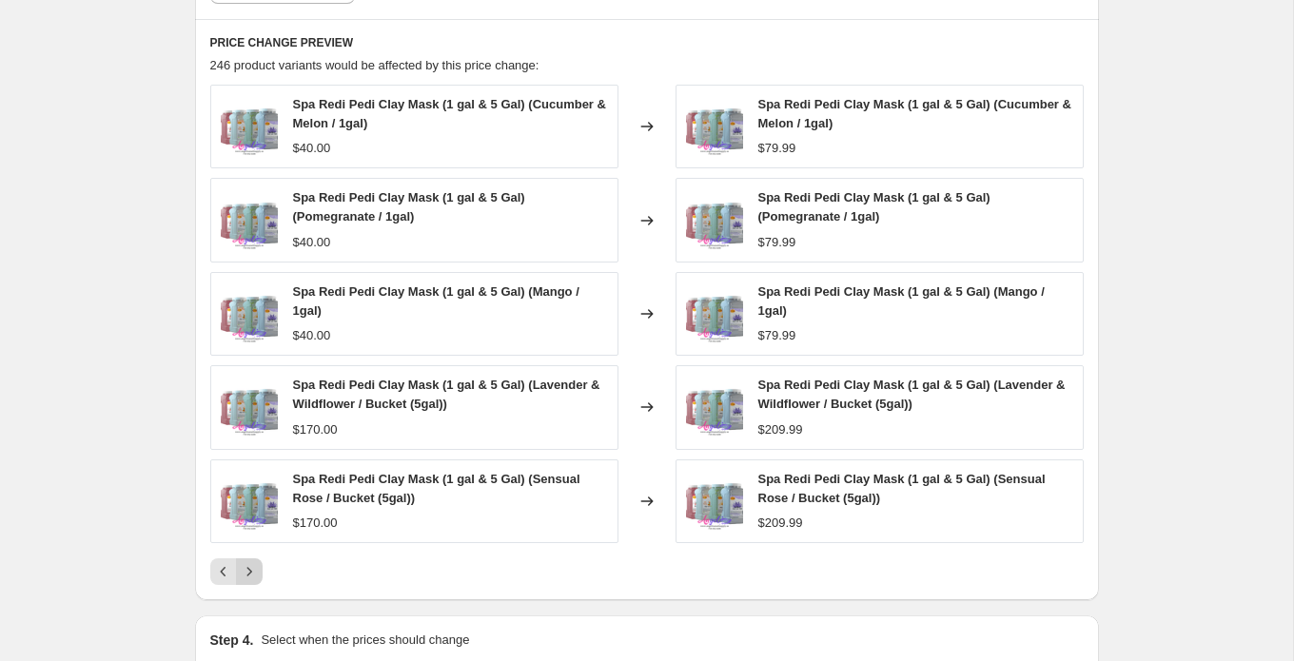
click at [248, 570] on icon "Next" at bounding box center [248, 571] width 5 height 9
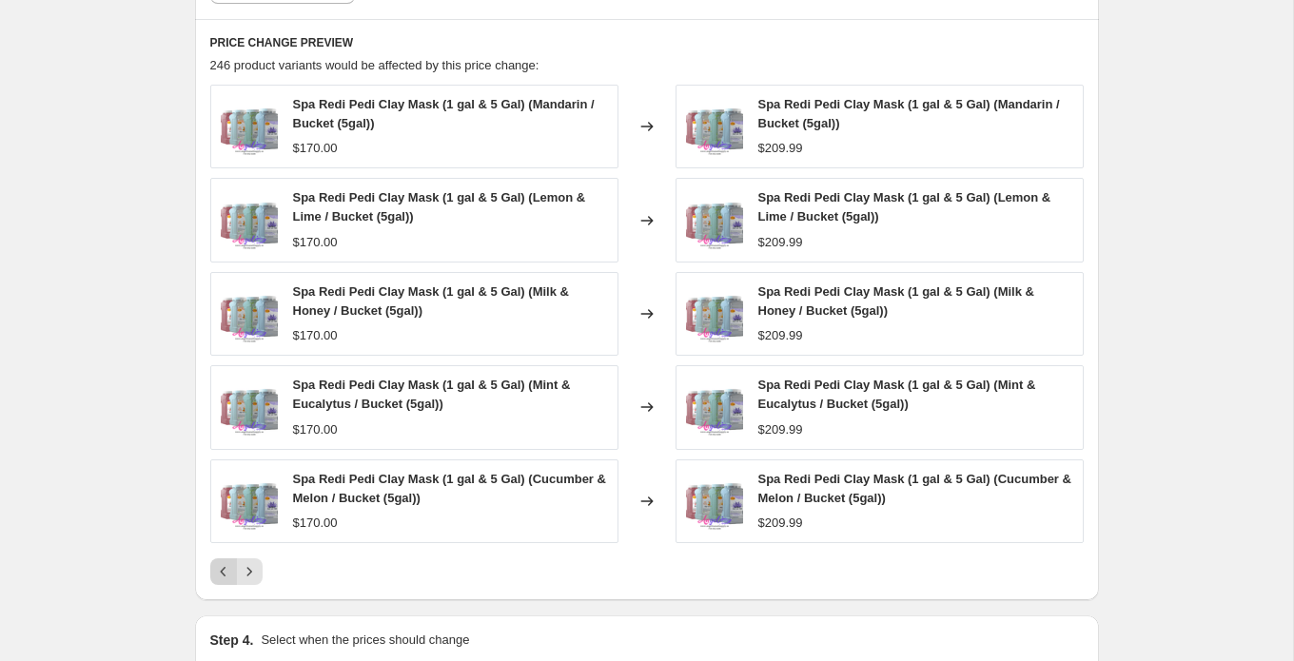
click at [216, 580] on icon "Previous" at bounding box center [223, 571] width 19 height 19
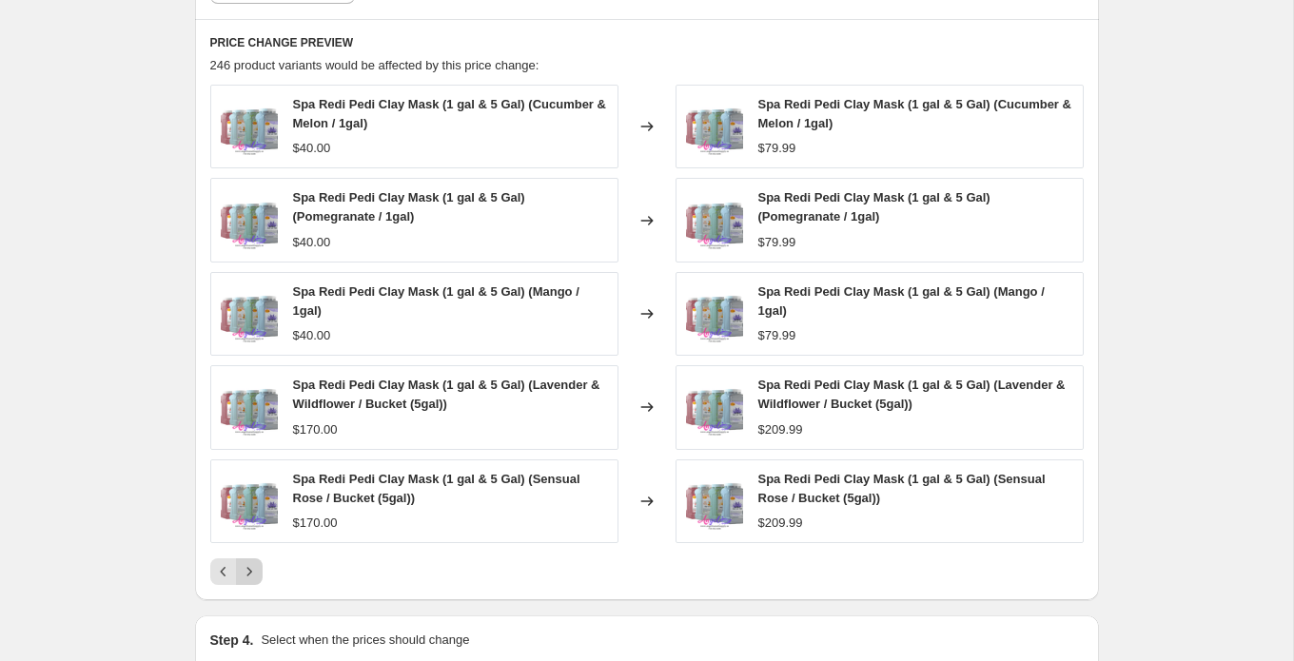
click at [255, 570] on icon "Next" at bounding box center [249, 571] width 19 height 19
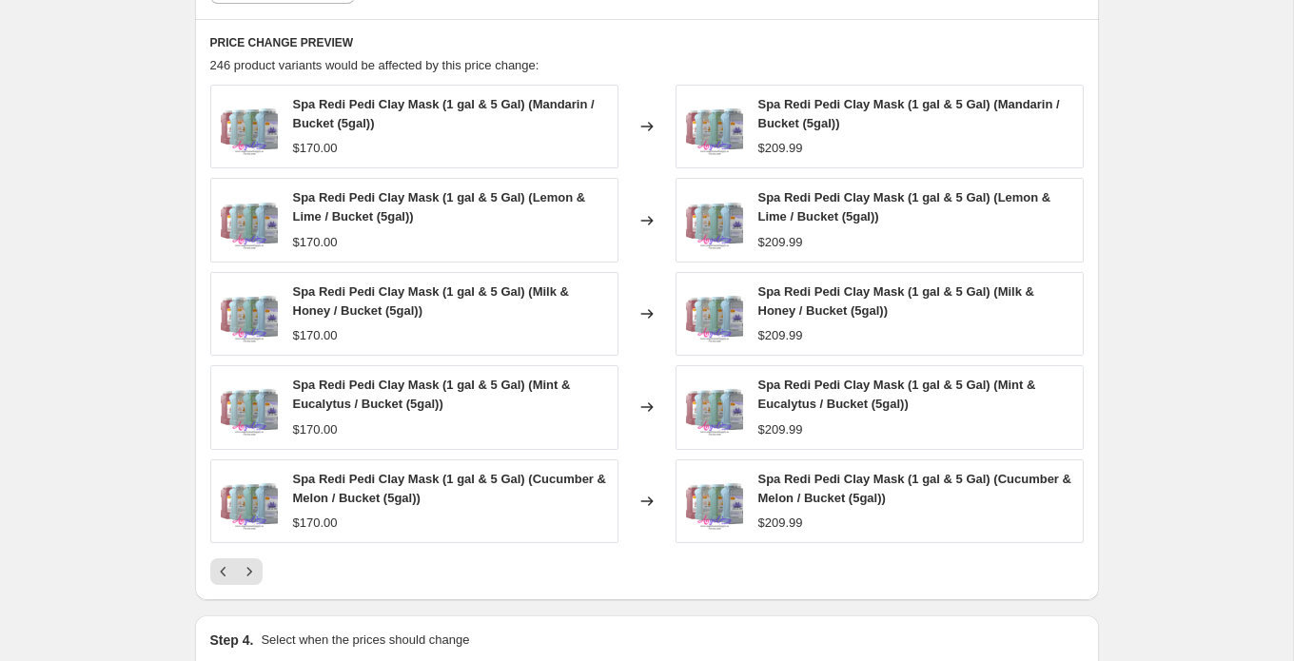
click at [254, 571] on icon "Next" at bounding box center [249, 571] width 19 height 19
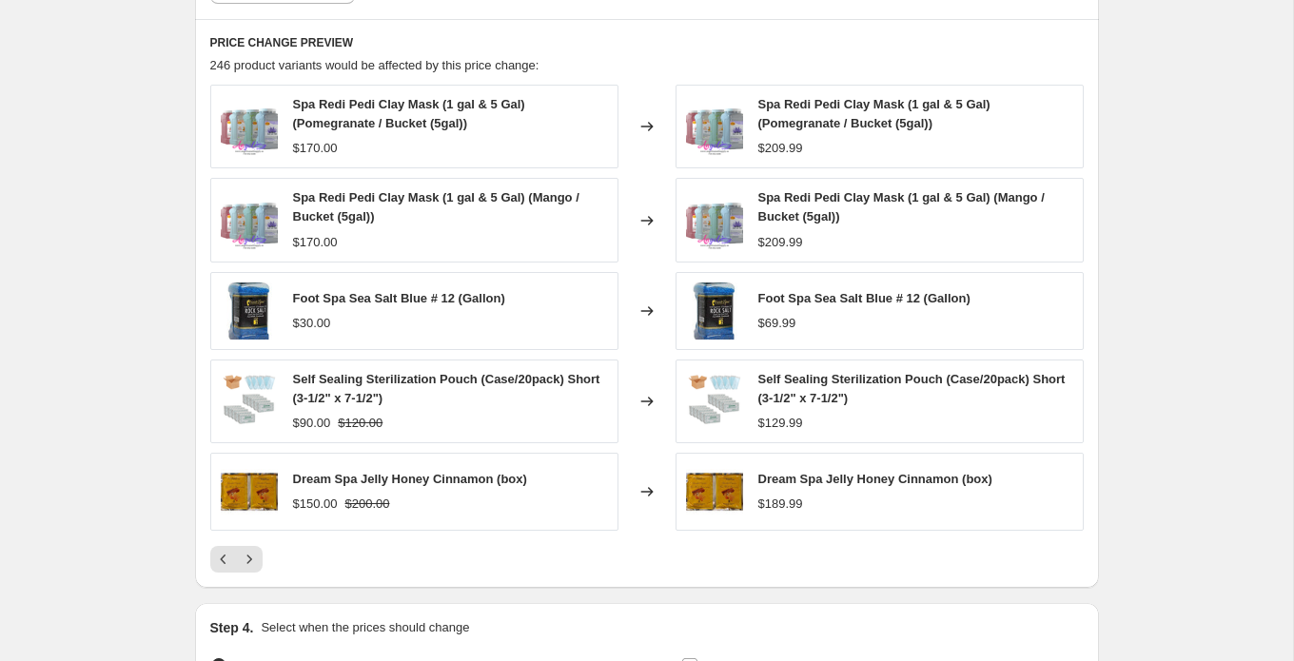
click at [254, 571] on button "Next" at bounding box center [249, 559] width 27 height 27
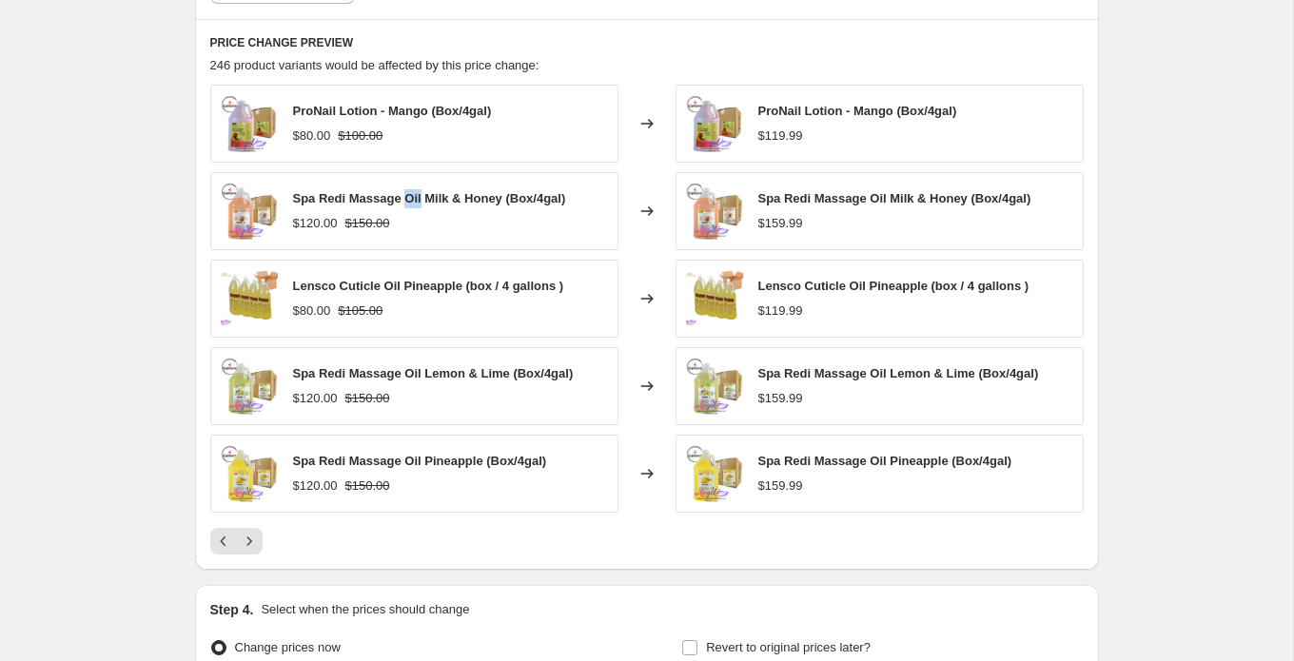
drag, startPoint x: 420, startPoint y: 199, endPoint x: 317, endPoint y: 198, distance: 102.8
click at [317, 198] on span "Spa Redi Massage Oil Milk & Honey (Box/4gal)" at bounding box center [429, 198] width 273 height 14
copy span "Spa Redi Massage Oil Milk & Honey (Box/4gal)"
click at [246, 540] on icon "Next" at bounding box center [249, 541] width 19 height 19
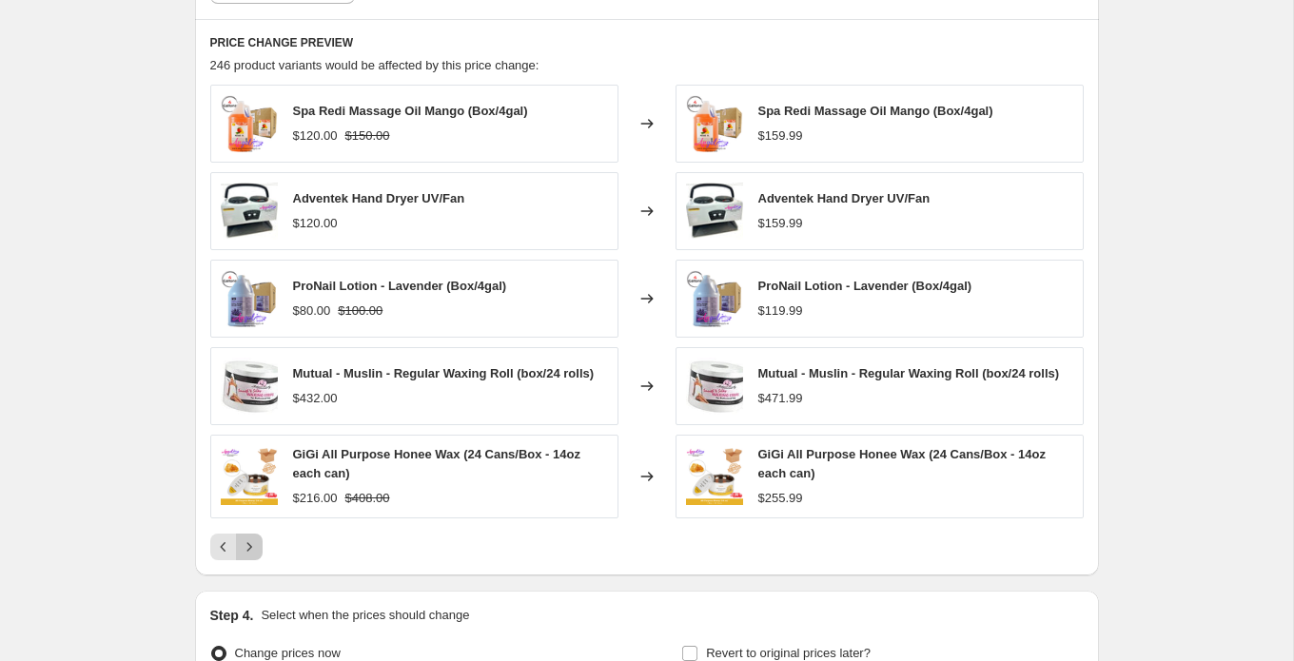
click at [249, 548] on icon "Next" at bounding box center [248, 547] width 5 height 9
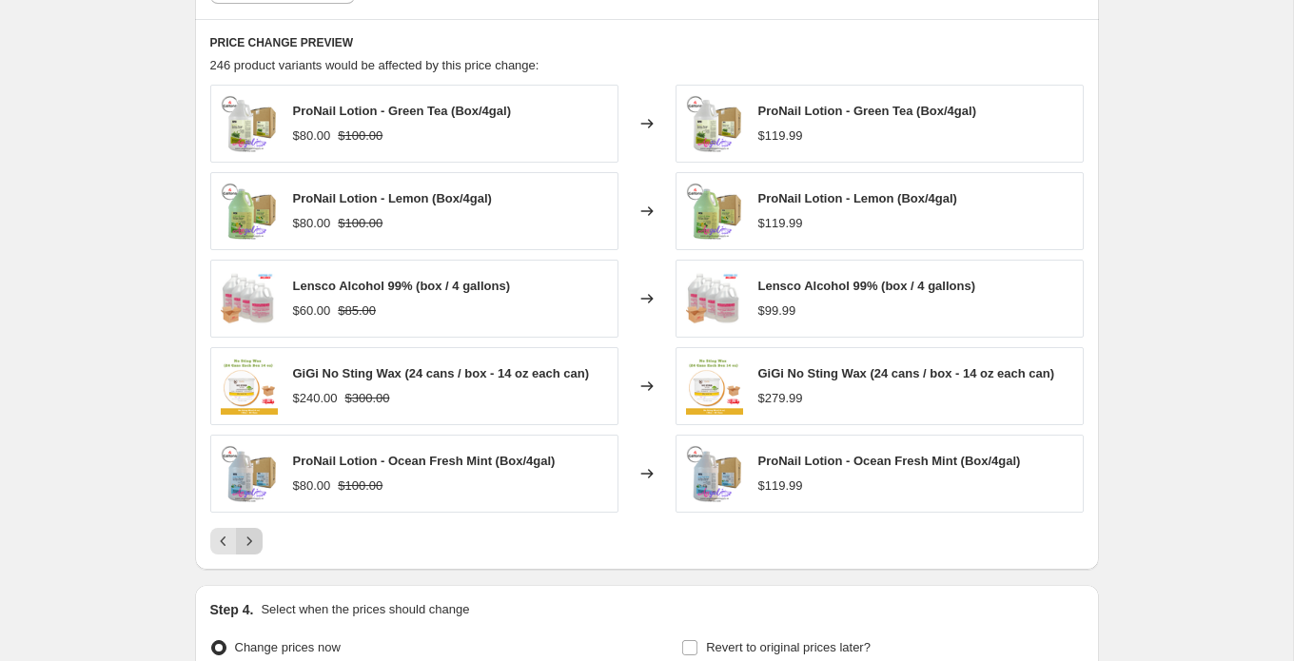
click at [255, 544] on icon "Next" at bounding box center [249, 541] width 19 height 19
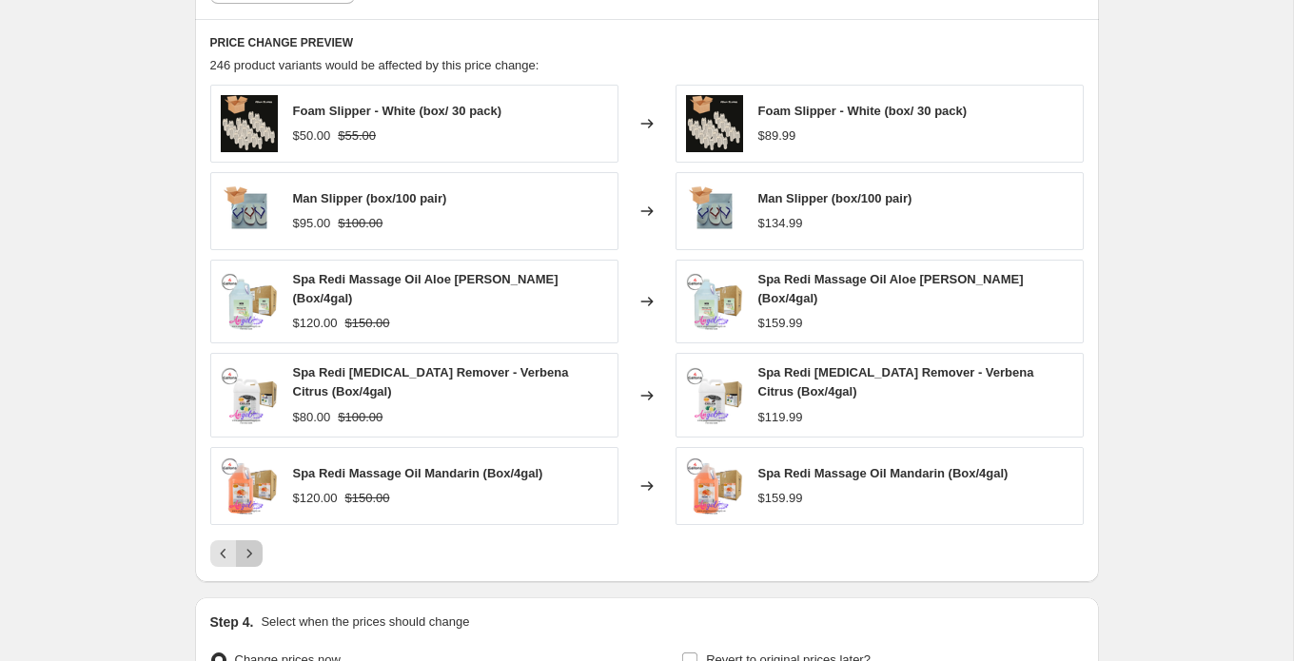
click at [252, 545] on icon "Next" at bounding box center [249, 553] width 19 height 19
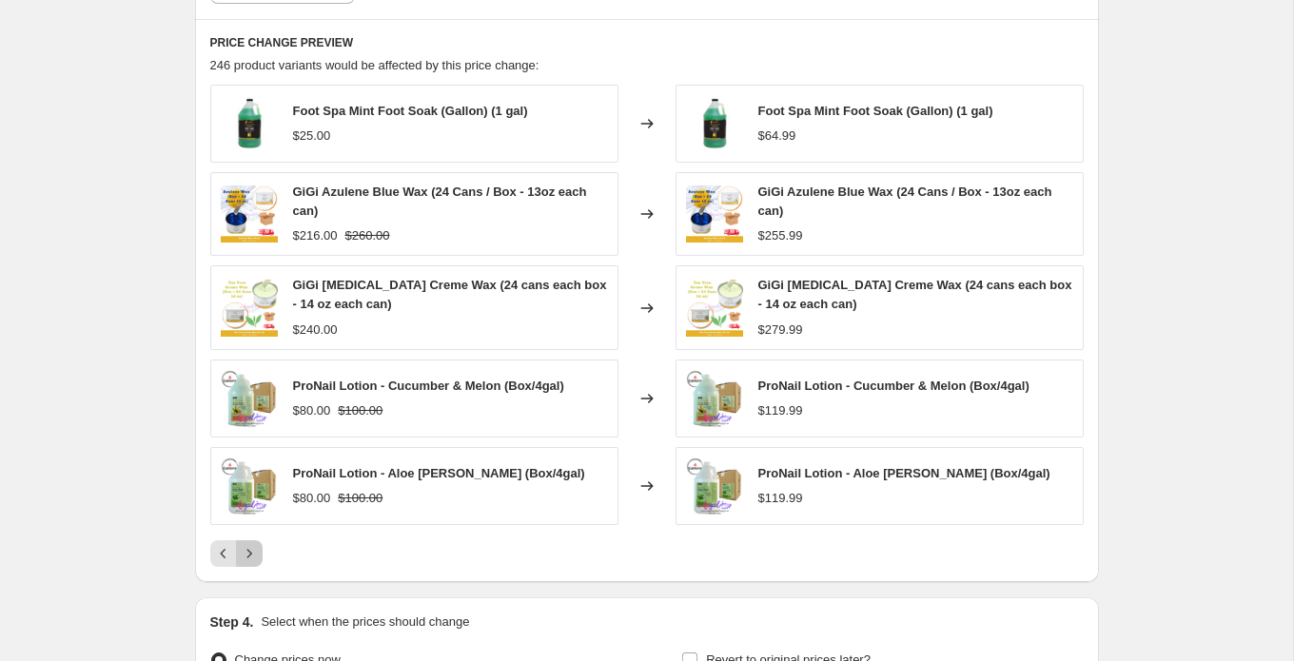
click at [252, 545] on icon "Next" at bounding box center [249, 553] width 19 height 19
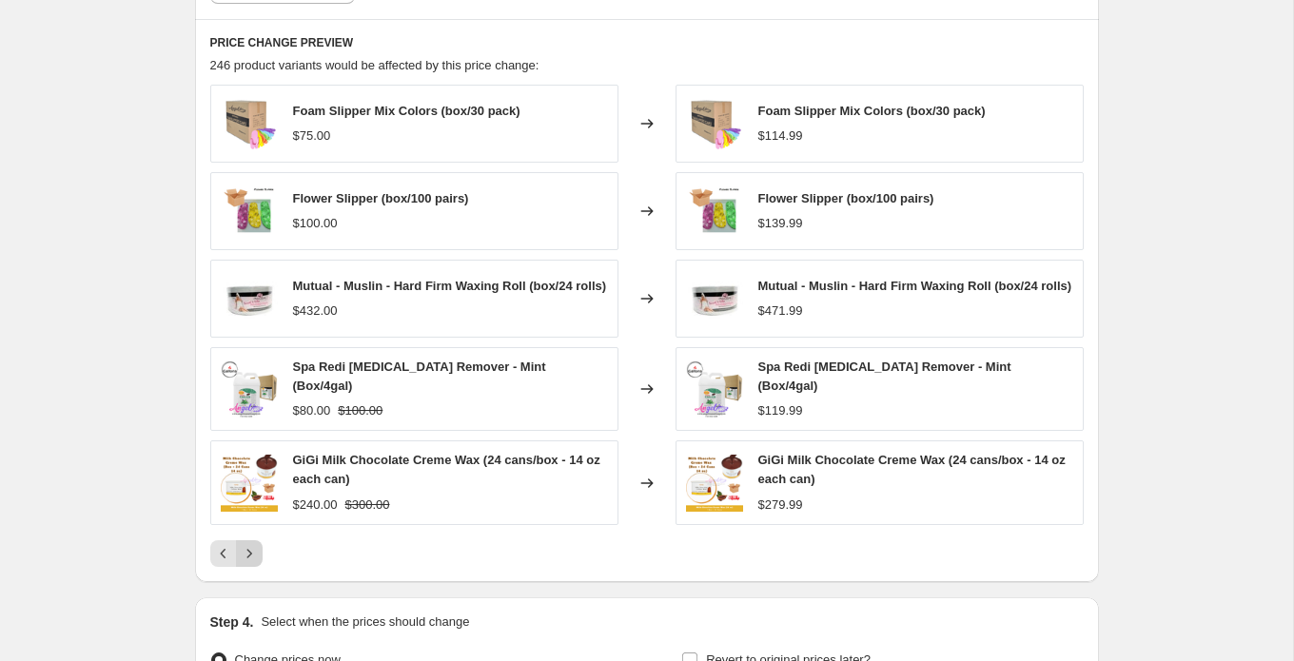
click at [248, 552] on icon "Next" at bounding box center [248, 553] width 5 height 9
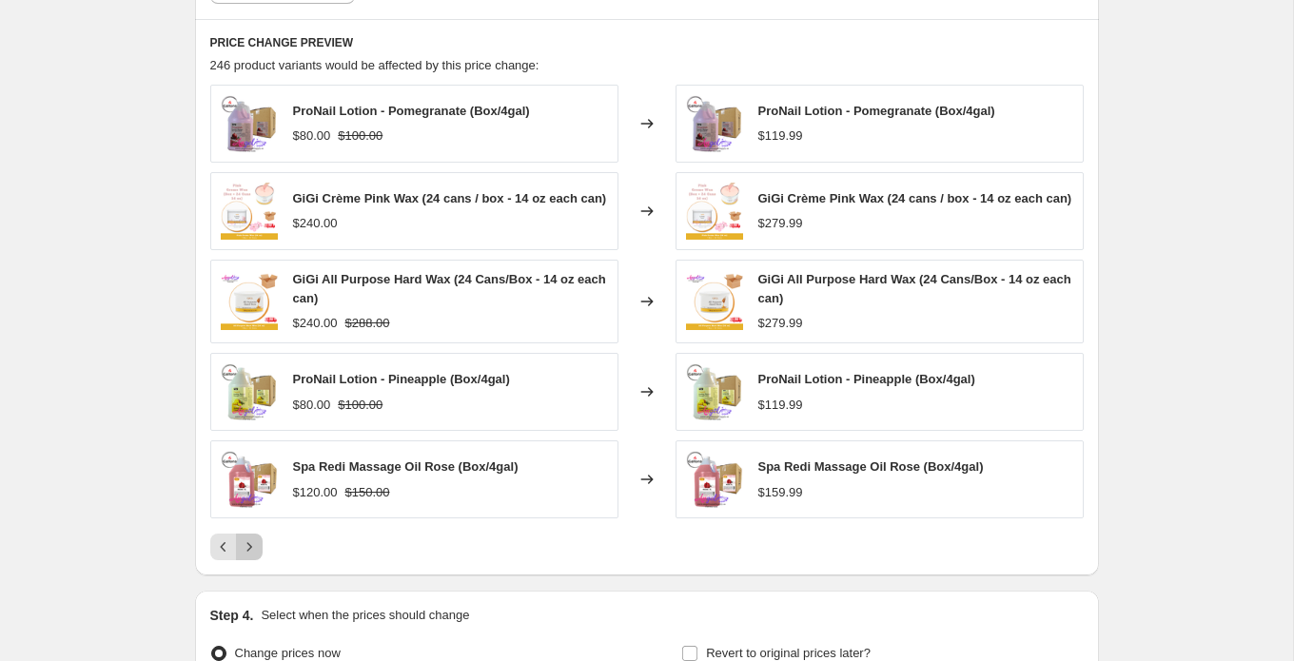
click at [248, 552] on icon "Next" at bounding box center [248, 547] width 5 height 9
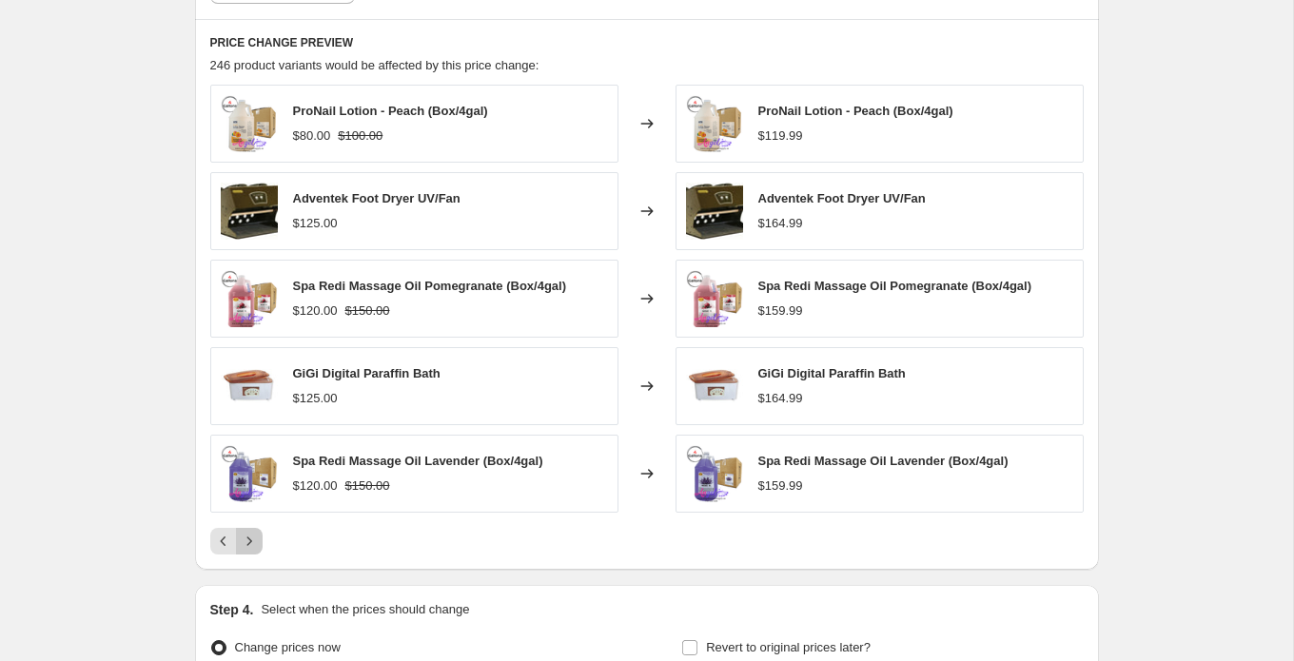
click at [248, 552] on button "Next" at bounding box center [249, 541] width 27 height 27
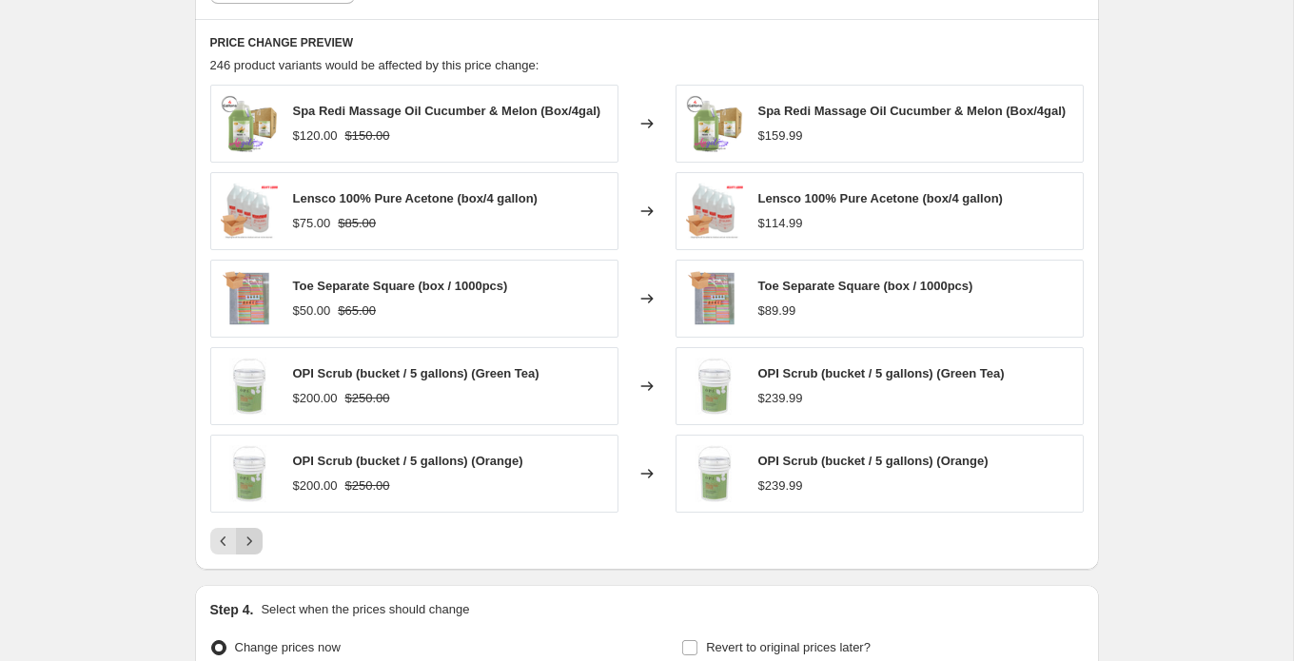
click at [248, 552] on button "Next" at bounding box center [249, 541] width 27 height 27
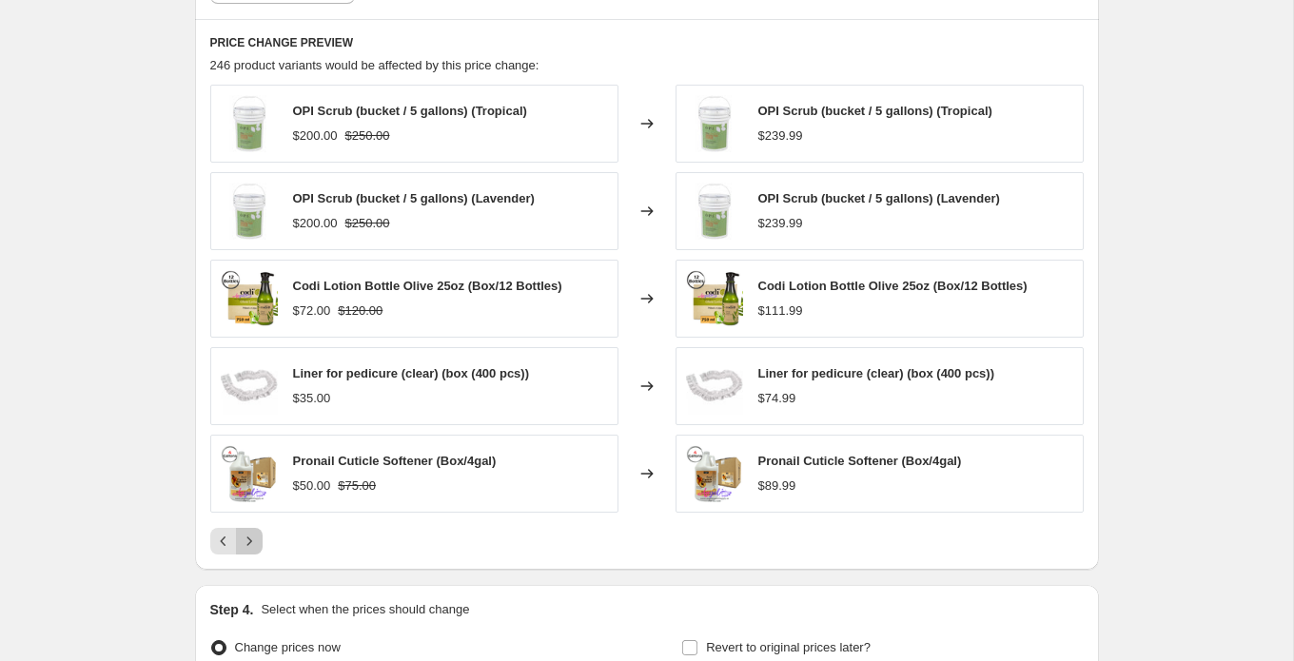
click at [248, 552] on button "Next" at bounding box center [249, 541] width 27 height 27
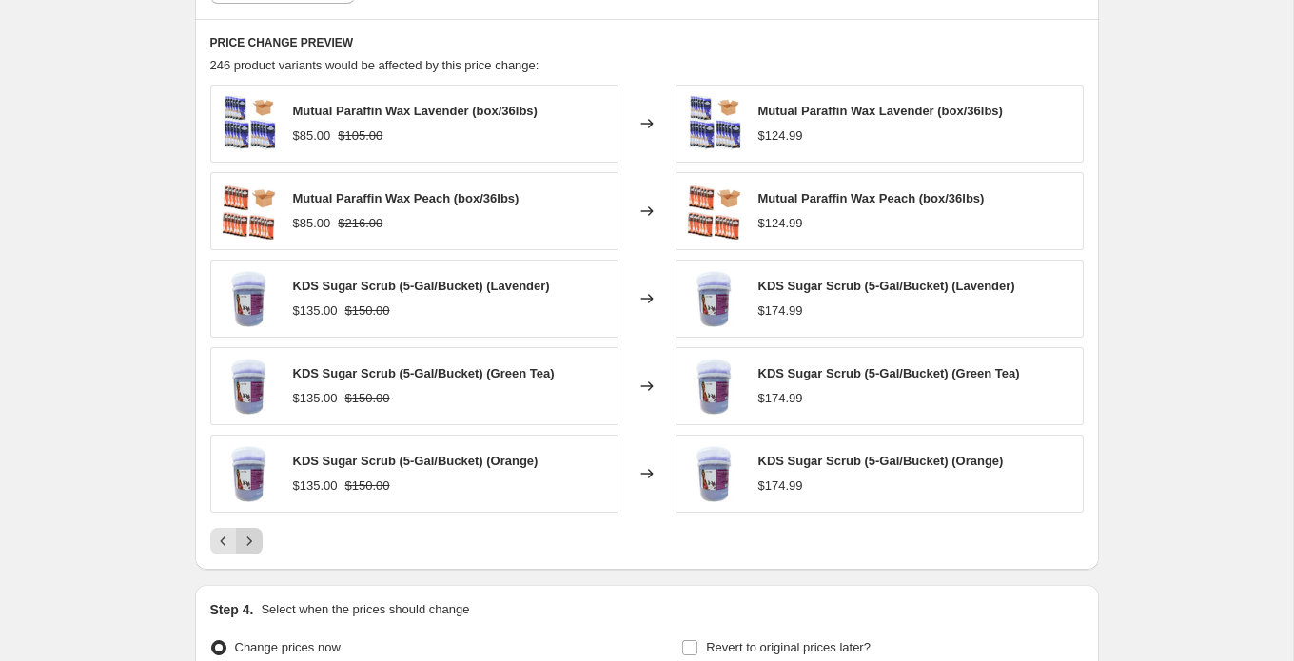
click at [248, 552] on button "Next" at bounding box center [249, 541] width 27 height 27
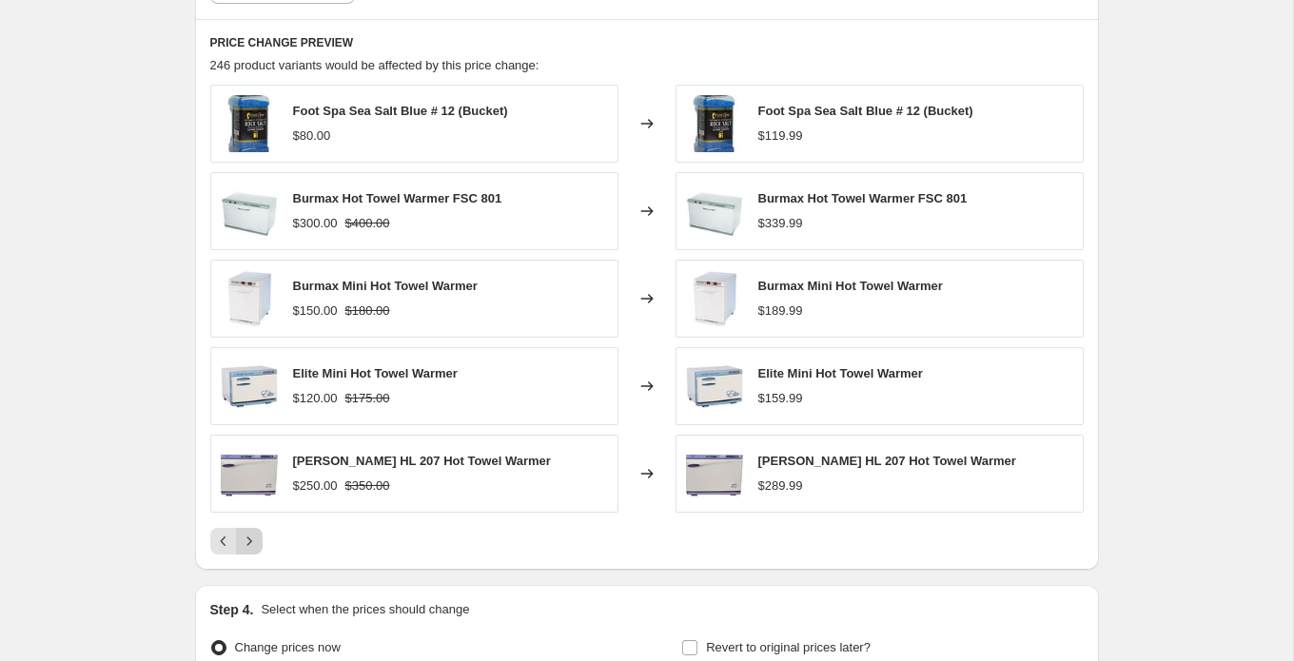
click at [248, 552] on button "Next" at bounding box center [249, 541] width 27 height 27
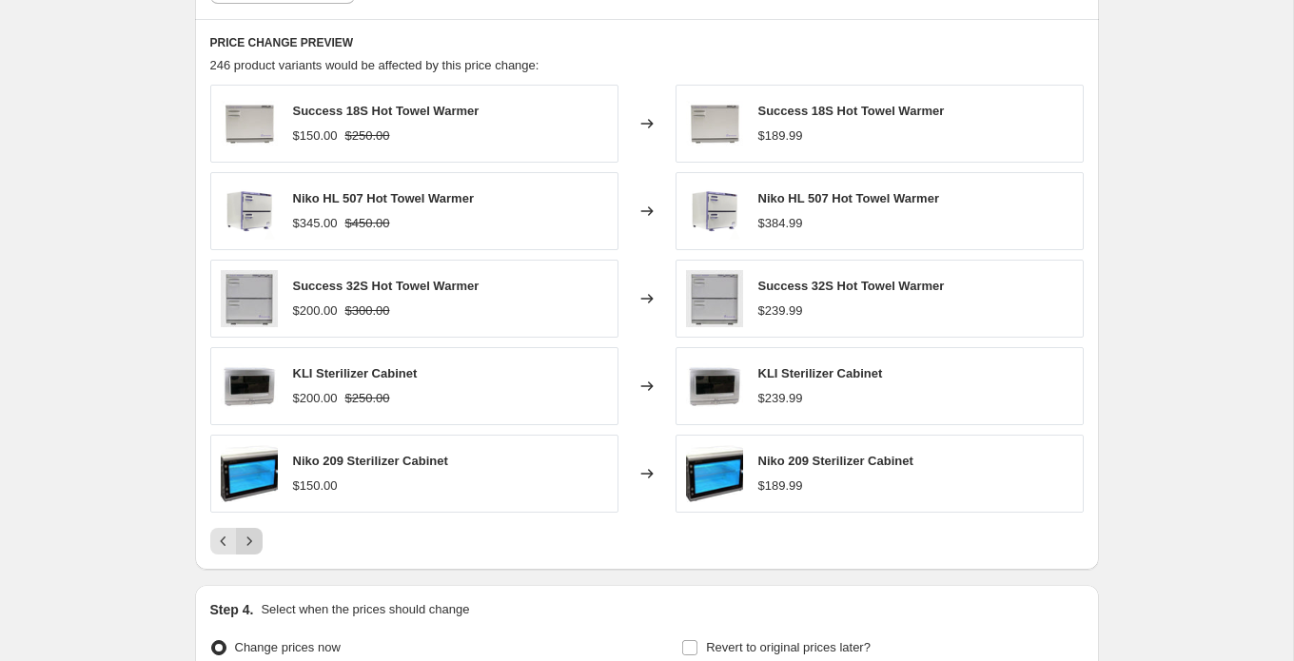
click at [249, 551] on button "Next" at bounding box center [249, 541] width 27 height 27
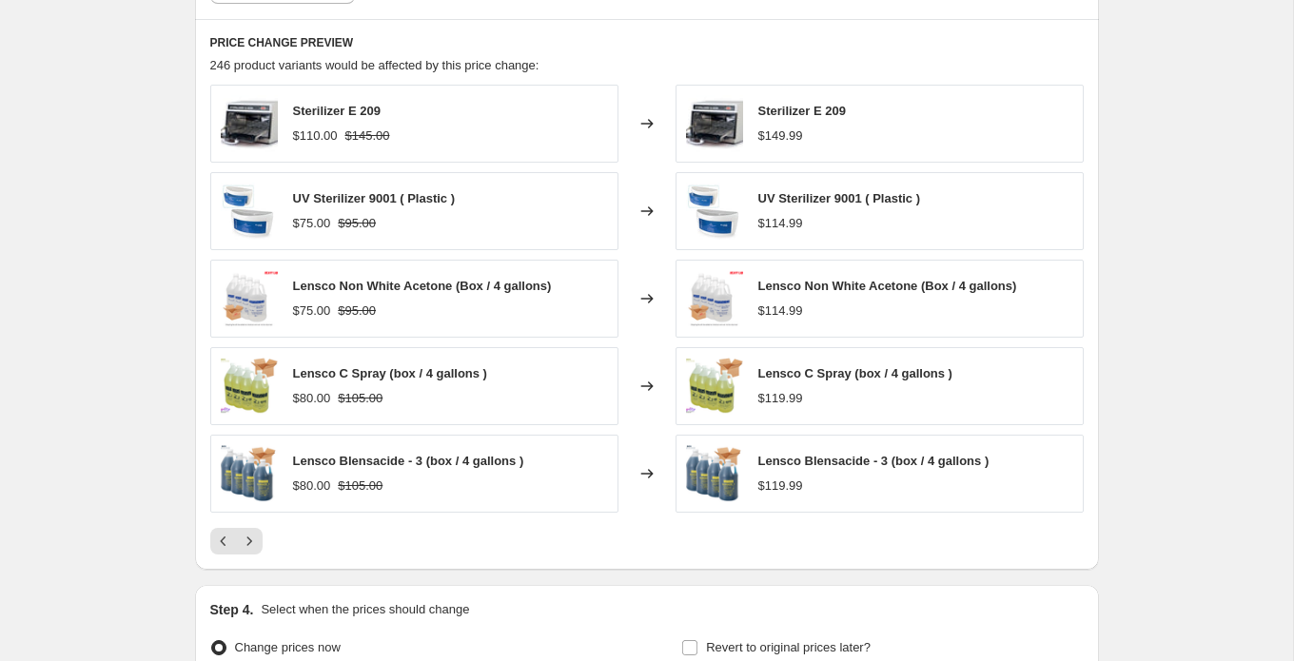
click at [455, 464] on span "Lensco Blensacide - 3 (box / 4 gallons )" at bounding box center [408, 461] width 231 height 14
copy span "Lensco Blensacide - 3 (box / 4 gallons )"
click at [255, 540] on icon "Next" at bounding box center [249, 541] width 19 height 19
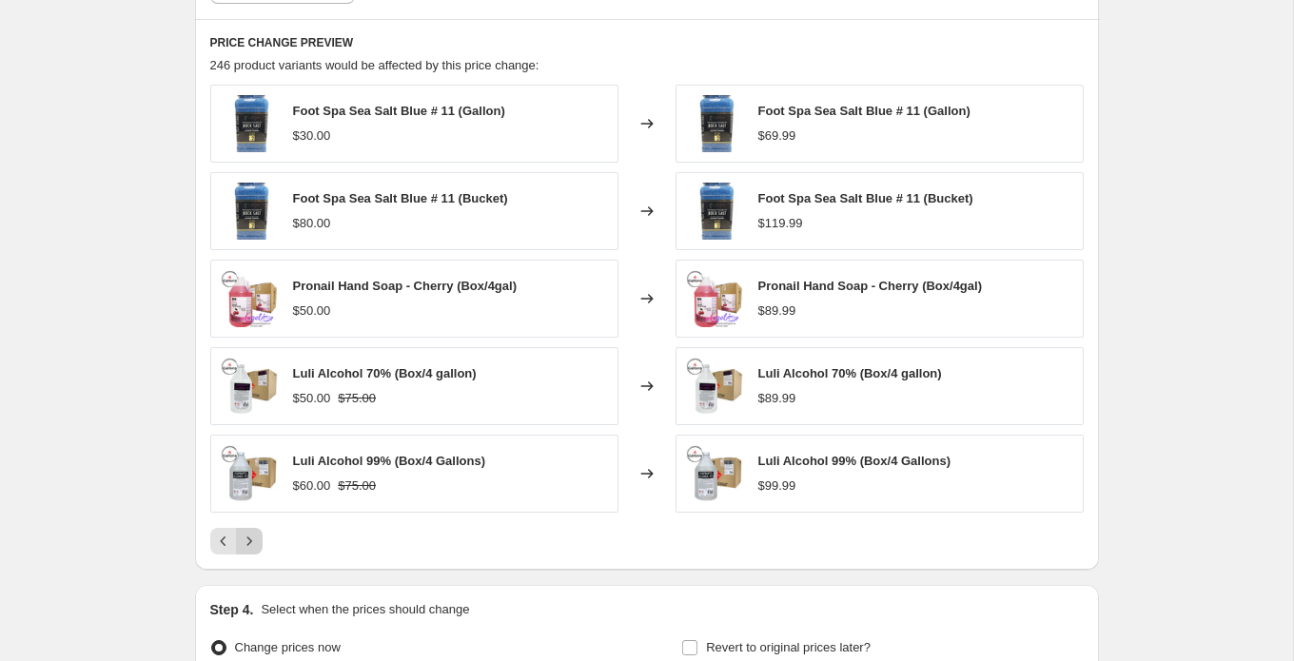
click at [253, 541] on icon "Next" at bounding box center [249, 541] width 19 height 19
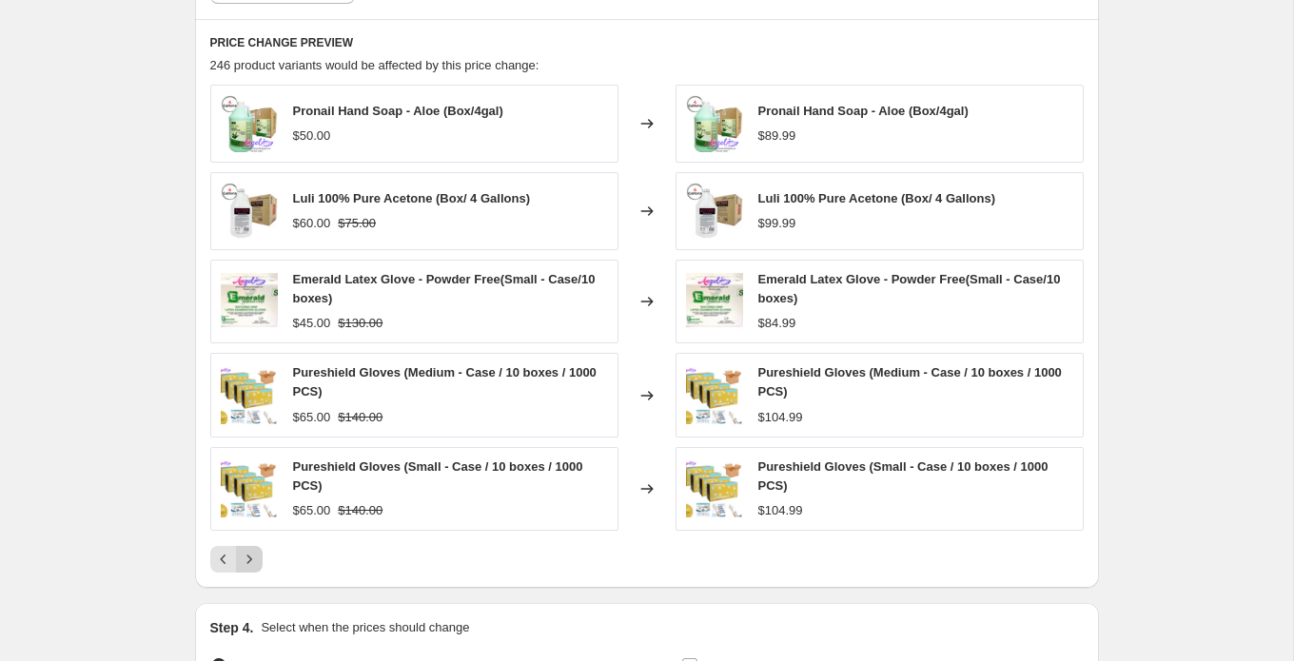
click at [252, 556] on icon "Next" at bounding box center [249, 559] width 19 height 19
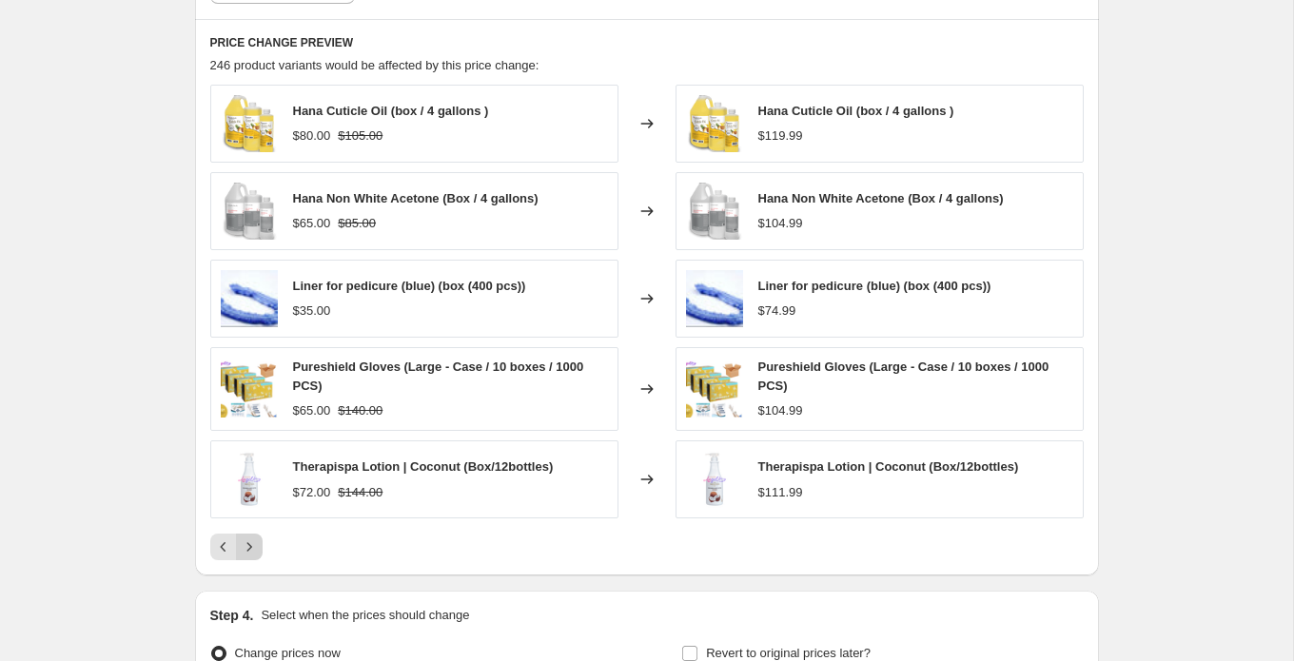
click at [252, 554] on icon "Next" at bounding box center [249, 547] width 19 height 19
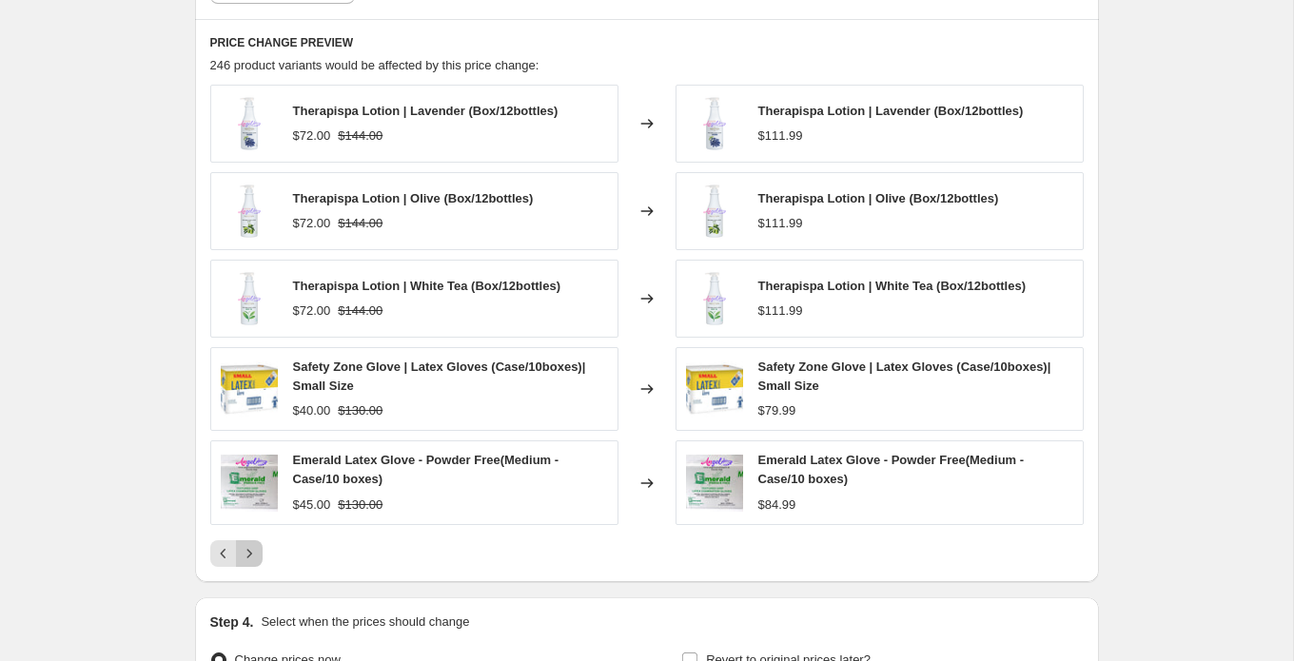
click at [252, 554] on icon "Next" at bounding box center [249, 553] width 19 height 19
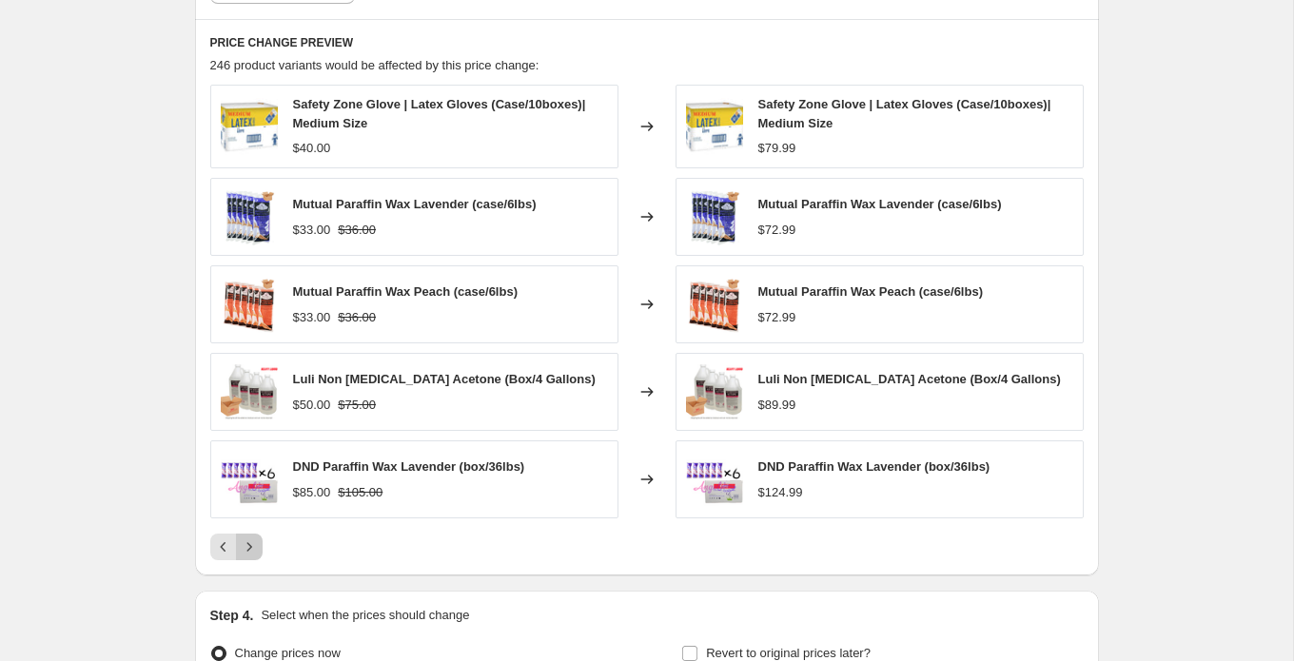
click at [256, 540] on icon "Next" at bounding box center [249, 547] width 19 height 19
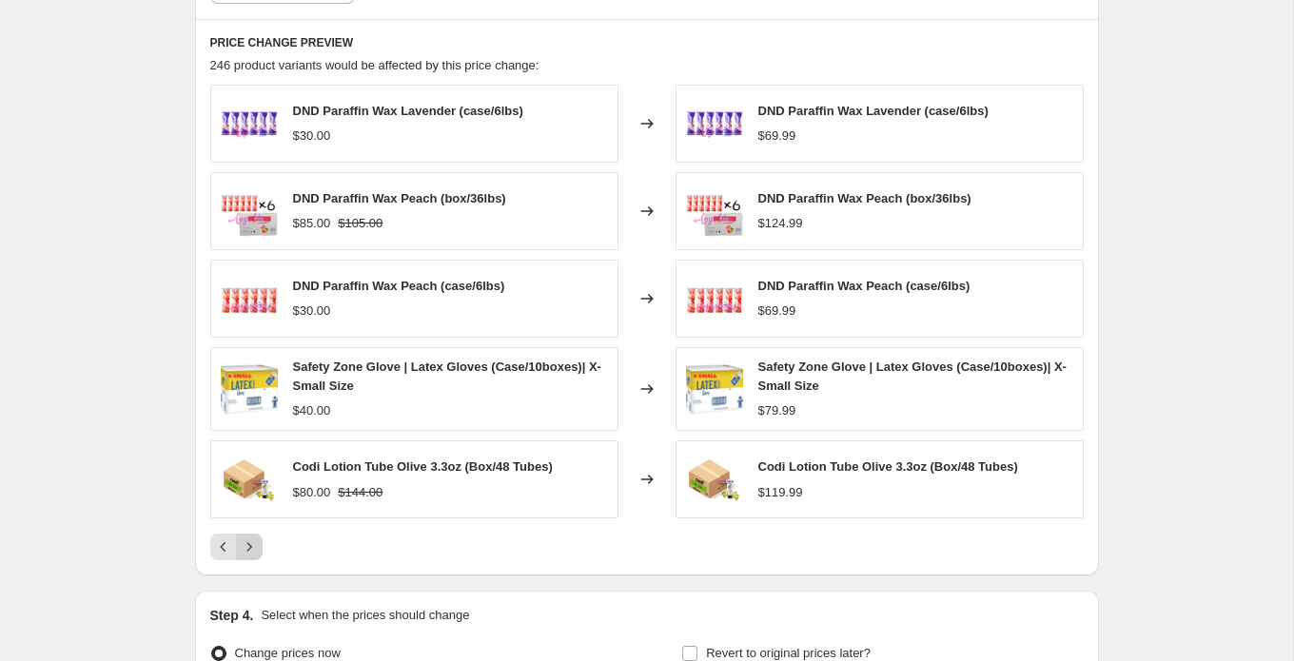
click at [260, 548] on button "Next" at bounding box center [249, 547] width 27 height 27
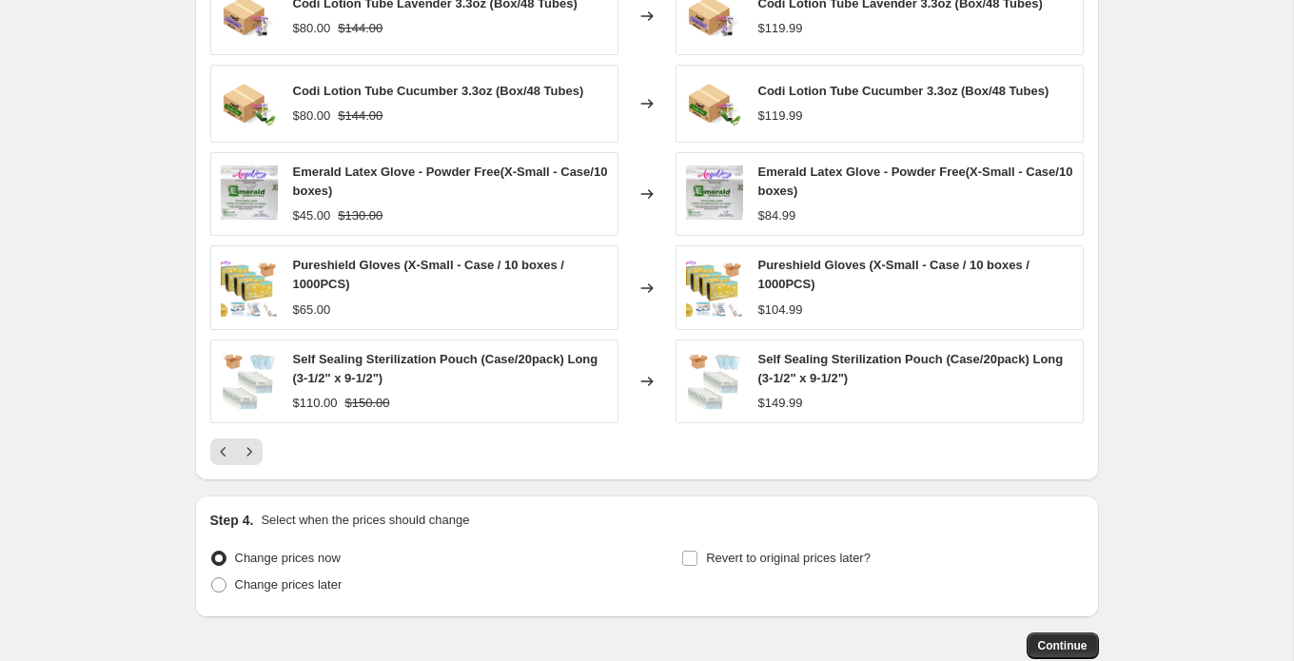
scroll to position [1464, 0]
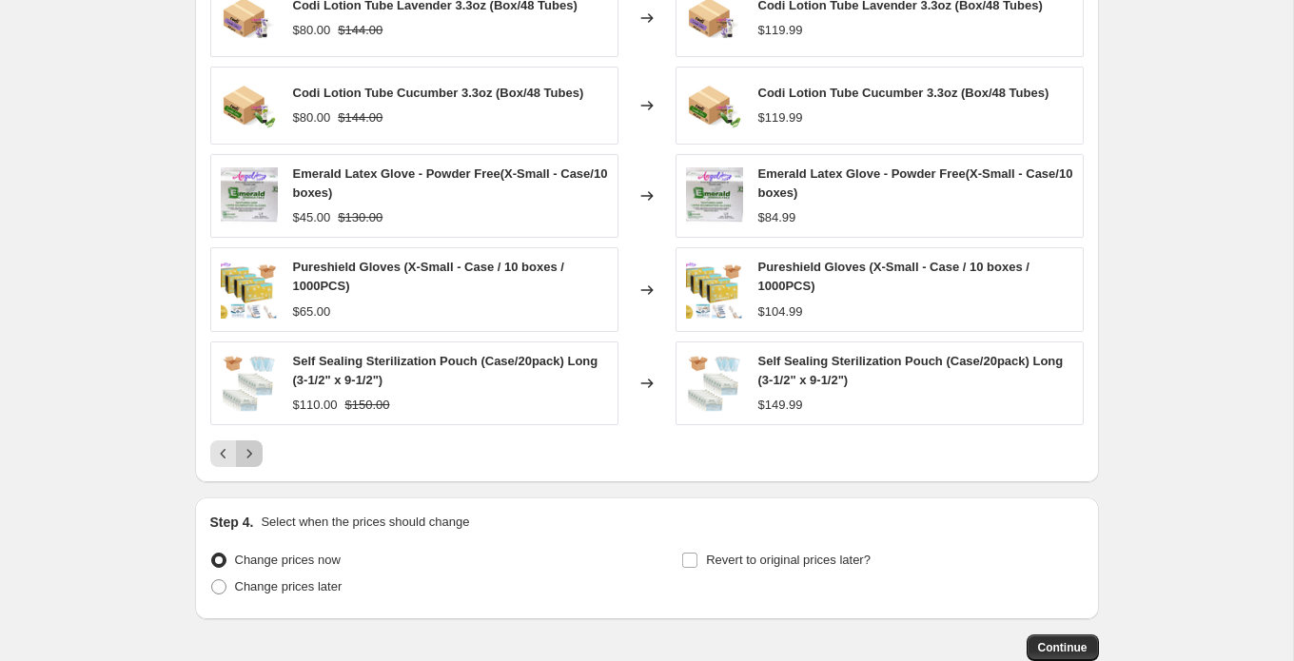
click at [252, 454] on icon "Next" at bounding box center [249, 453] width 19 height 19
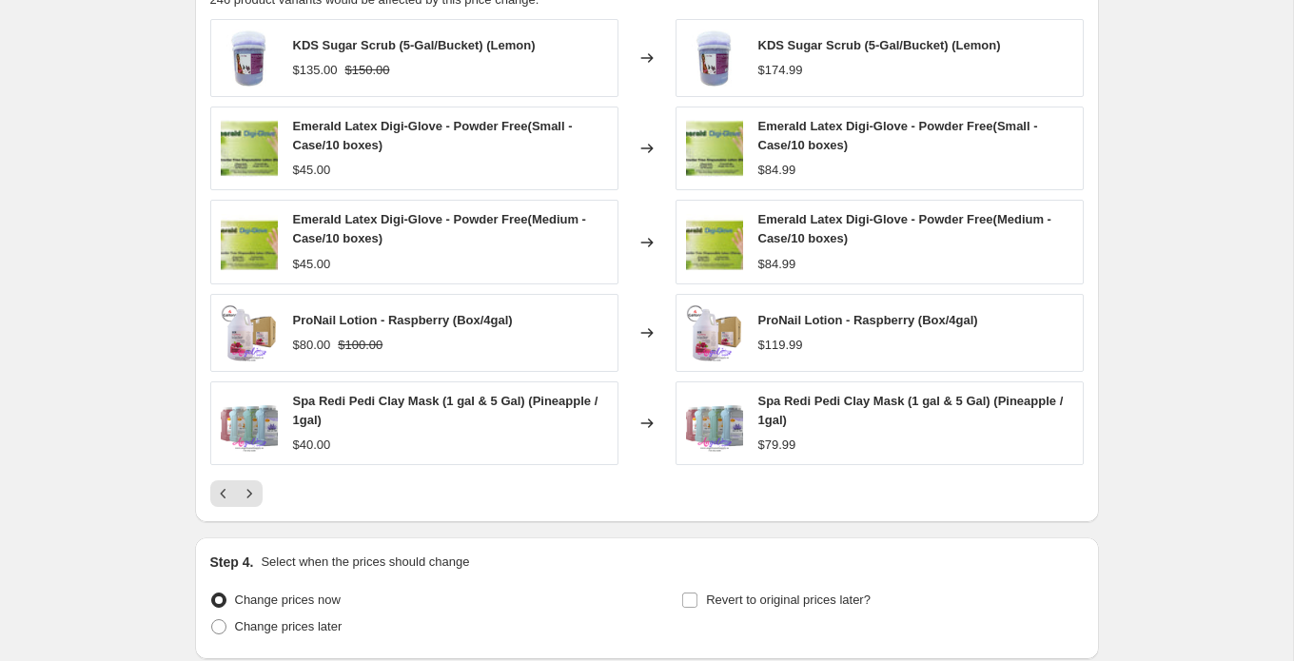
scroll to position [1420, 0]
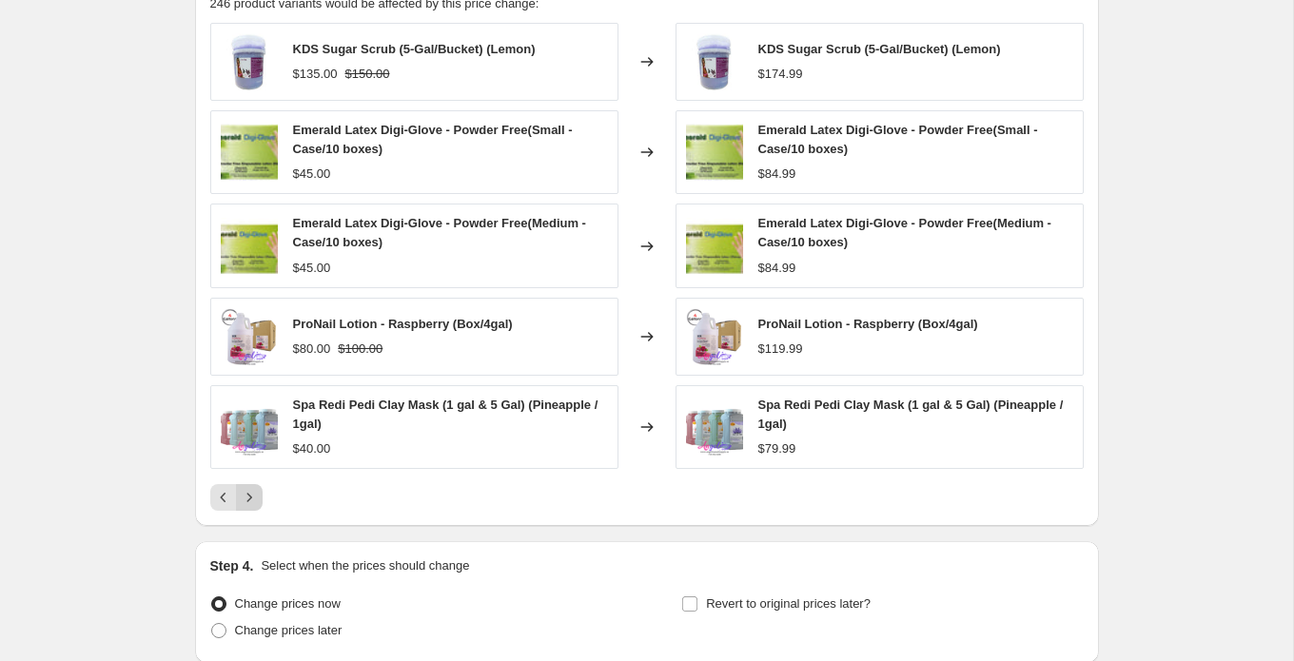
click at [254, 501] on icon "Next" at bounding box center [249, 497] width 19 height 19
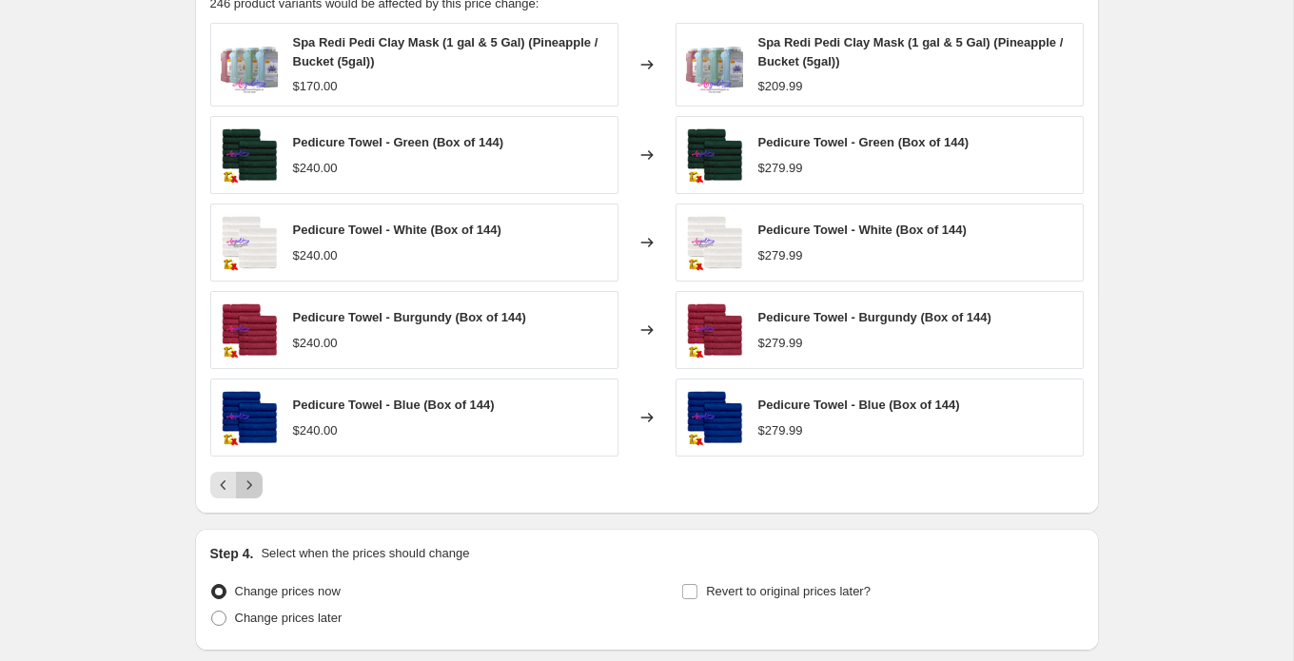
click at [256, 486] on icon "Next" at bounding box center [249, 485] width 19 height 19
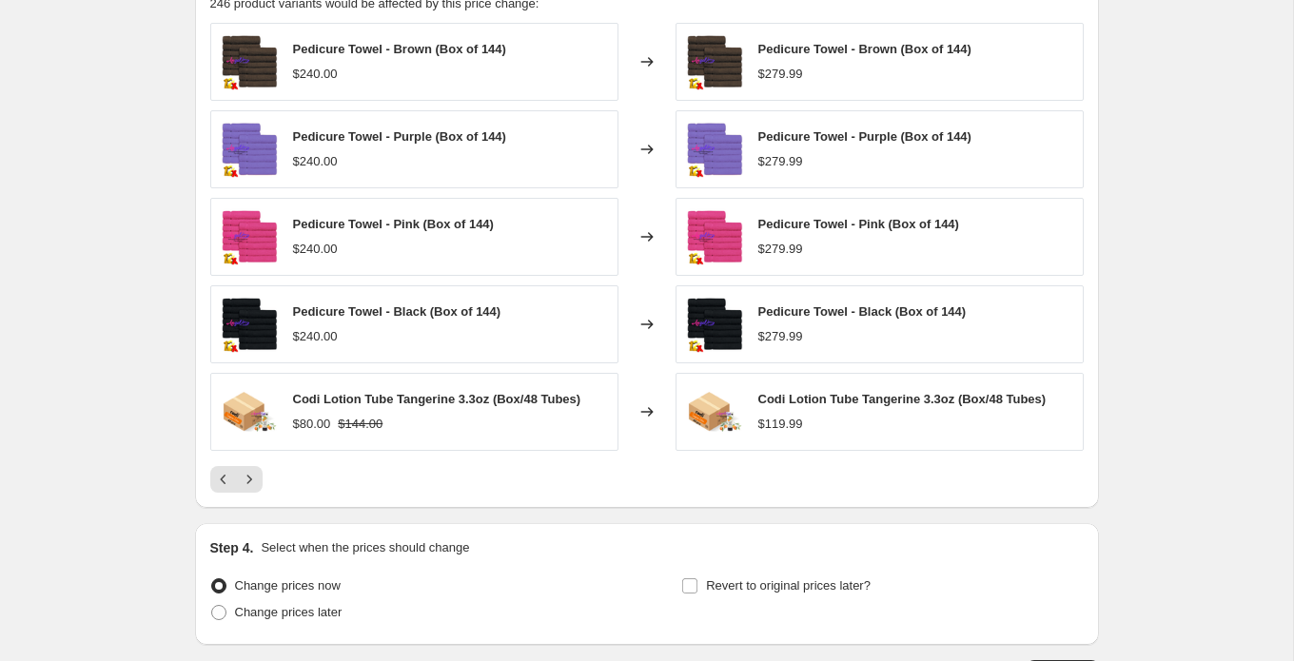
scroll to position [1406, 0]
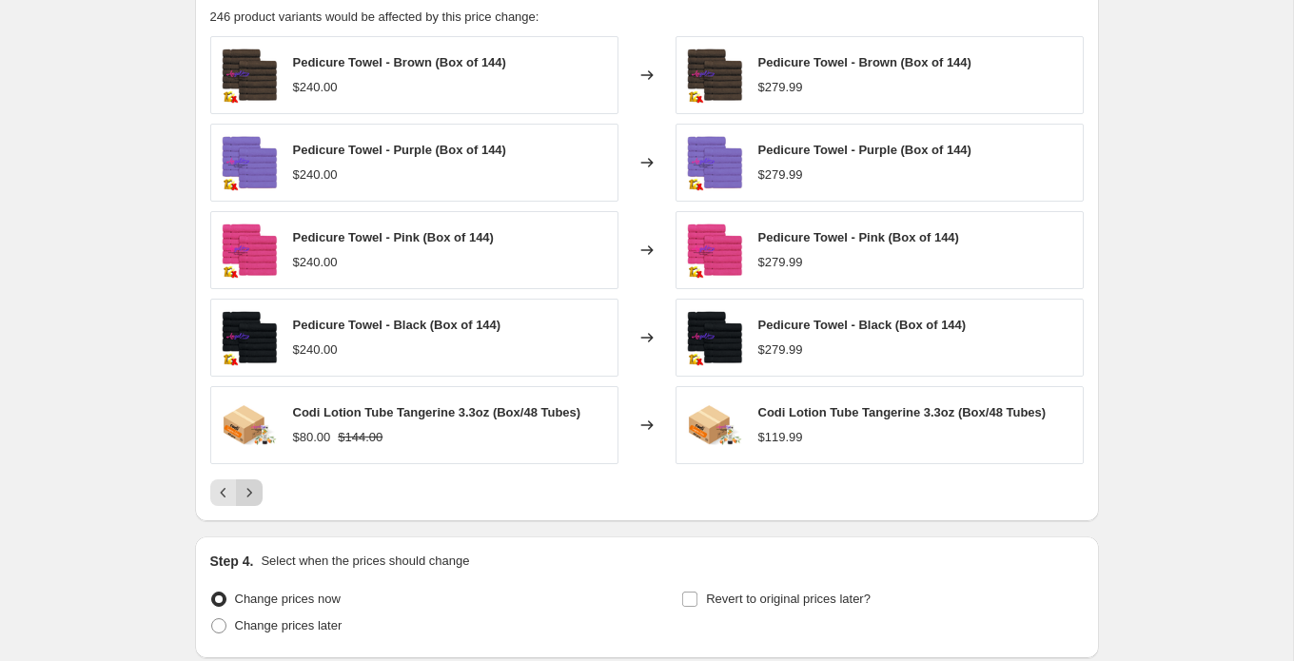
click at [257, 494] on icon "Next" at bounding box center [249, 492] width 19 height 19
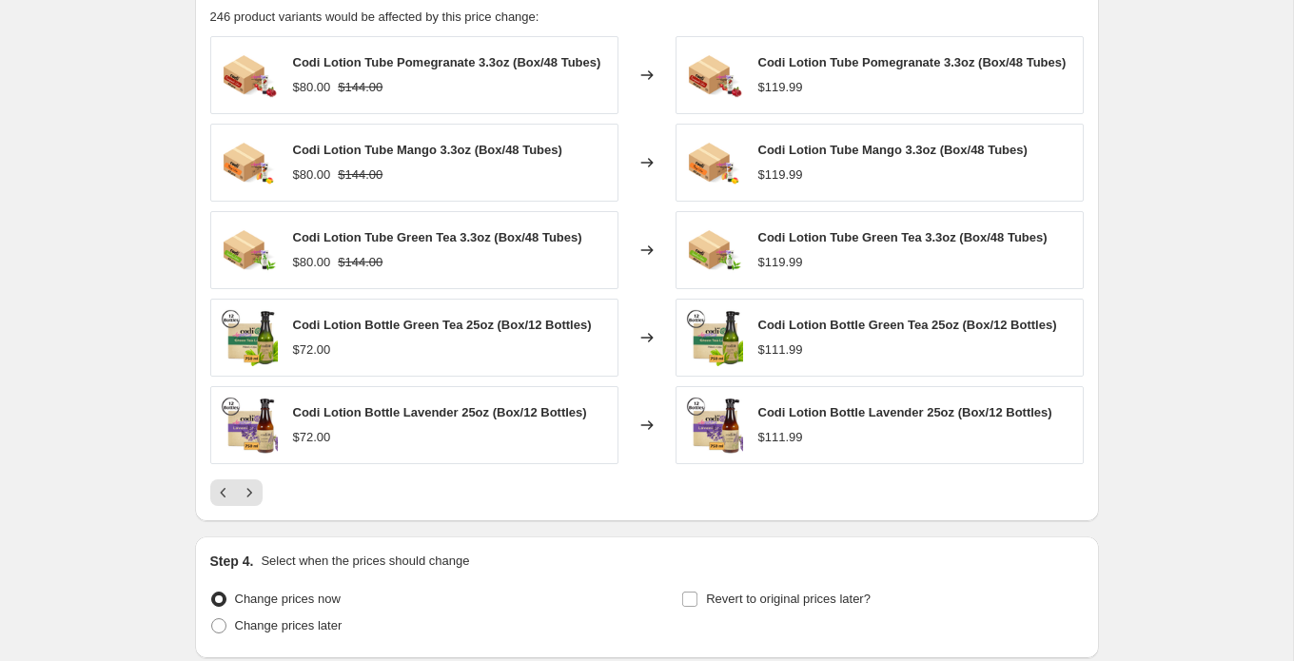
scroll to position [1403, 0]
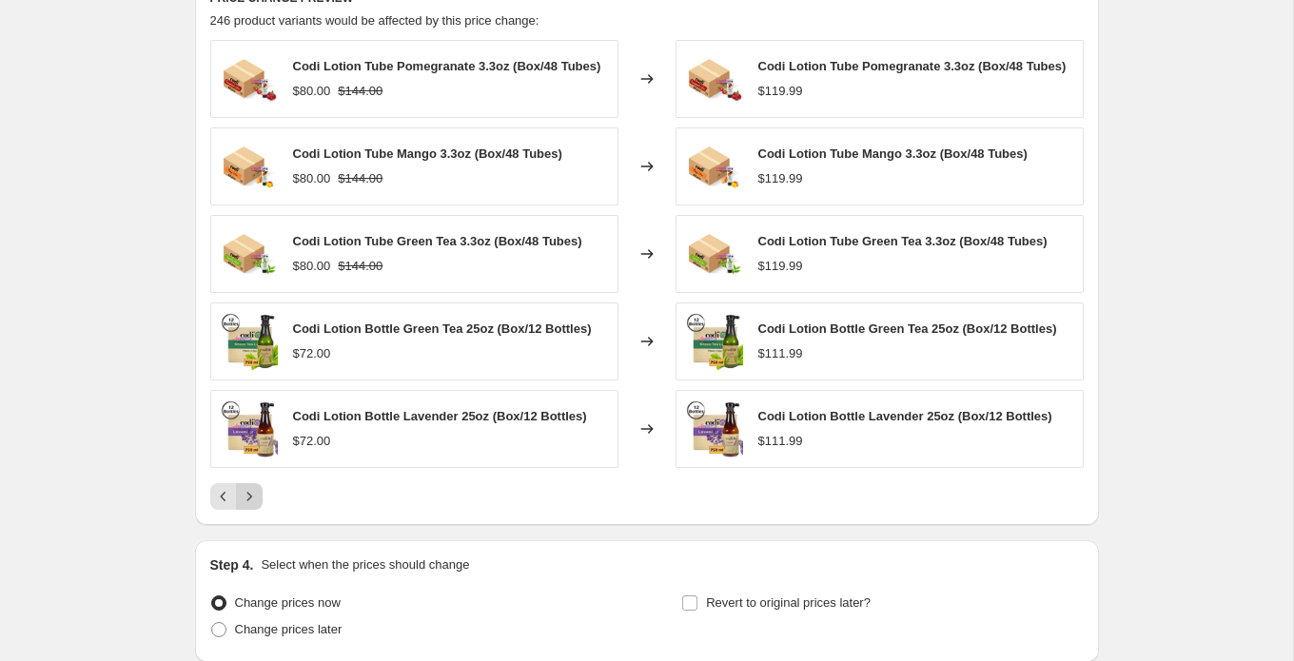
click at [254, 499] on icon "Next" at bounding box center [249, 496] width 19 height 19
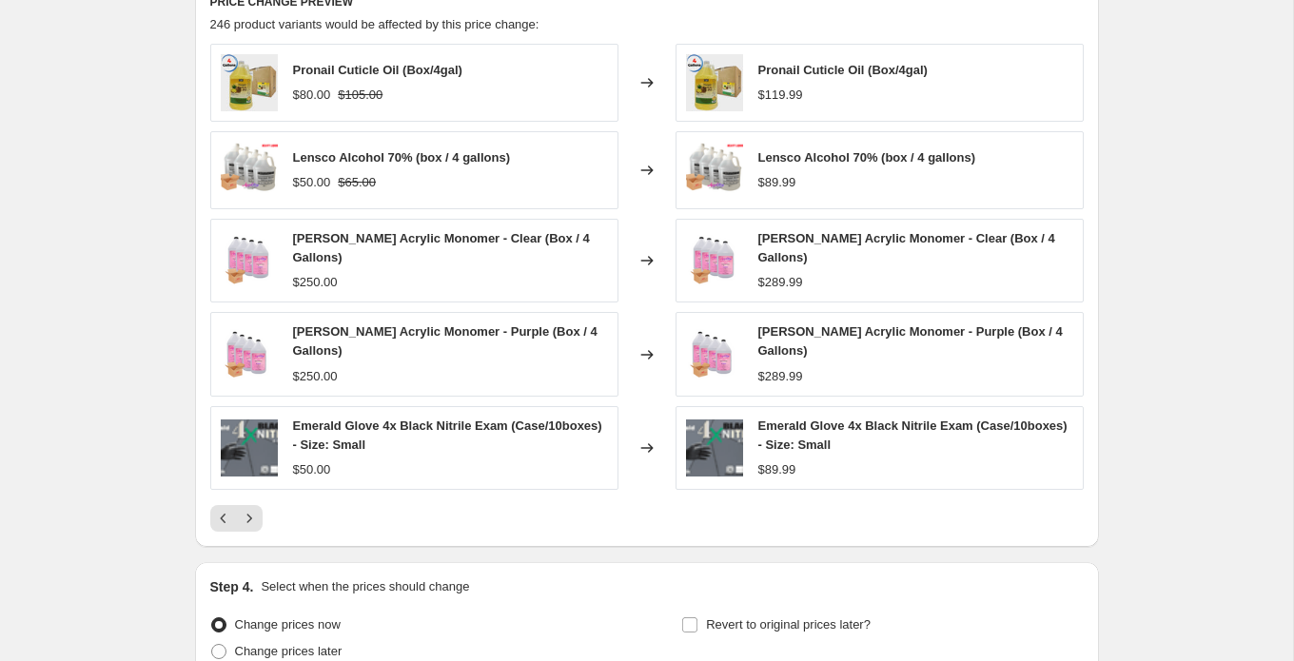
scroll to position [1395, 0]
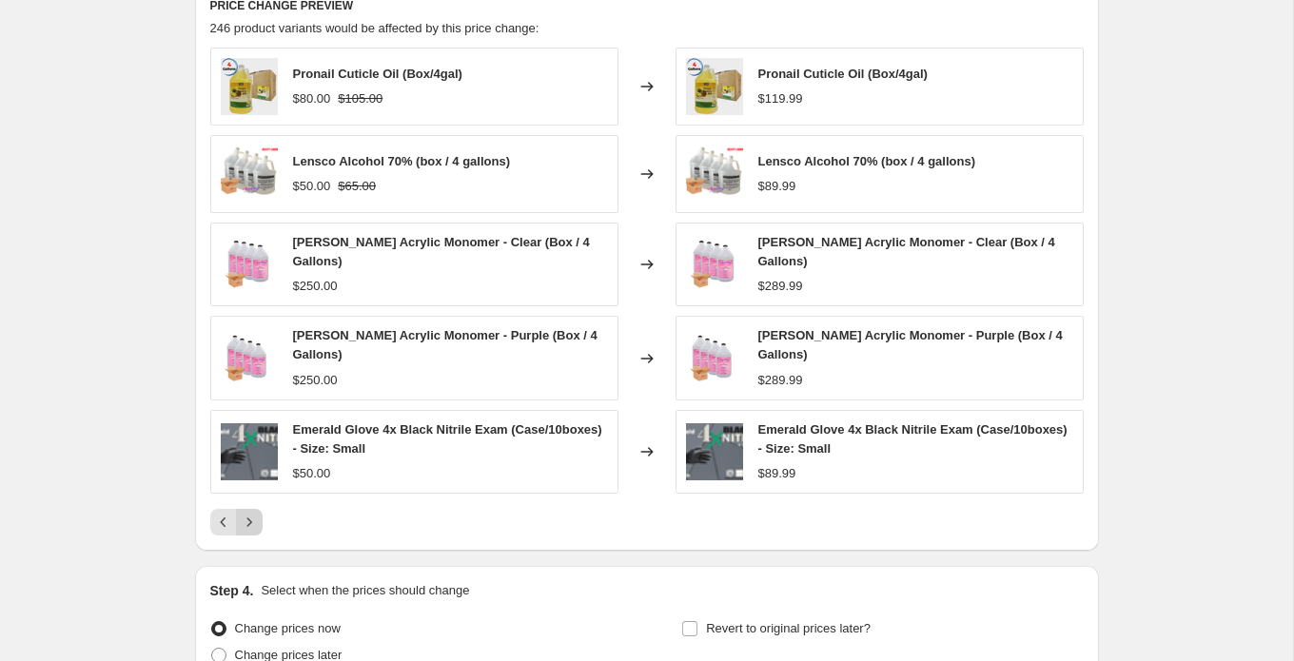
click at [253, 520] on icon "Next" at bounding box center [249, 522] width 19 height 19
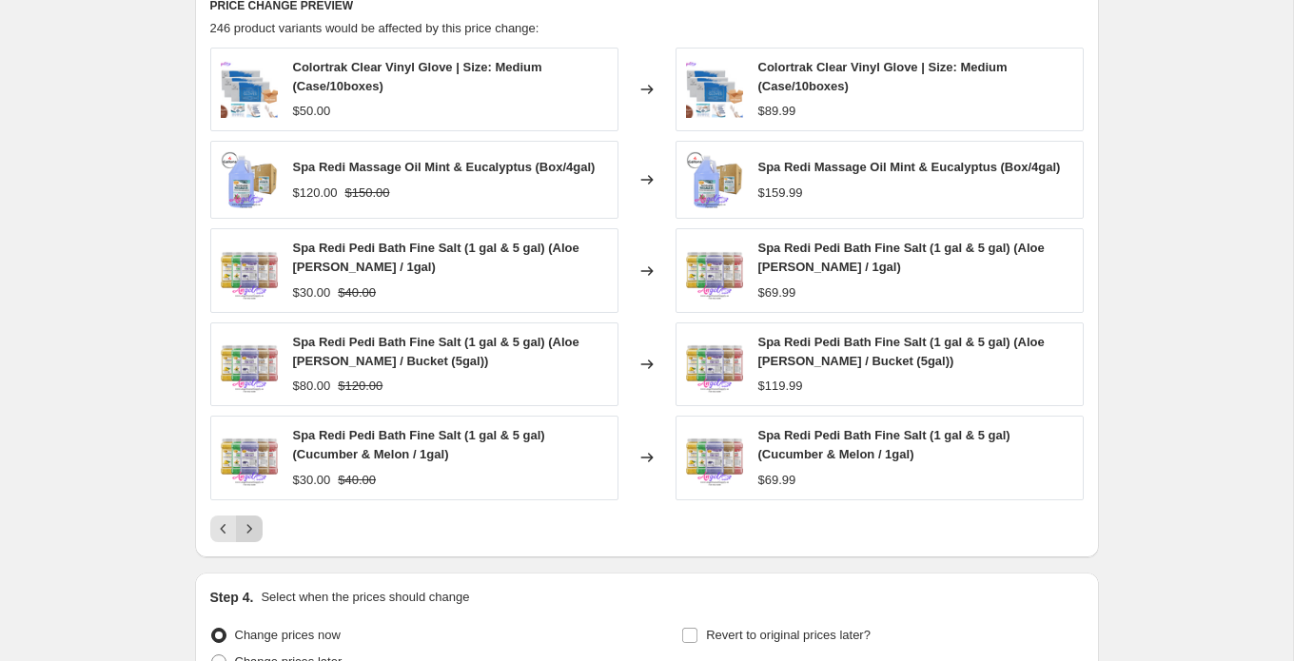
click at [257, 528] on icon "Next" at bounding box center [249, 529] width 19 height 19
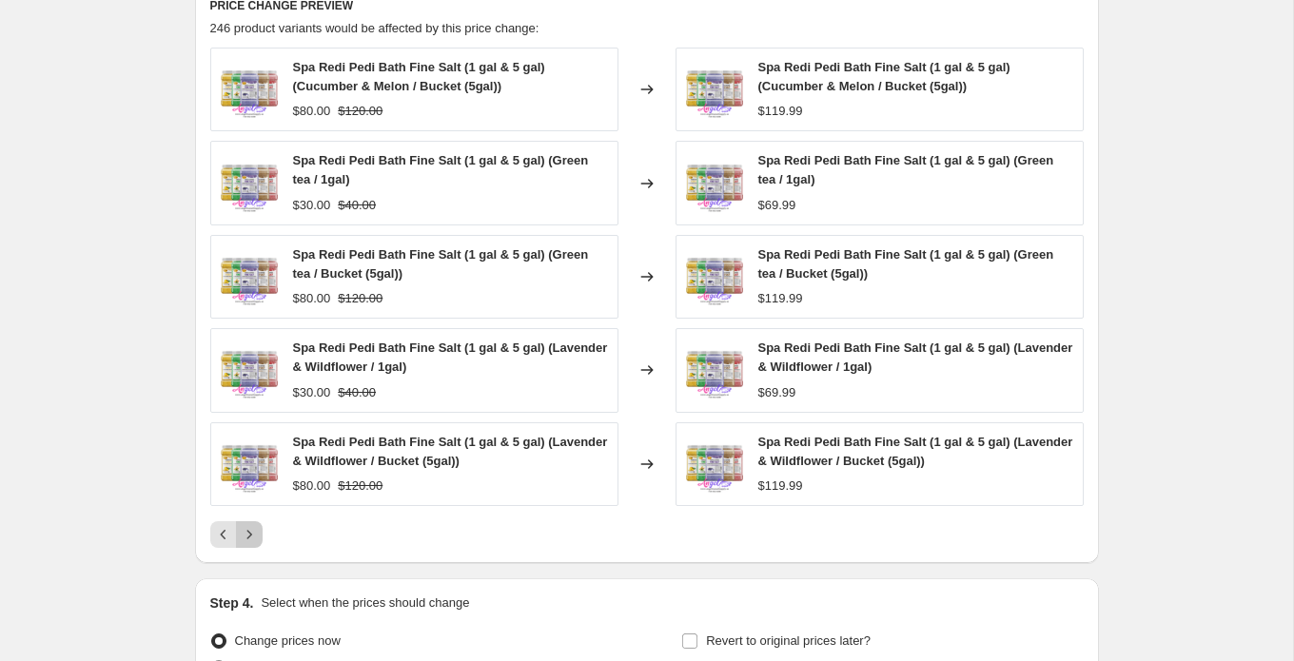
click at [258, 533] on button "Next" at bounding box center [249, 534] width 27 height 27
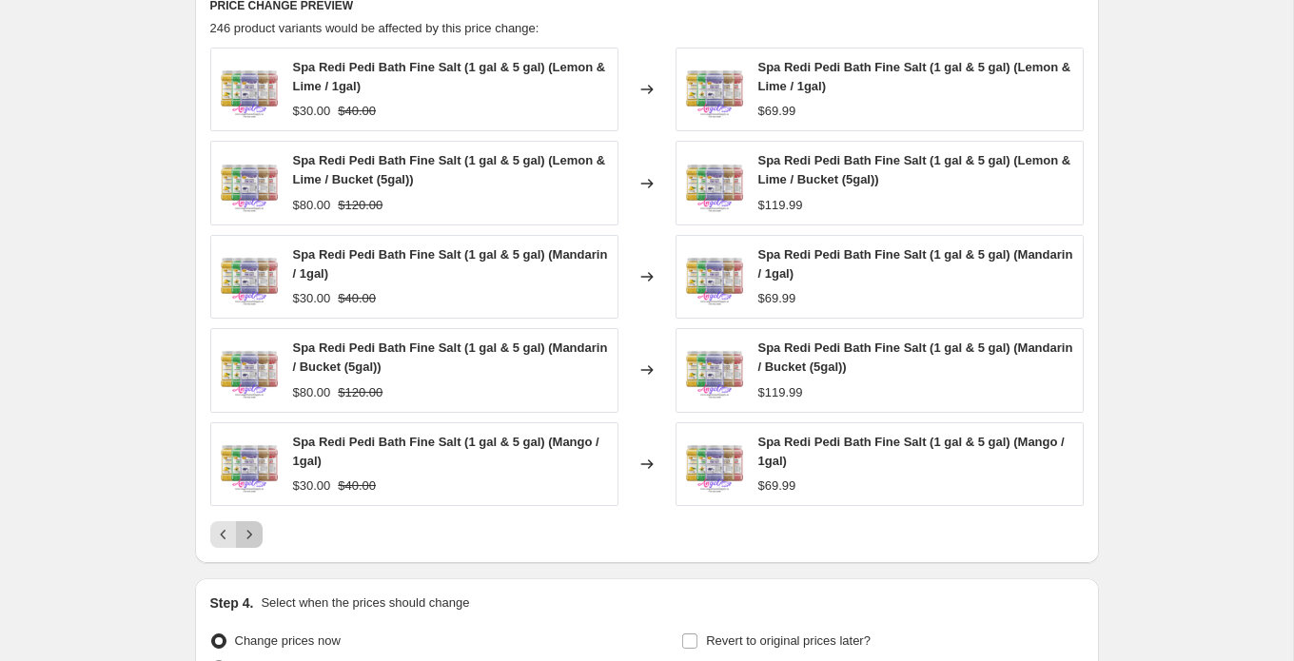
click at [254, 536] on icon "Next" at bounding box center [249, 534] width 19 height 19
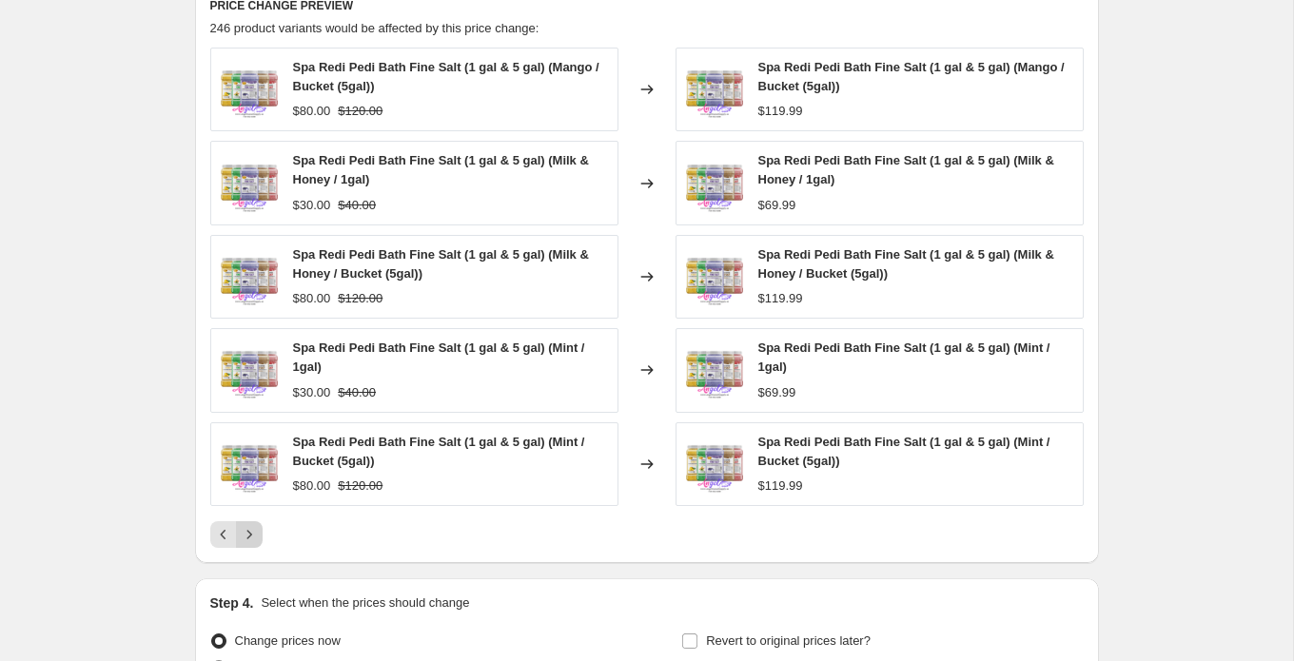
click at [259, 535] on button "Next" at bounding box center [249, 534] width 27 height 27
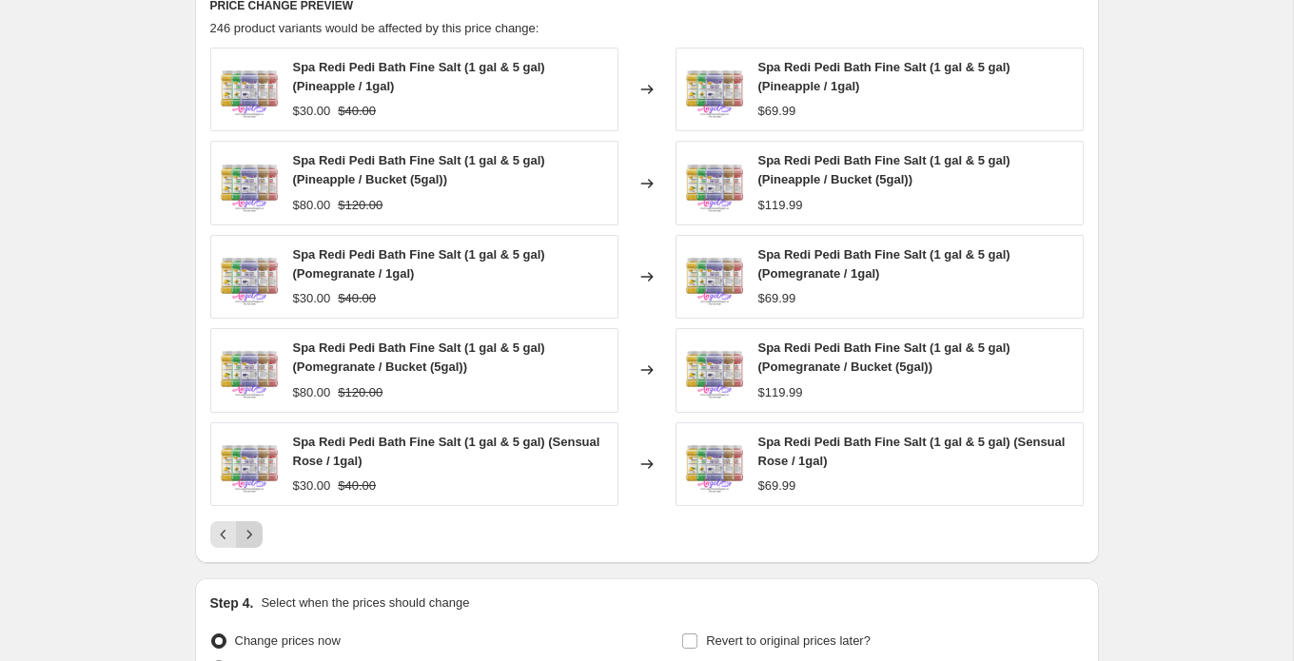
click at [259, 535] on button "Next" at bounding box center [249, 534] width 27 height 27
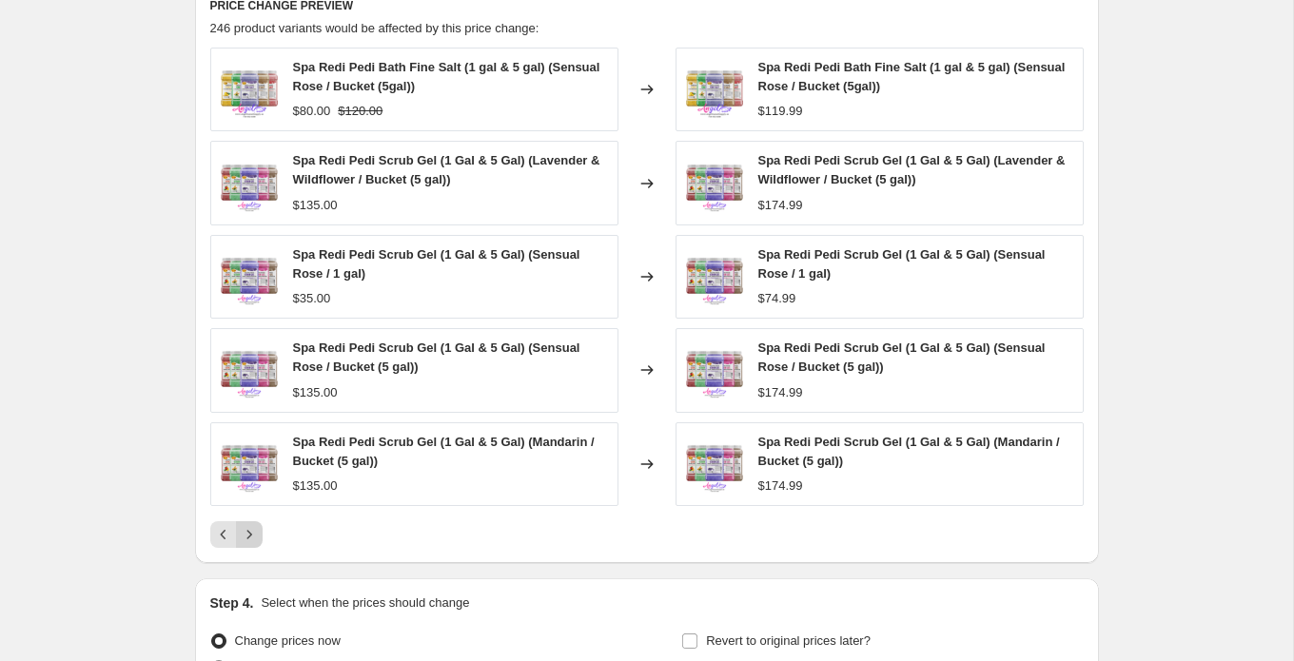
click at [259, 535] on button "Next" at bounding box center [249, 534] width 27 height 27
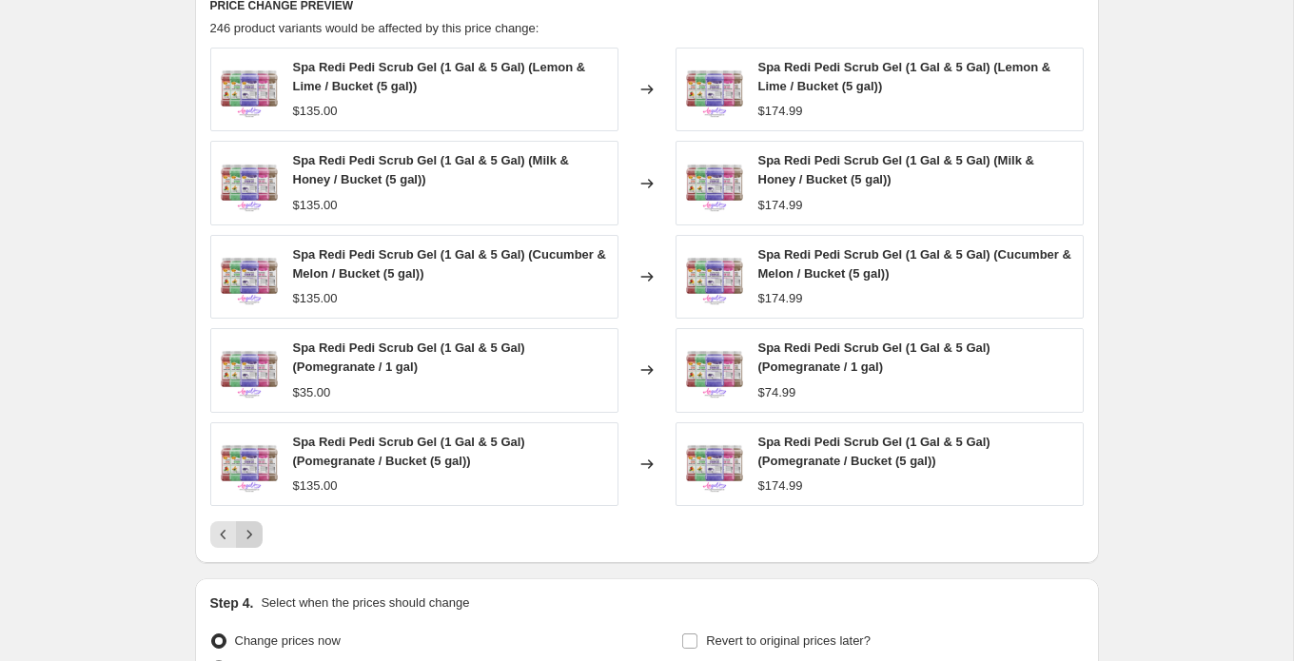
click at [259, 531] on button "Next" at bounding box center [249, 534] width 27 height 27
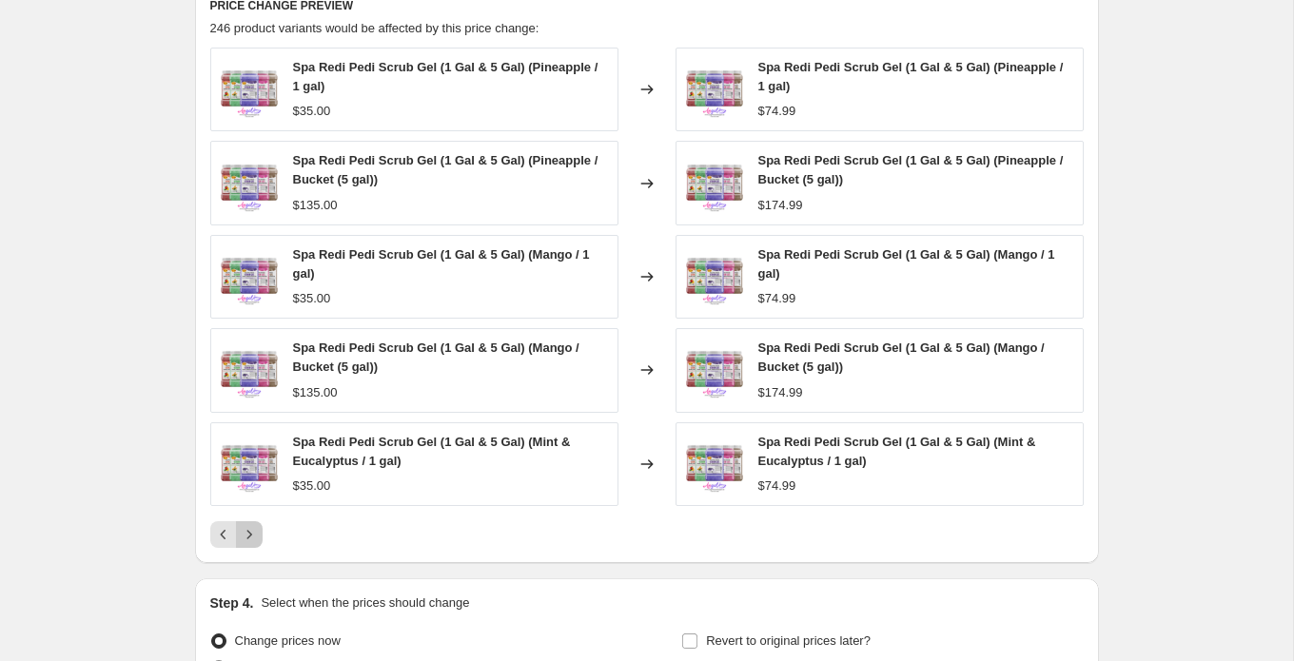
click at [256, 533] on icon "Next" at bounding box center [249, 534] width 19 height 19
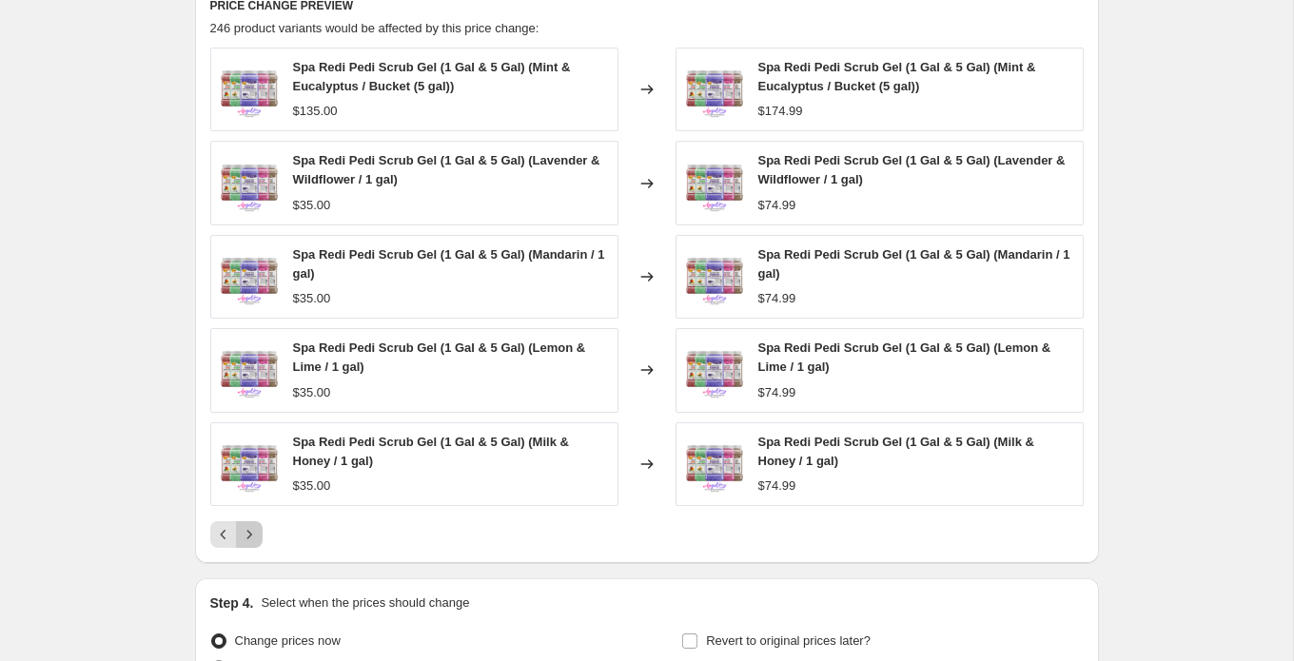
click at [255, 533] on icon "Next" at bounding box center [249, 534] width 19 height 19
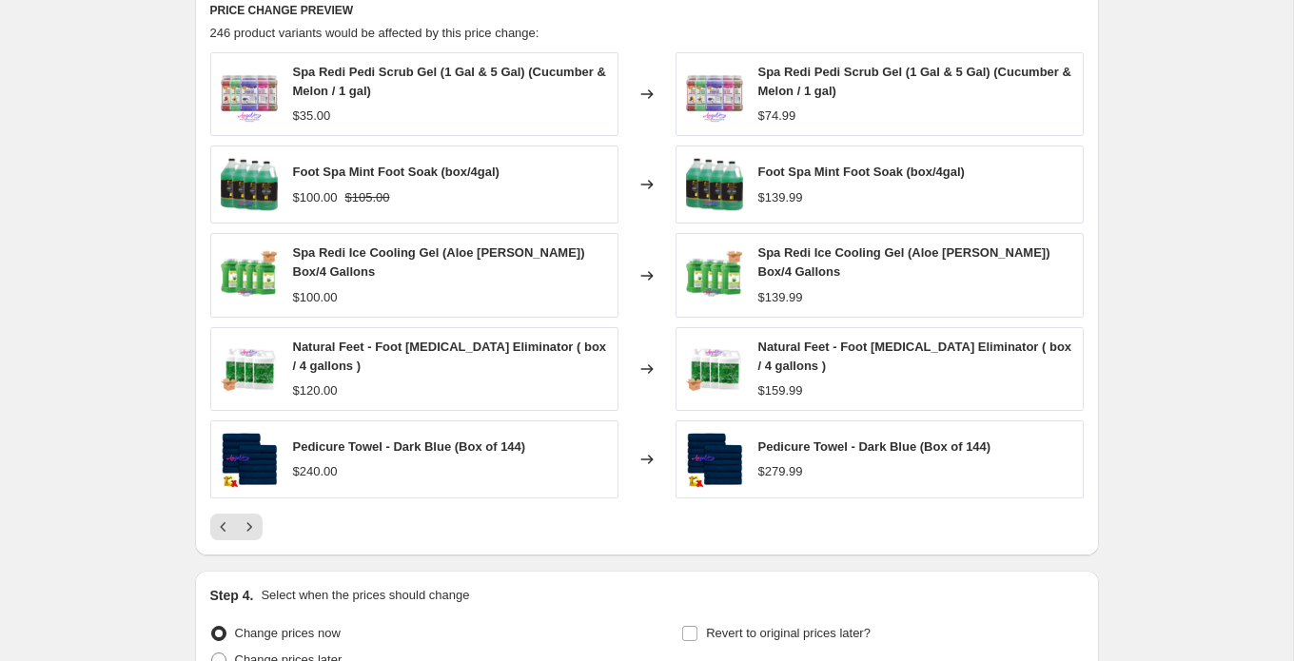
scroll to position [1387, 0]
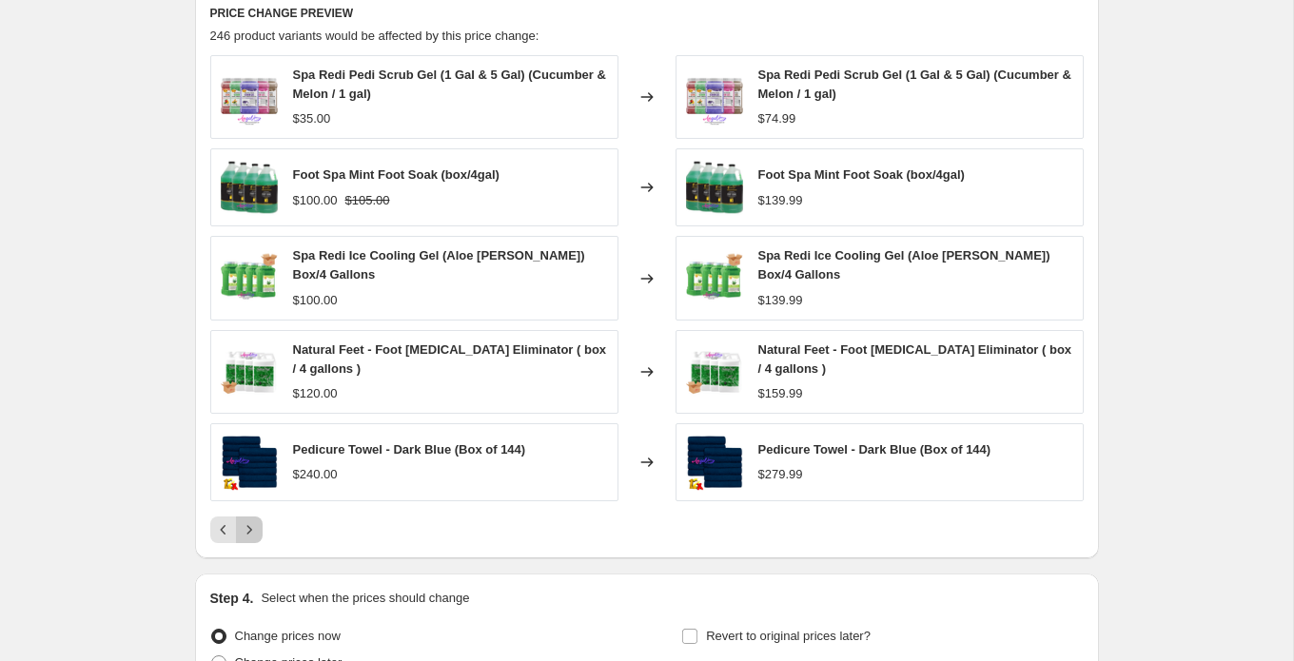
click at [254, 525] on icon "Next" at bounding box center [249, 530] width 19 height 19
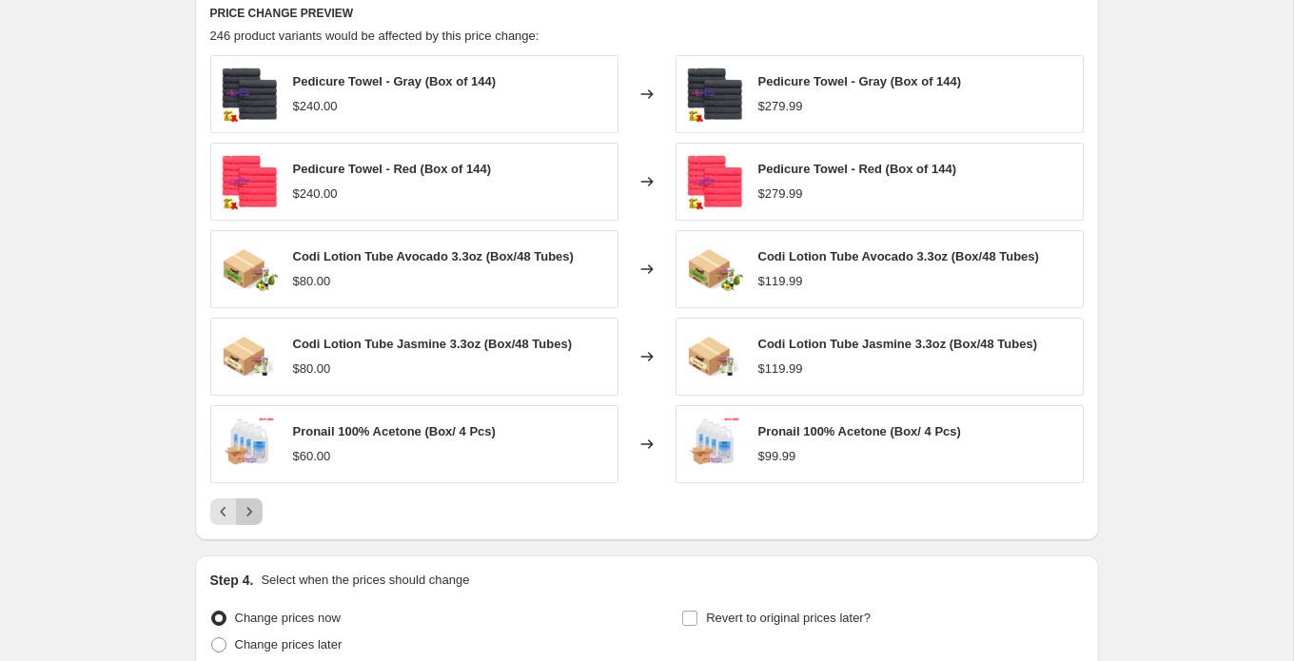
click at [256, 510] on icon "Next" at bounding box center [249, 511] width 19 height 19
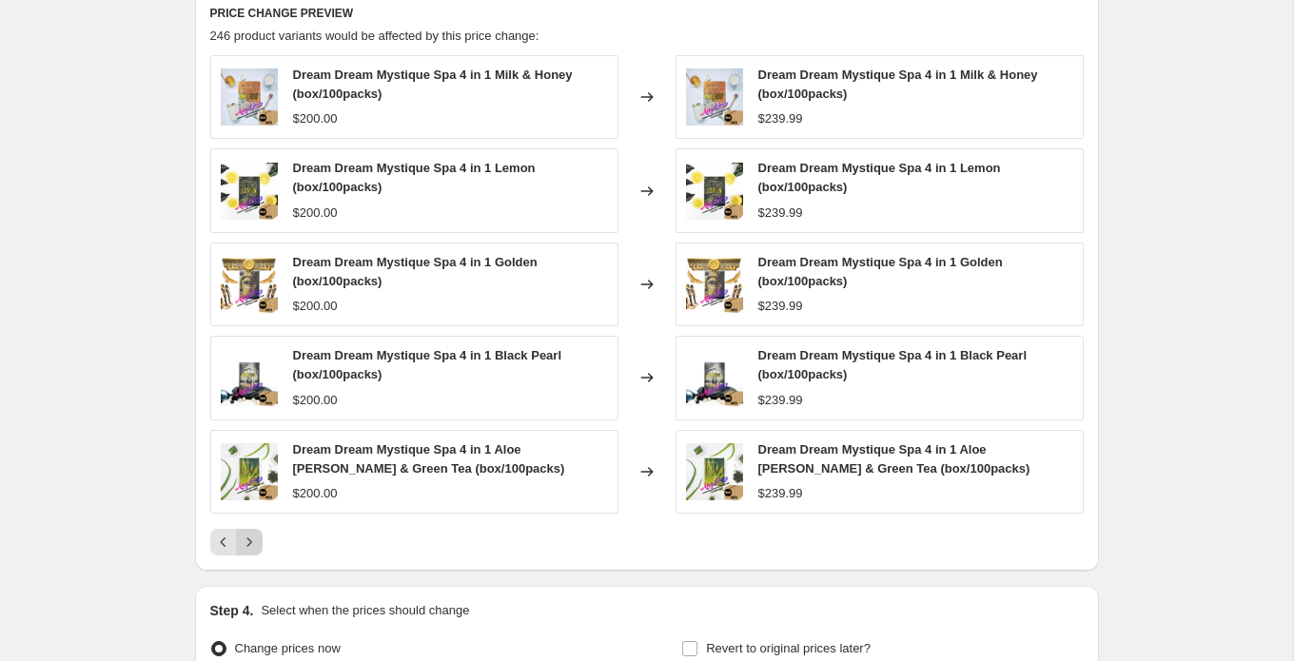
click at [257, 543] on icon "Next" at bounding box center [249, 542] width 19 height 19
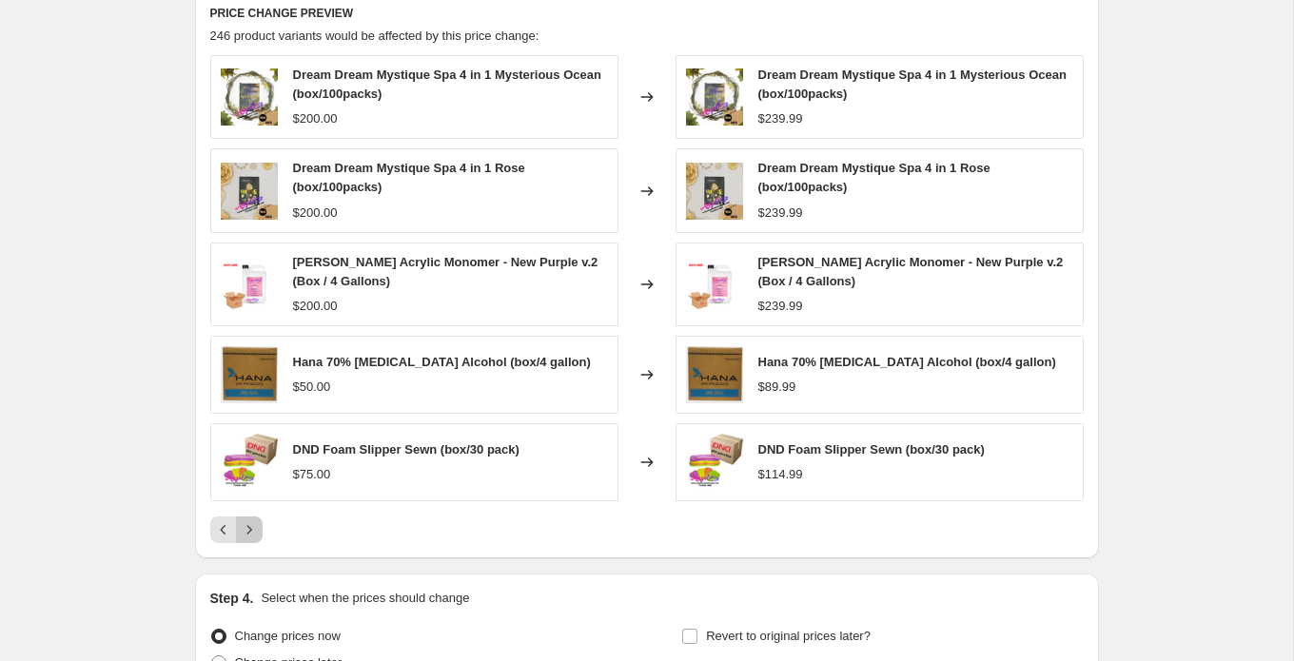
click at [256, 528] on icon "Next" at bounding box center [249, 530] width 19 height 19
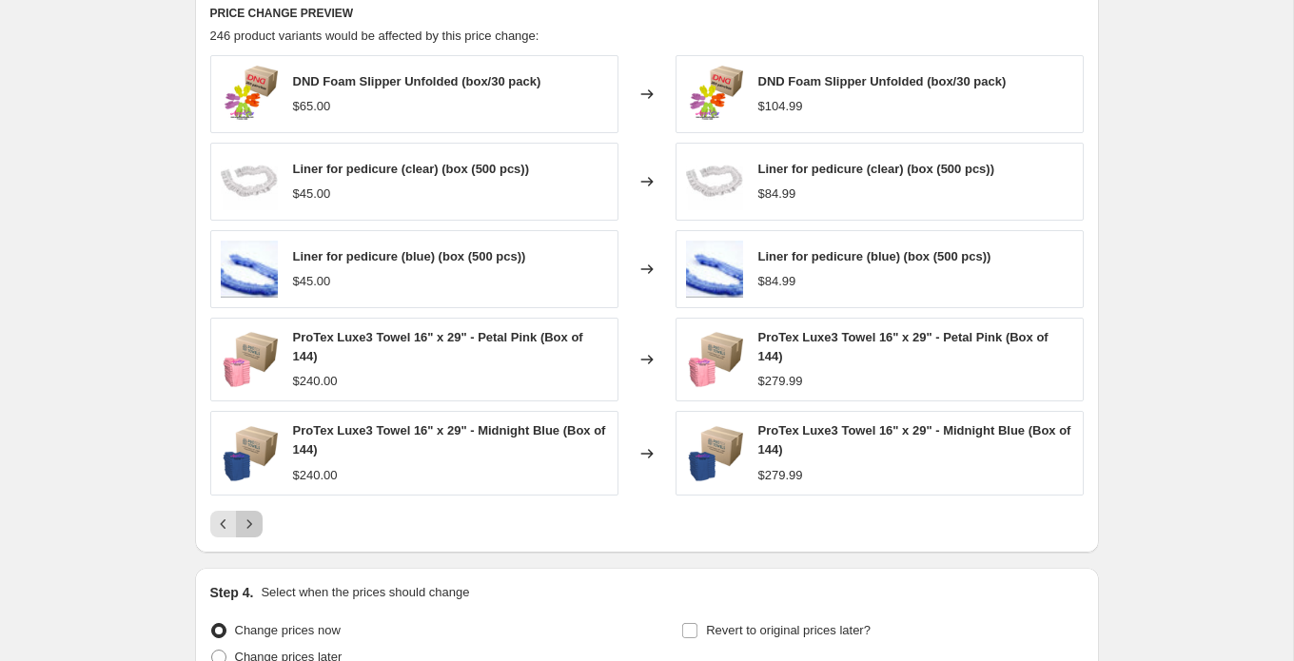
click at [252, 519] on icon "Next" at bounding box center [249, 524] width 19 height 19
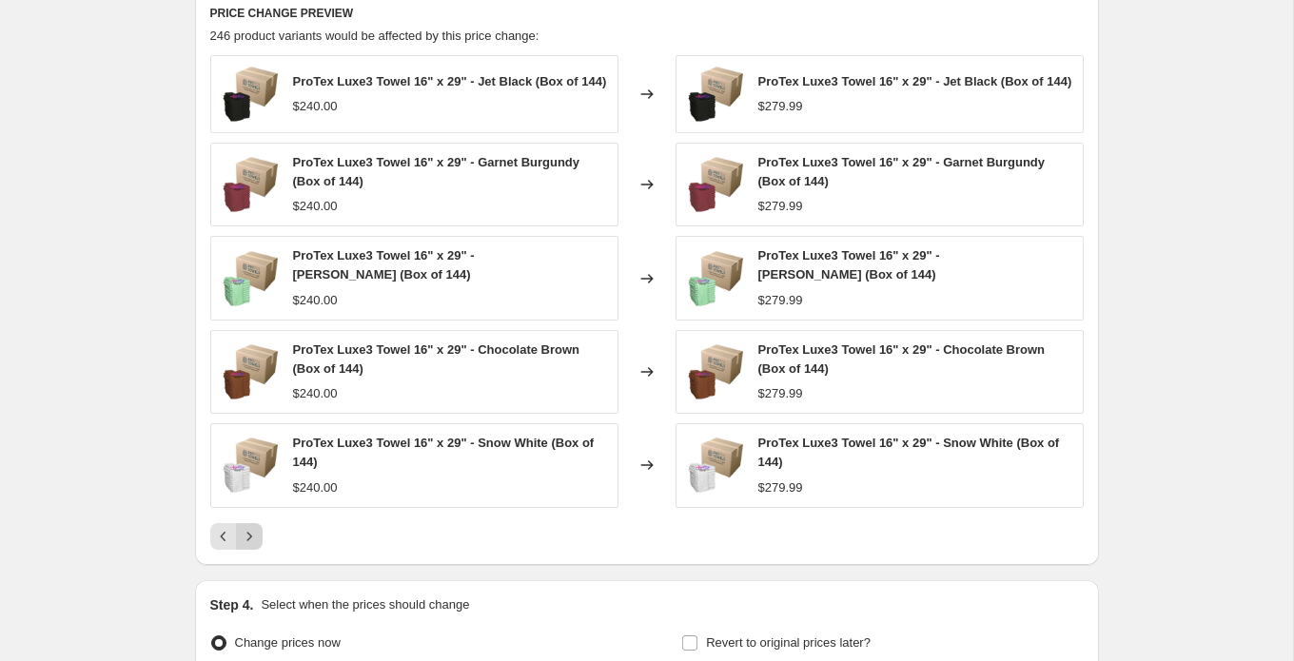
click at [251, 520] on div "ProTex Luxe3 Towel 16" x 29" - Jet Black (Box of 144) $240.00 Changed to ProTex…" at bounding box center [647, 302] width 874 height 495
click at [248, 540] on icon "Next" at bounding box center [248, 536] width 5 height 9
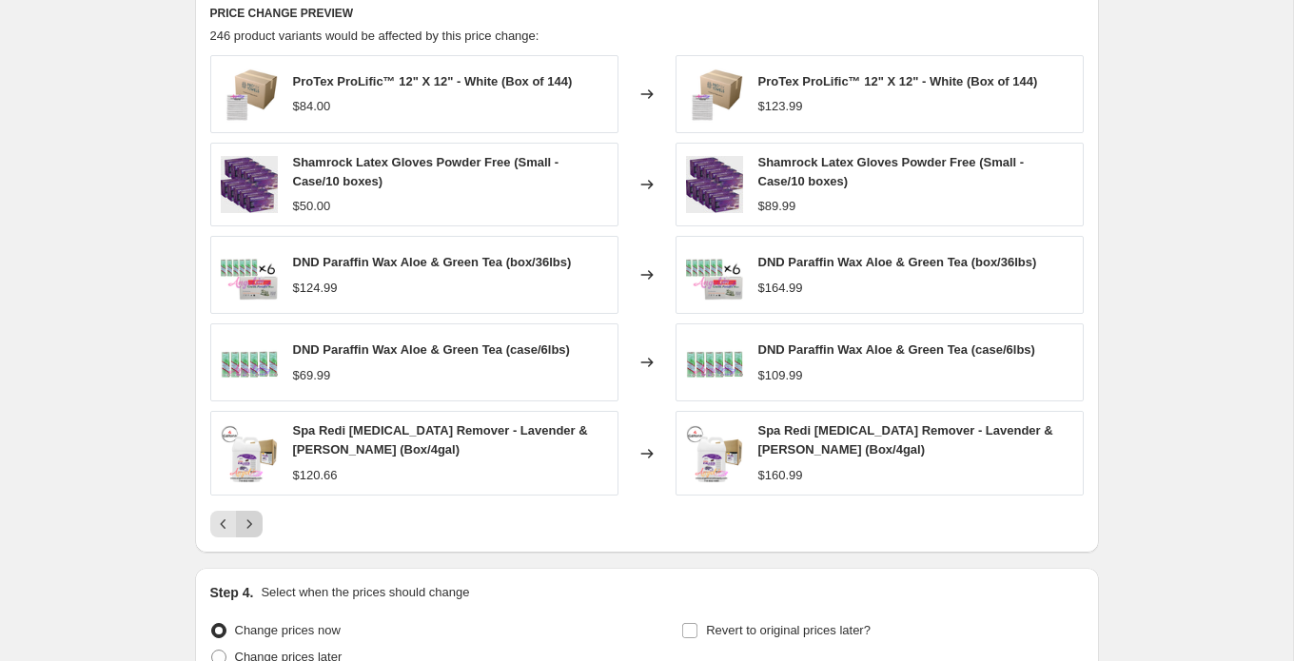
click at [248, 529] on icon "Next" at bounding box center [249, 524] width 19 height 19
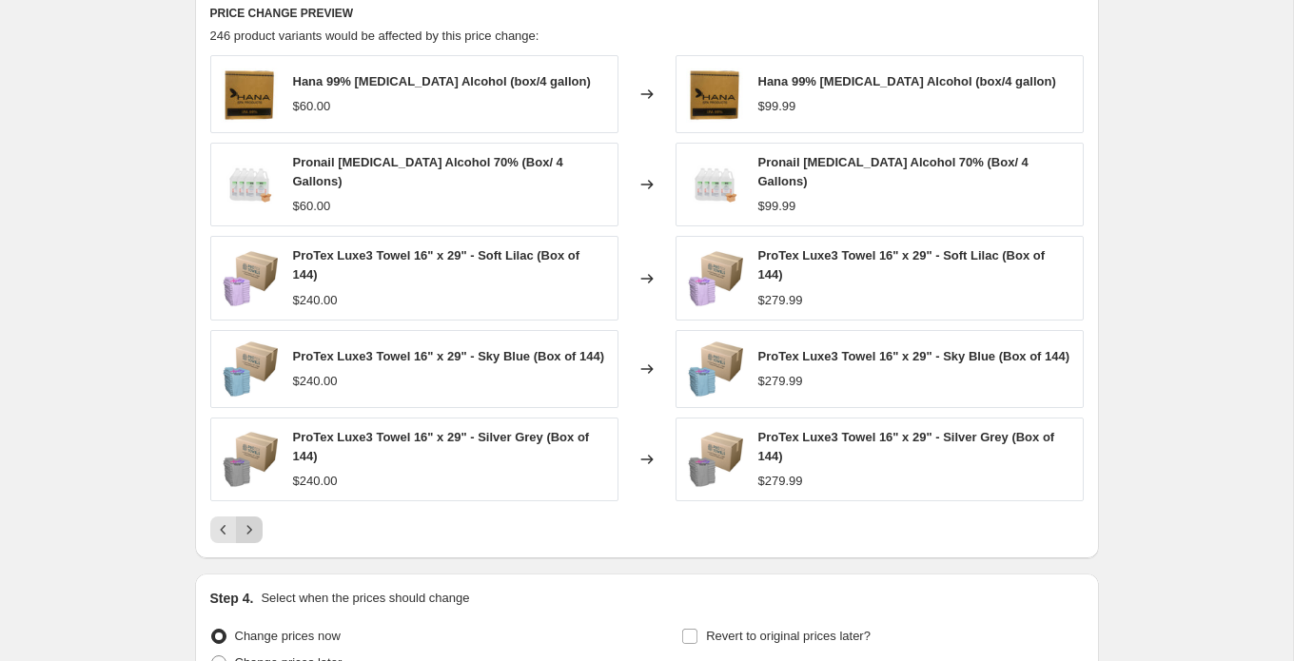
click at [248, 527] on icon "Next" at bounding box center [248, 529] width 5 height 9
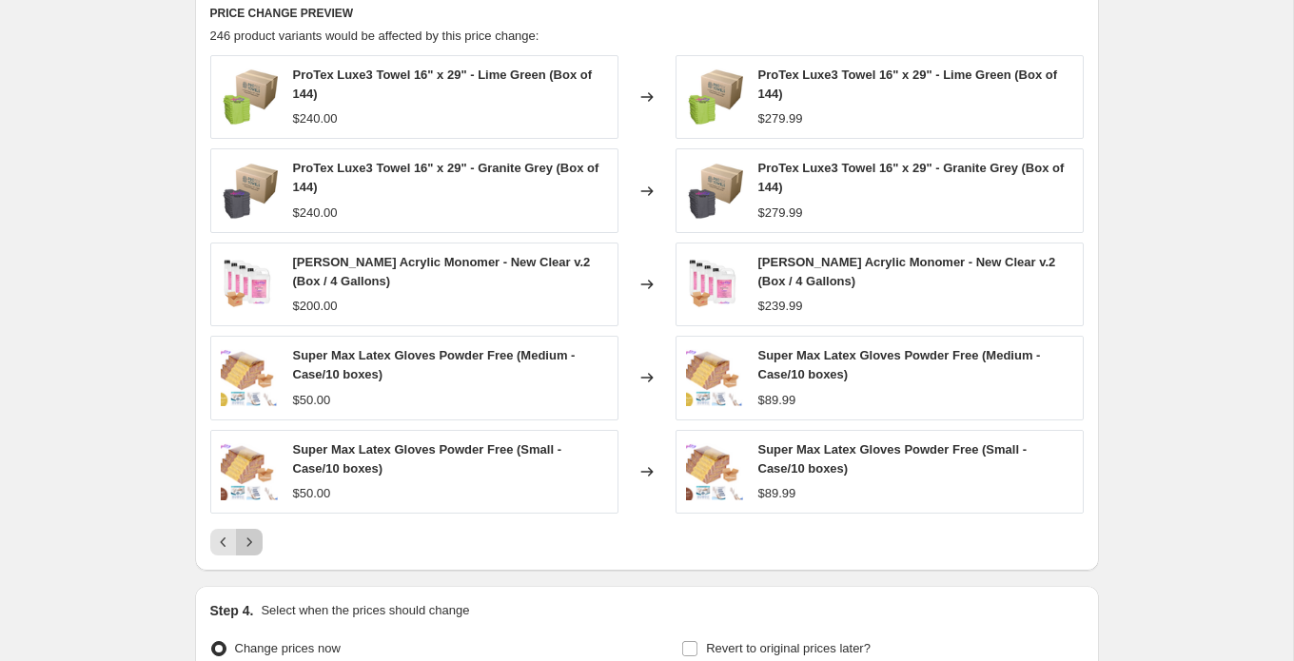
click at [250, 540] on icon "Next" at bounding box center [249, 542] width 19 height 19
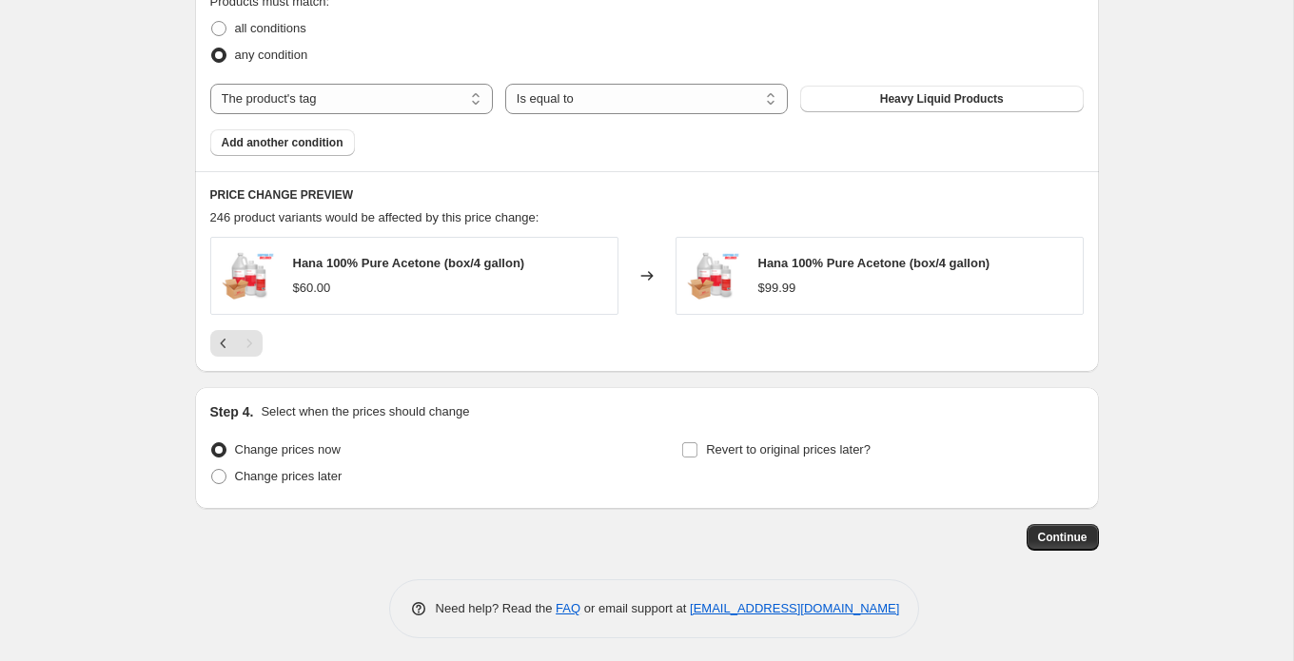
scroll to position [1211, 0]
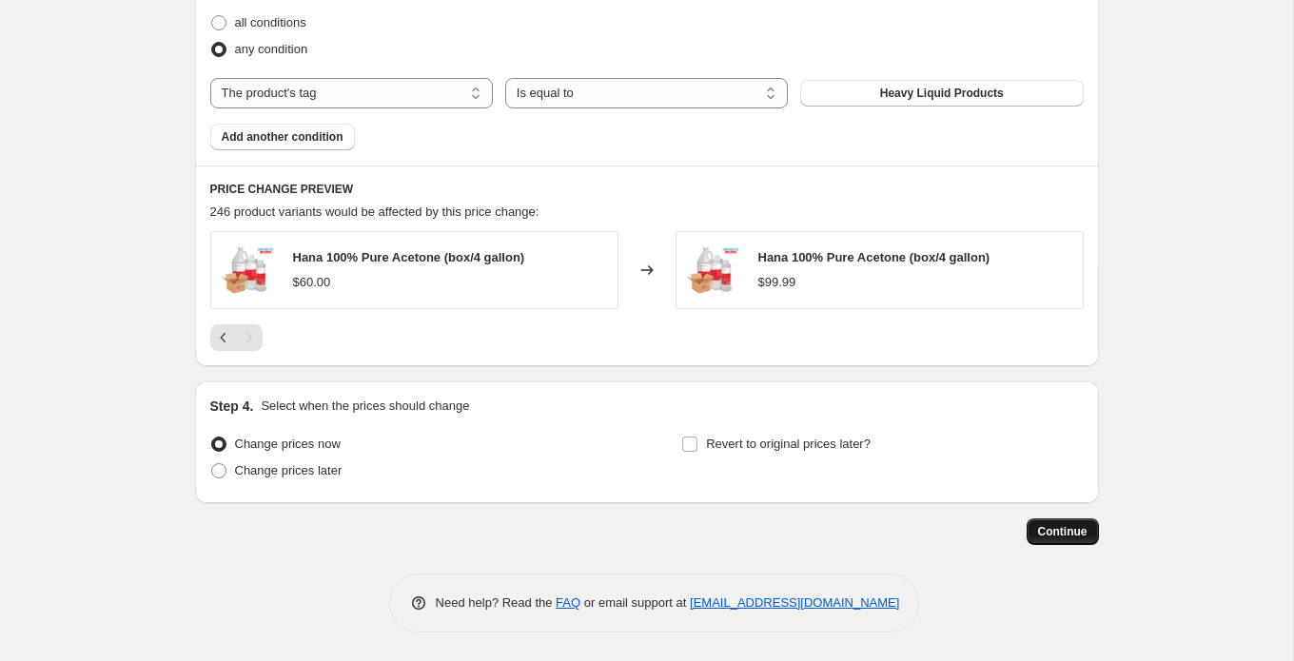
click at [1049, 531] on span "Continue" at bounding box center [1062, 531] width 49 height 15
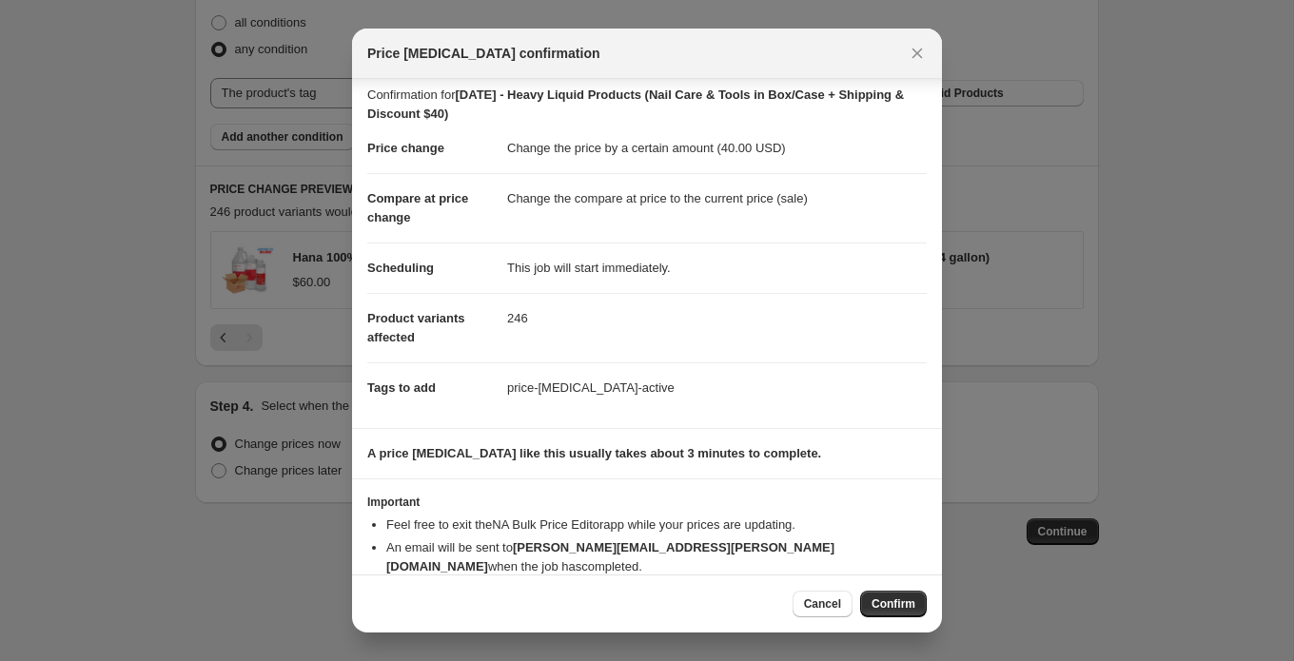
scroll to position [33, 0]
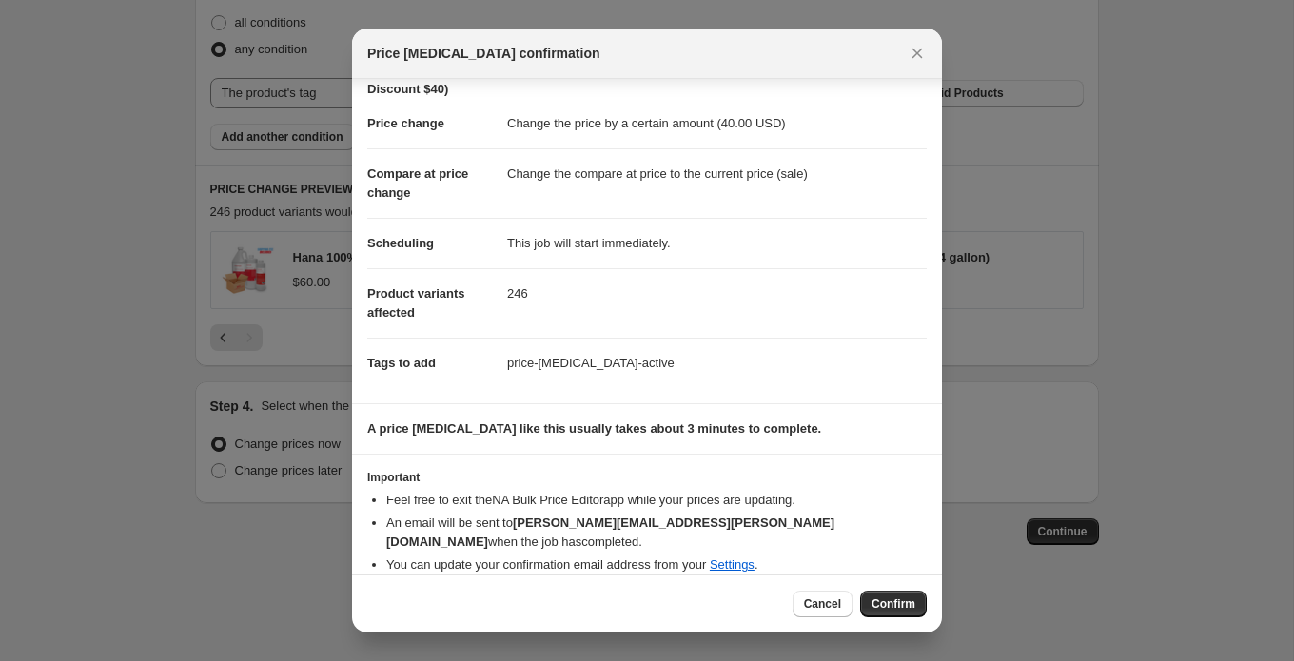
click at [884, 589] on div "Cancel Confirm" at bounding box center [647, 604] width 590 height 58
click at [894, 603] on span "Confirm" at bounding box center [894, 604] width 44 height 15
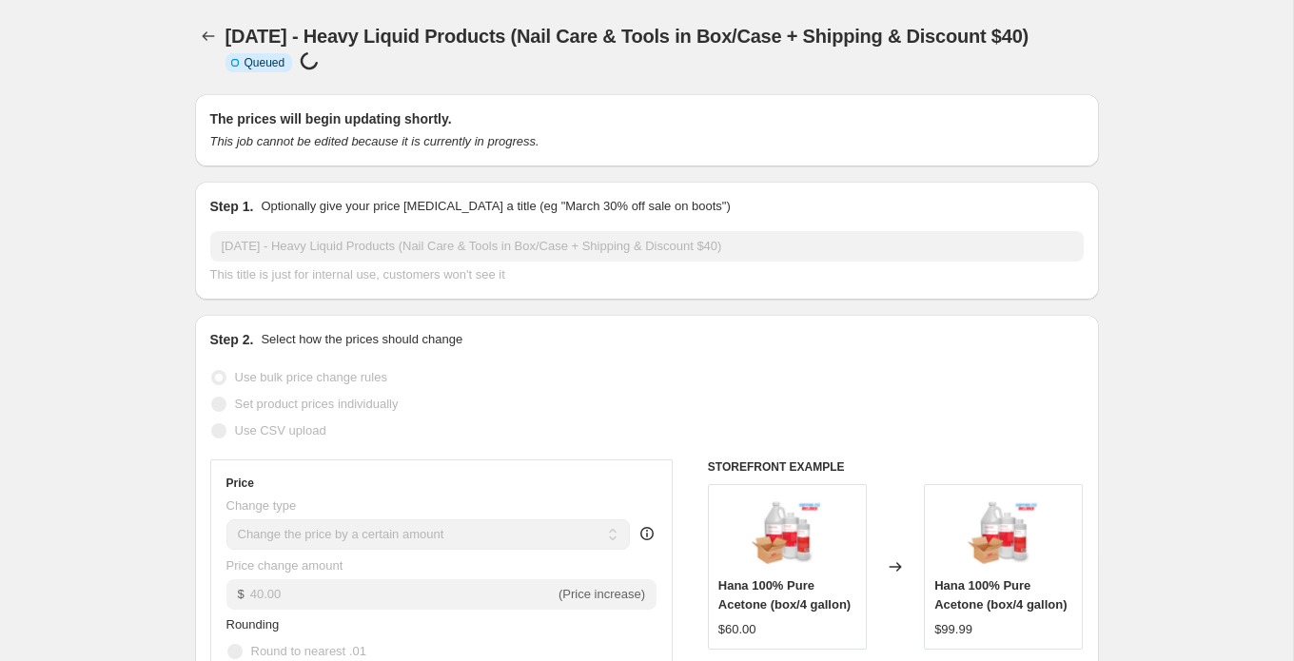
scroll to position [1211, 0]
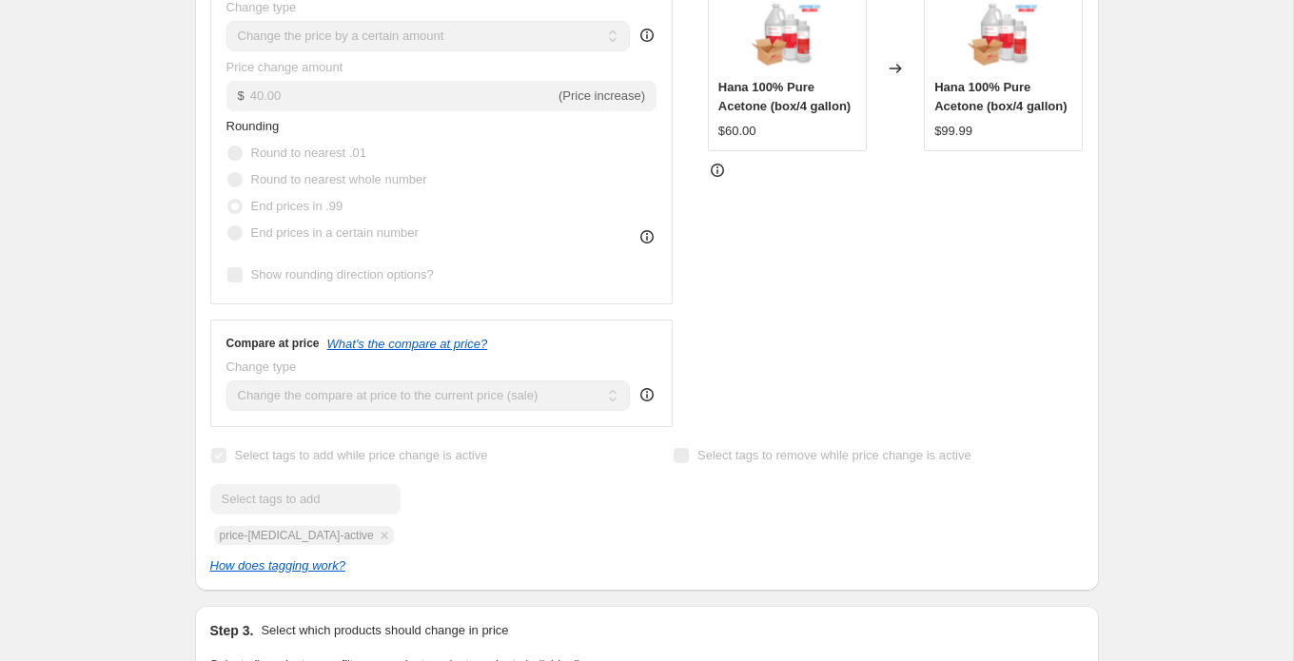
scroll to position [0, 0]
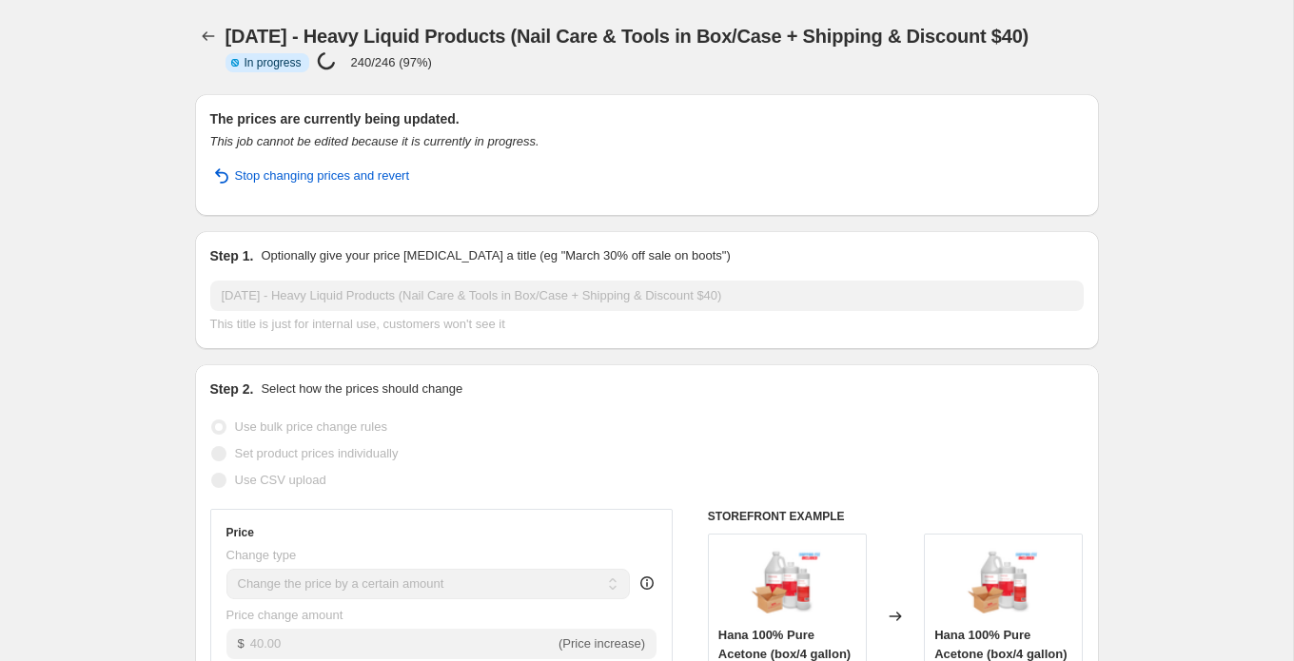
select select "by"
select select "tag"
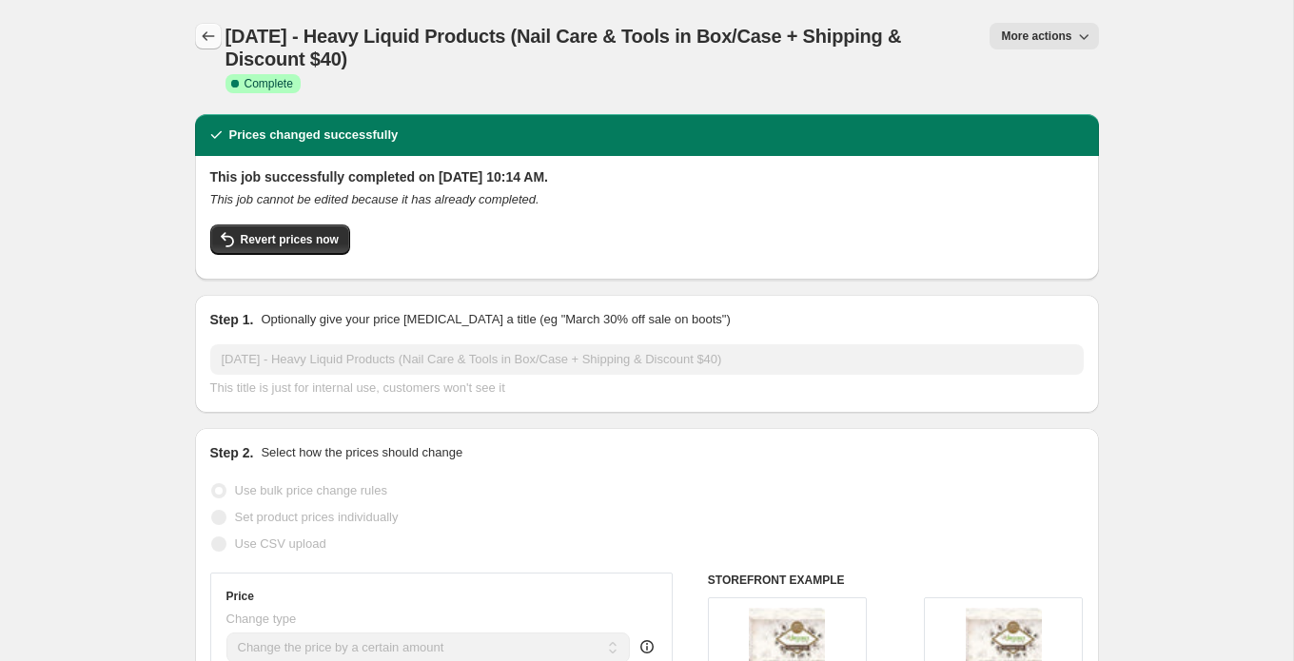
click at [209, 30] on icon "Price change jobs" at bounding box center [208, 36] width 19 height 19
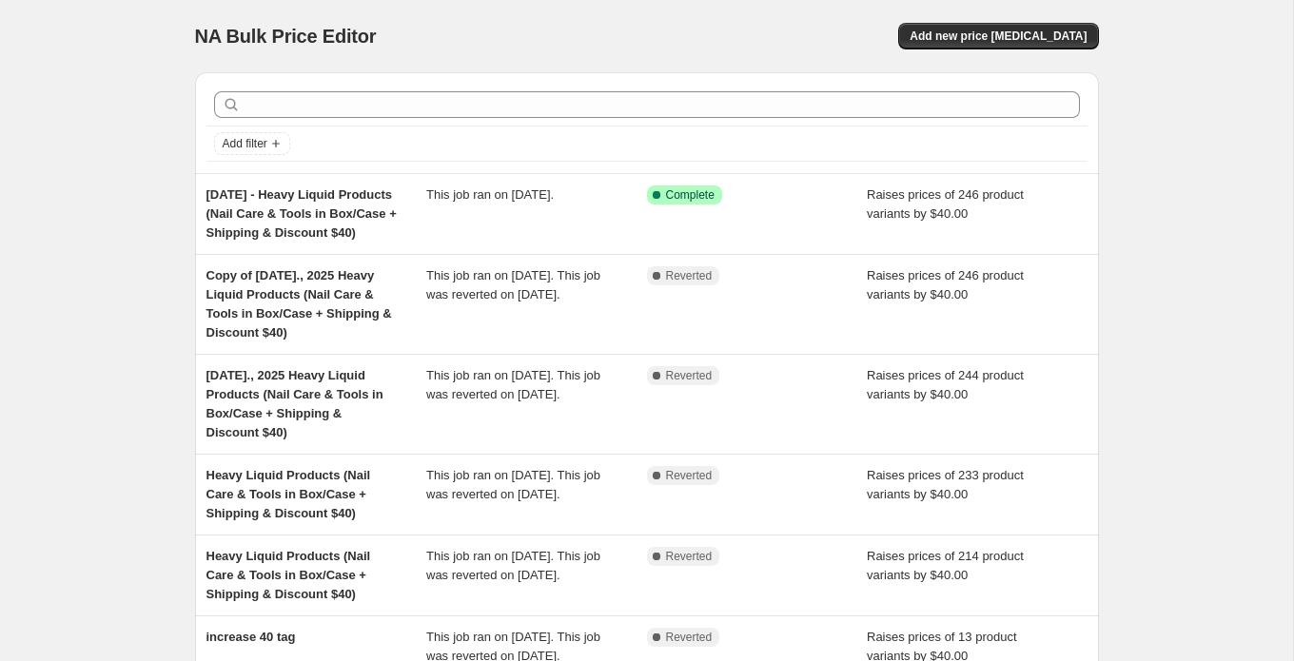
drag, startPoint x: 121, startPoint y: 109, endPoint x: 19, endPoint y: 63, distance: 112.0
click at [121, 109] on div "NA Bulk Price Editor. This page is ready NA Bulk Price Editor Add new price cha…" at bounding box center [646, 566] width 1293 height 1132
